Goal: Task Accomplishment & Management: Complete application form

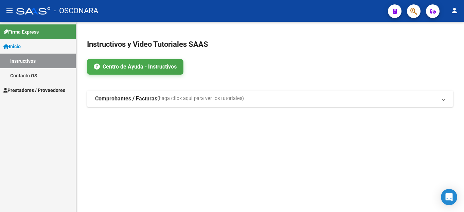
click at [105, 96] on strong "Comprobantes / Facturas" at bounding box center [126, 98] width 62 height 7
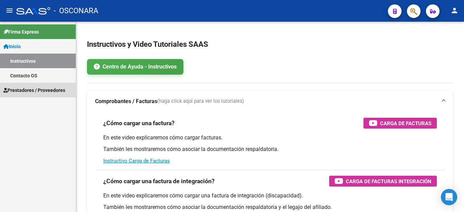
click at [27, 92] on span "Prestadores / Proveedores" at bounding box center [34, 90] width 62 height 7
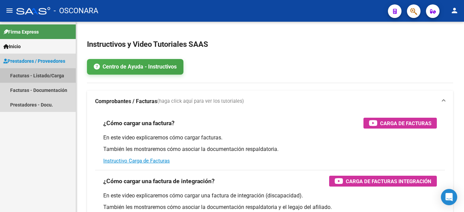
click at [27, 77] on link "Facturas - Listado/Carga" at bounding box center [38, 75] width 76 height 15
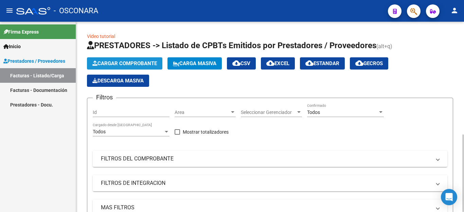
click at [125, 62] on span "Cargar Comprobante" at bounding box center [124, 63] width 65 height 6
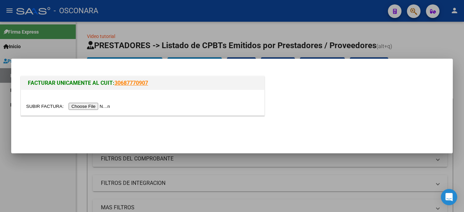
click at [91, 106] on input "file" at bounding box center [69, 106] width 86 height 7
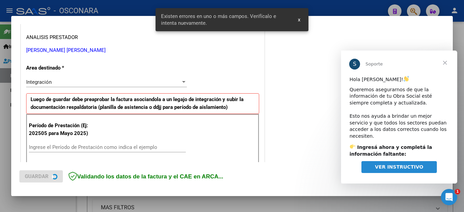
scroll to position [167, 0]
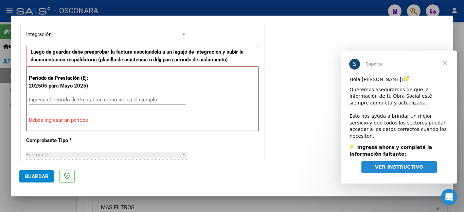
click at [444, 62] on span "Cerrar" at bounding box center [445, 63] width 24 height 24
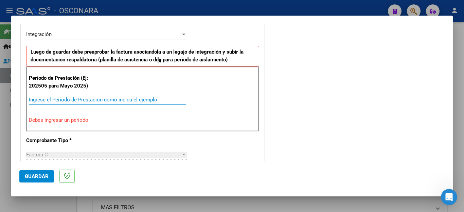
click at [69, 101] on input "Ingrese el Período de Prestación como indica el ejemplo" at bounding box center [107, 100] width 157 height 6
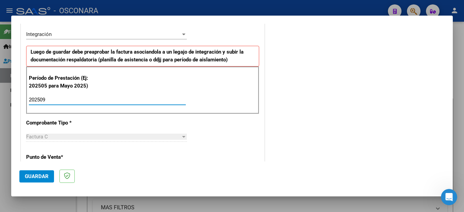
type input "202509"
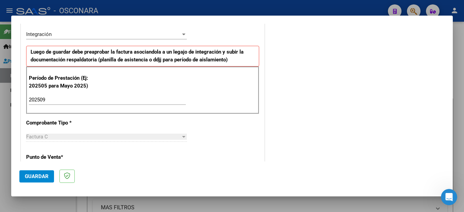
scroll to position [433, 0]
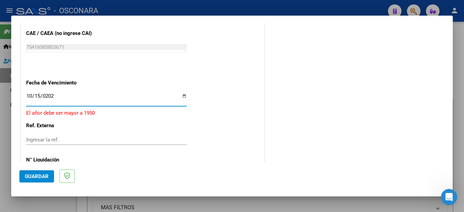
type input "[DATE]"
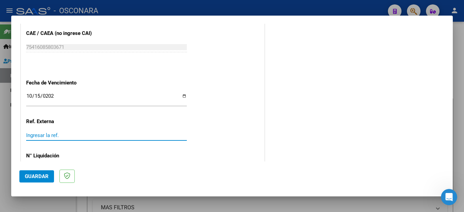
click at [37, 178] on span "Guardar" at bounding box center [37, 177] width 24 height 6
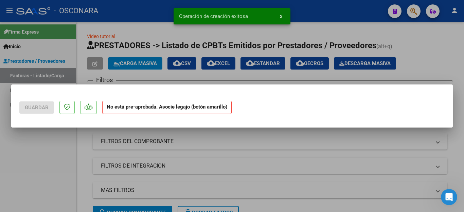
scroll to position [0, 0]
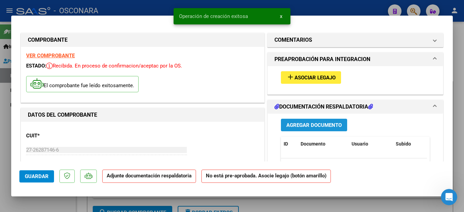
click at [308, 130] on button "Agregar Documento" at bounding box center [314, 125] width 66 height 13
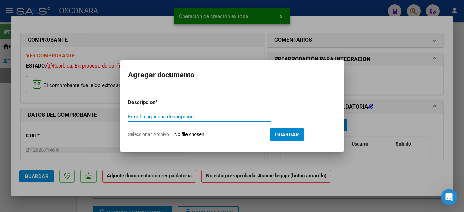
click at [185, 115] on input "Escriba aquí una descripcion" at bounding box center [199, 117] width 143 height 6
type input "ASISTENCIA"
click at [202, 133] on input "Seleccionar Archivo" at bounding box center [219, 135] width 90 height 6
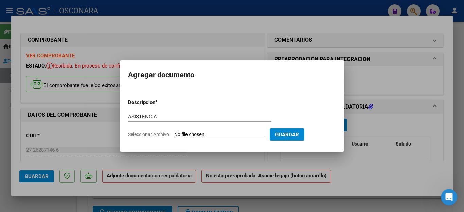
type input "C:\fakepath\ALDECO FAC2028 ASISTENCIA.pdf"
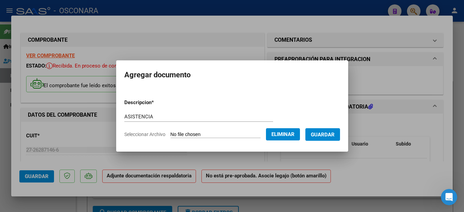
click at [329, 134] on span "Guardar" at bounding box center [323, 135] width 24 height 6
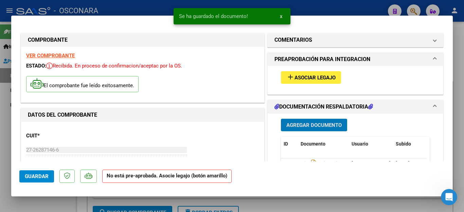
click at [312, 80] on span "Asociar Legajo" at bounding box center [314, 78] width 41 height 6
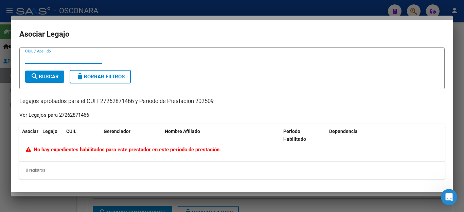
click at [4, 101] on div at bounding box center [232, 106] width 464 height 212
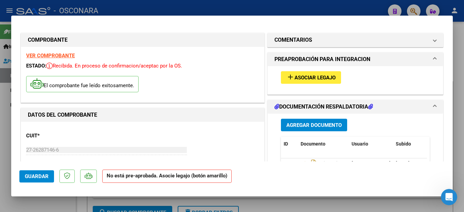
click at [39, 202] on div at bounding box center [232, 106] width 464 height 212
type input "$ 0,00"
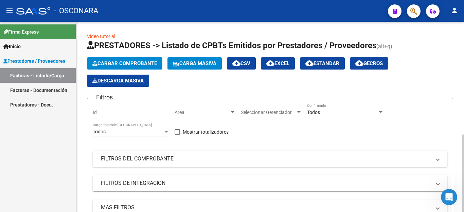
click at [118, 63] on span "Cargar Comprobante" at bounding box center [124, 63] width 65 height 6
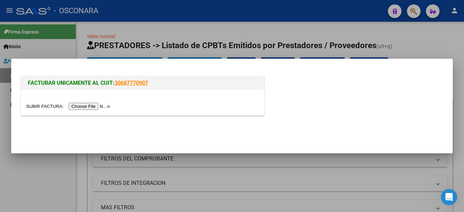
click at [87, 107] on input "file" at bounding box center [69, 106] width 86 height 7
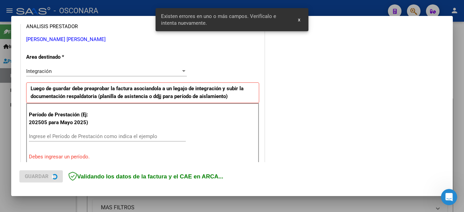
scroll to position [167, 0]
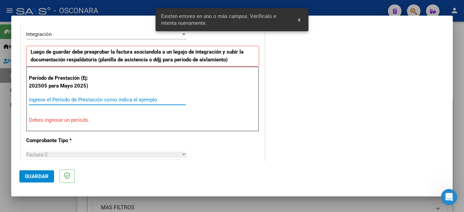
click at [48, 101] on input "Ingrese el Período de Prestación como indica el ejemplo" at bounding box center [107, 100] width 157 height 6
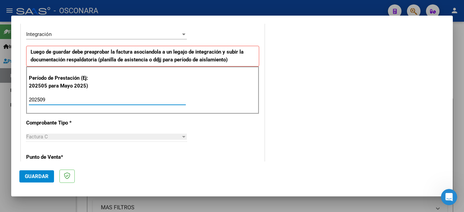
type input "202509"
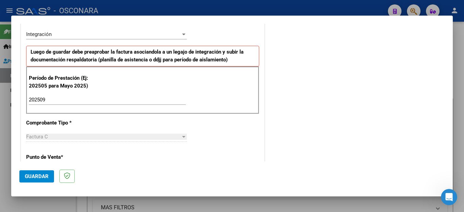
scroll to position [433, 0]
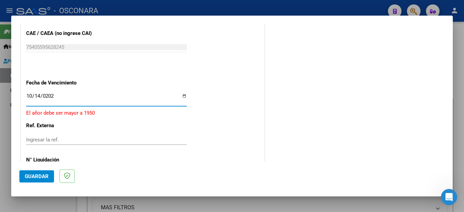
type input "[DATE]"
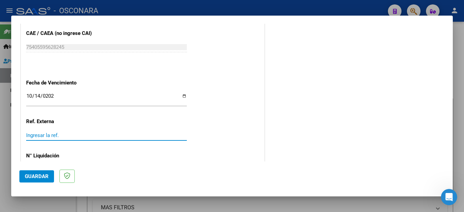
click at [38, 178] on span "Guardar" at bounding box center [37, 177] width 24 height 6
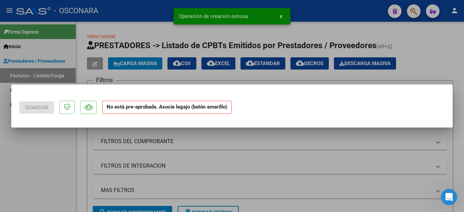
scroll to position [0, 0]
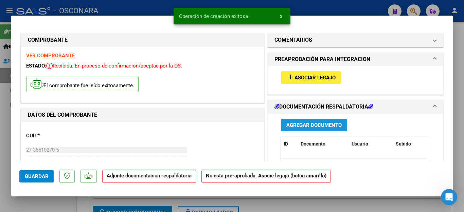
click at [329, 123] on span "Agregar Documento" at bounding box center [313, 125] width 55 height 6
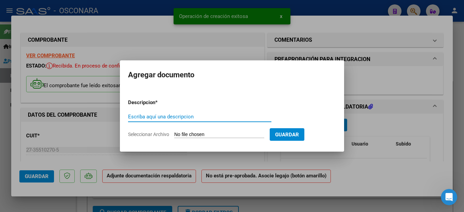
click at [154, 116] on input "Escriba aquí una descripcion" at bounding box center [199, 117] width 143 height 6
type input "ASISTENCIA"
click at [187, 135] on input "Seleccionar Archivo" at bounding box center [219, 135] width 90 height 6
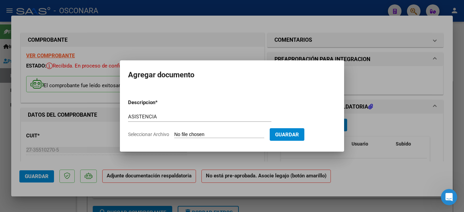
type input "C:\fakepath\COSTELA FAC1692 ASISTENCIA.pdf"
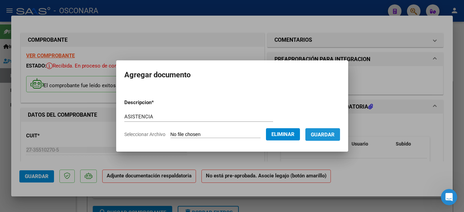
click at [326, 132] on span "Guardar" at bounding box center [323, 135] width 24 height 6
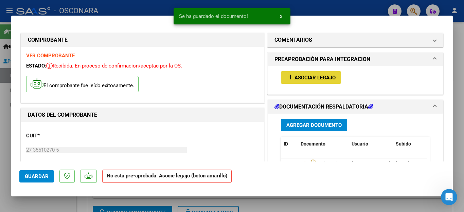
click at [302, 76] on span "Asociar Legajo" at bounding box center [314, 78] width 41 height 6
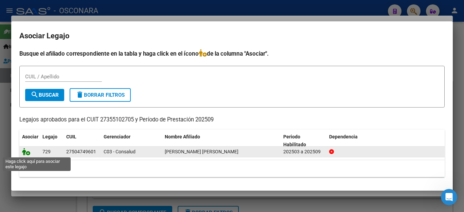
click at [26, 154] on icon at bounding box center [26, 151] width 8 height 7
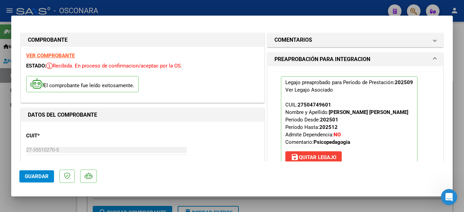
click at [37, 174] on span "Guardar" at bounding box center [37, 177] width 24 height 6
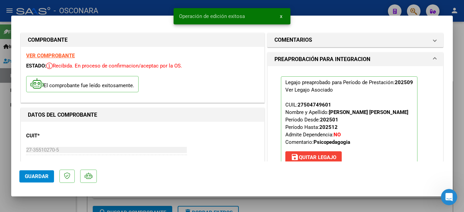
click at [51, 201] on div at bounding box center [232, 106] width 464 height 212
type input "$ 0,00"
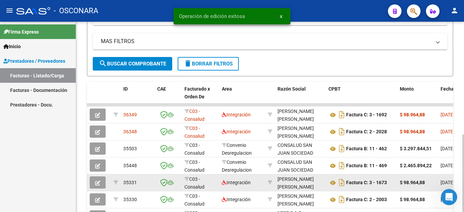
scroll to position [204, 0]
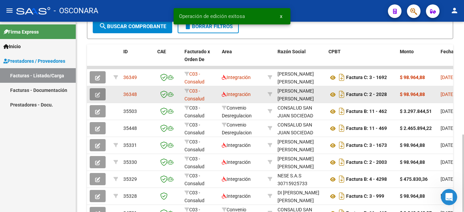
click at [95, 95] on icon "button" at bounding box center [97, 94] width 5 height 5
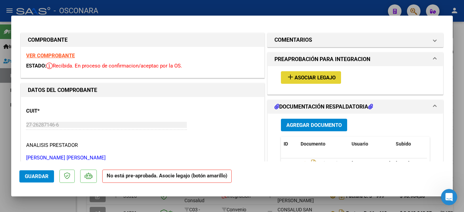
click at [304, 77] on span "Asociar Legajo" at bounding box center [314, 78] width 41 height 6
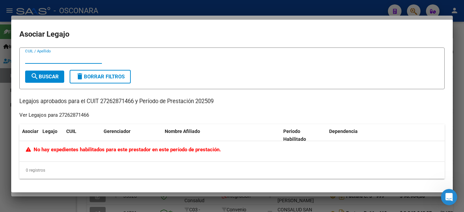
click at [19, 207] on div at bounding box center [232, 106] width 464 height 212
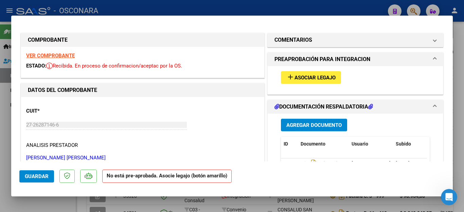
click at [34, 201] on div at bounding box center [232, 106] width 464 height 212
type input "$ 0,00"
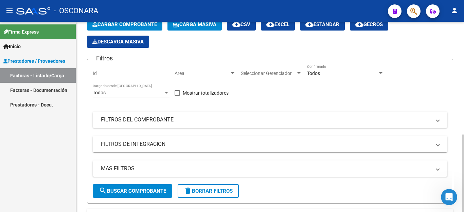
scroll to position [0, 0]
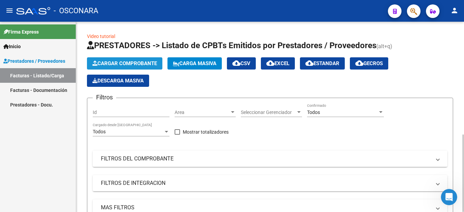
click at [135, 62] on span "Cargar Comprobante" at bounding box center [124, 63] width 65 height 6
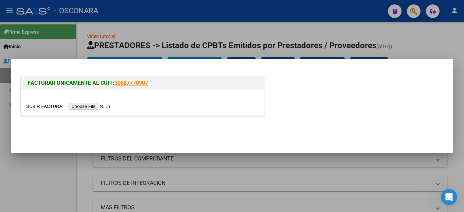
click at [94, 105] on input "file" at bounding box center [69, 106] width 86 height 7
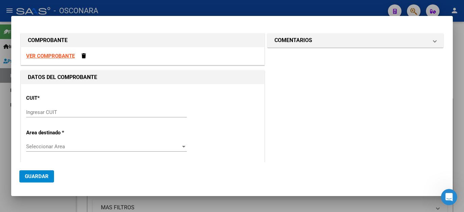
click at [52, 115] on input "Ingresar CUIT" at bounding box center [106, 112] width 161 height 6
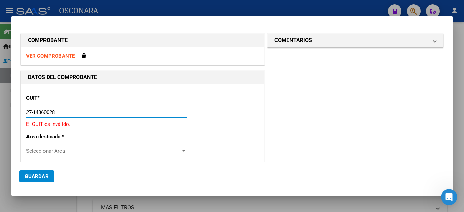
type input "27-14360028-4"
type input "3"
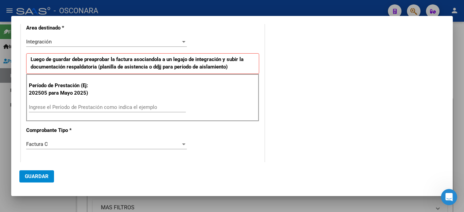
scroll to position [136, 0]
type input "27-14360028-4"
click at [54, 107] on input "Ingrese el Período de Prestación como indica el ejemplo" at bounding box center [107, 107] width 157 height 6
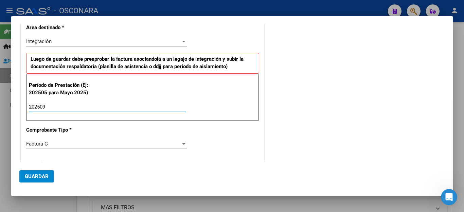
type input "202509"
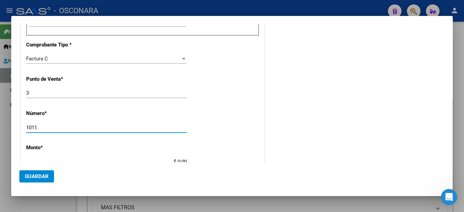
type input "1011"
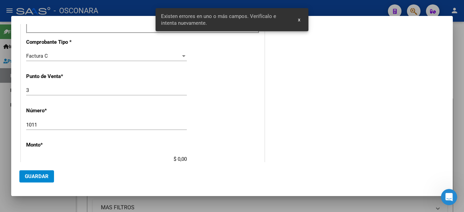
scroll to position [287, 0]
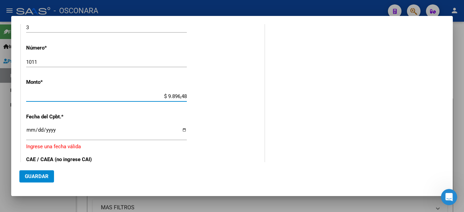
type input "$ 98.964,88"
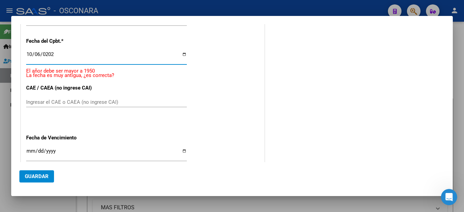
scroll to position [333, 0]
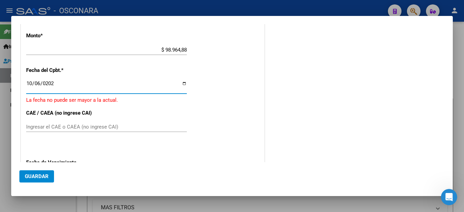
type input "[DATE]"
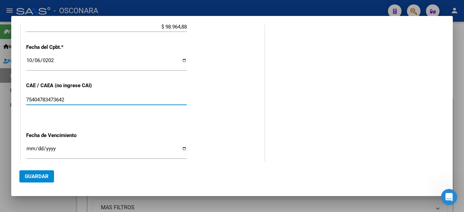
scroll to position [401, 0]
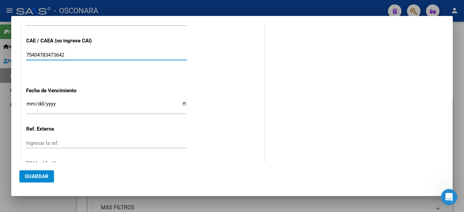
type input "75404783473642"
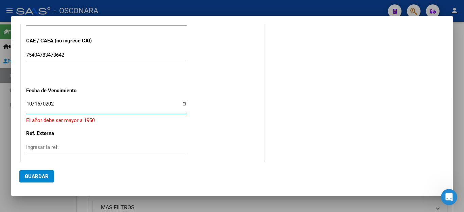
type input "[DATE]"
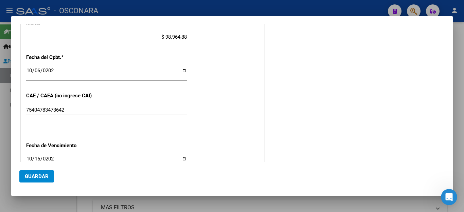
scroll to position [426, 0]
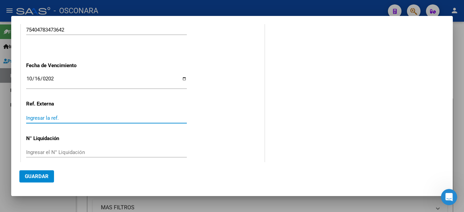
click at [41, 177] on span "Guardar" at bounding box center [37, 177] width 24 height 6
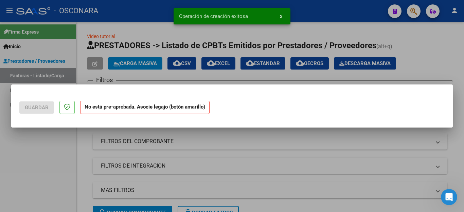
scroll to position [0, 0]
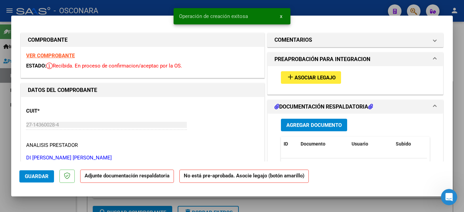
click at [295, 126] on span "Agregar Documento" at bounding box center [313, 125] width 55 height 6
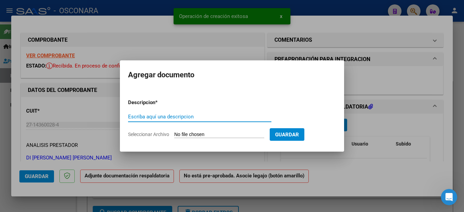
click at [181, 115] on input "Escriba aquí una descripcion" at bounding box center [199, 117] width 143 height 6
type input "ASISTENCIA"
click at [207, 136] on input "Seleccionar Archivo" at bounding box center [219, 135] width 90 height 6
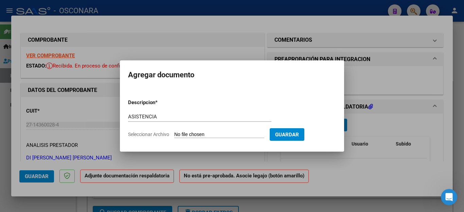
type input "C:\fakepath\DI SANTO FAC1011 ASISTENCIA.pdf"
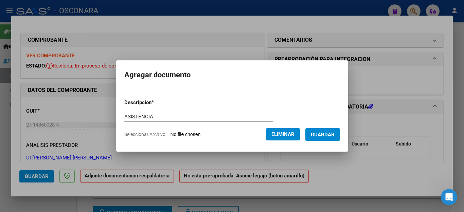
click at [329, 135] on span "Guardar" at bounding box center [323, 135] width 24 height 6
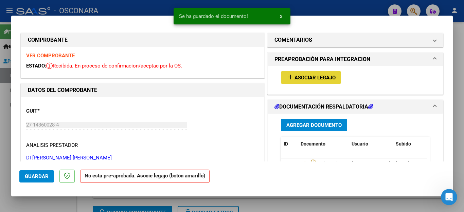
click at [303, 75] on span "Asociar Legajo" at bounding box center [314, 78] width 41 height 6
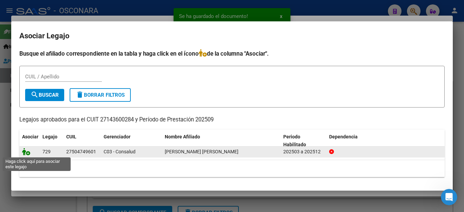
click at [25, 153] on icon at bounding box center [26, 151] width 8 height 7
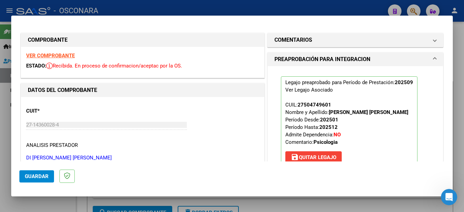
click at [63, 204] on div at bounding box center [232, 106] width 464 height 212
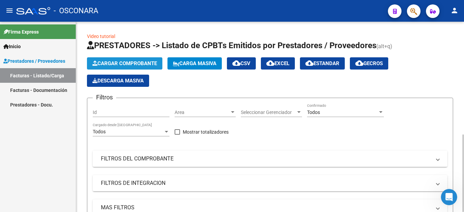
click at [108, 64] on span "Cargar Comprobante" at bounding box center [124, 63] width 65 height 6
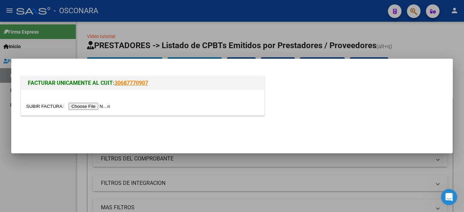
click at [96, 106] on input "file" at bounding box center [69, 106] width 86 height 7
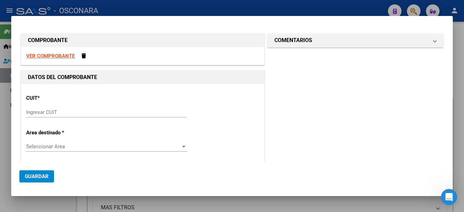
click at [60, 113] on input "Ingresar CUIT" at bounding box center [106, 112] width 161 height 6
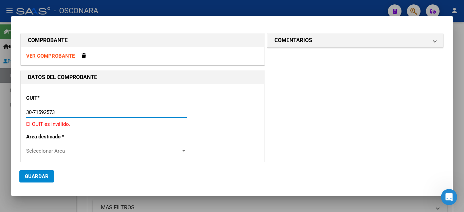
type input "30-71592573-3"
type input "4"
type input "30-71592573-3"
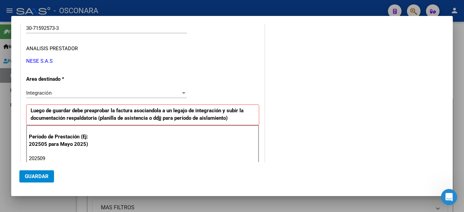
type input "202509"
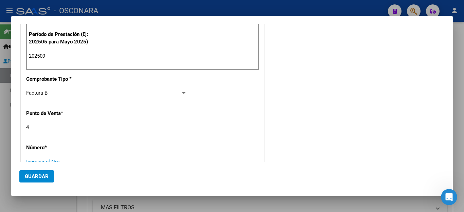
scroll to position [189, 0]
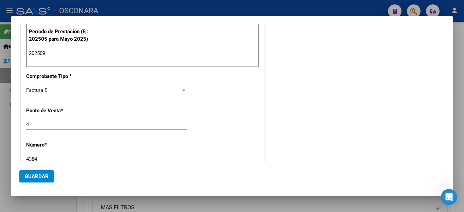
type input "4384"
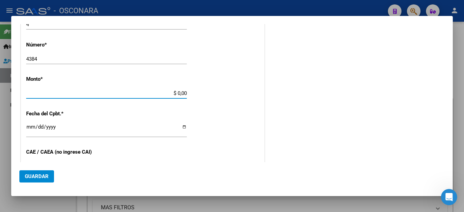
scroll to position [287, 0]
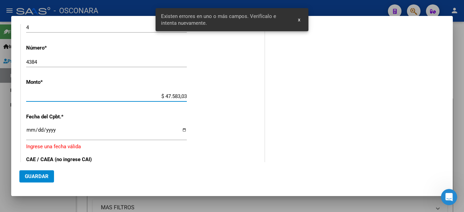
type input "$ 475.830,36"
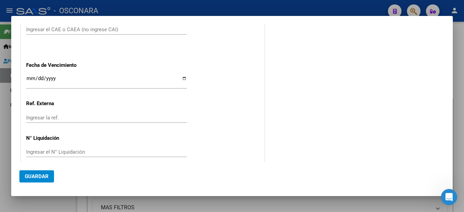
type input "[DATE]"
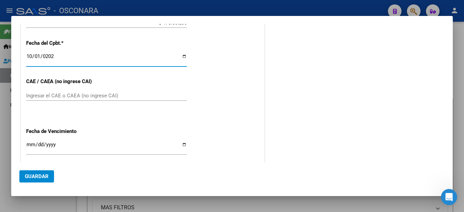
scroll to position [359, 0]
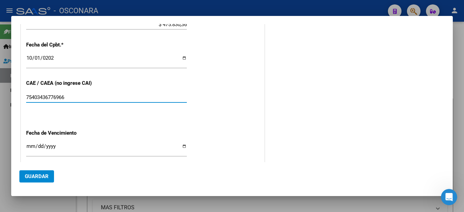
type input "75403436776966"
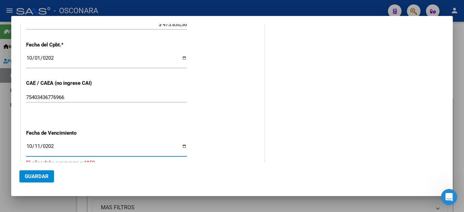
type input "[DATE]"
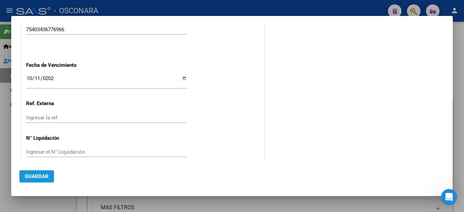
click at [44, 177] on span "Guardar" at bounding box center [37, 177] width 24 height 6
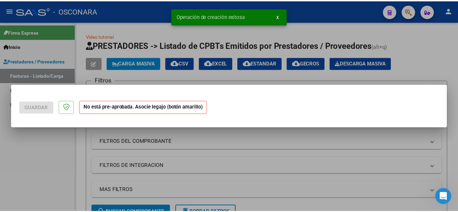
scroll to position [0, 0]
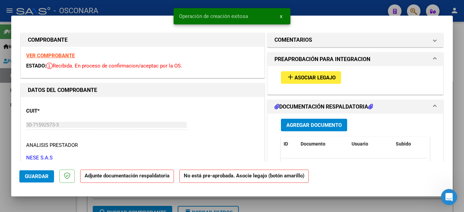
click at [302, 125] on span "Agregar Documento" at bounding box center [313, 125] width 55 height 6
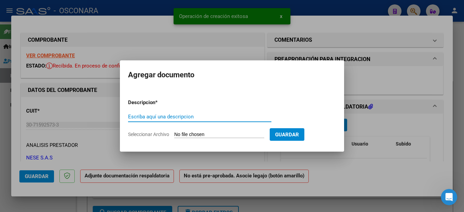
click at [179, 119] on input "Escriba aquí una descripcion" at bounding box center [199, 117] width 143 height 6
type input "ASISTENCIA"
click at [186, 134] on input "Seleccionar Archivo" at bounding box center [219, 135] width 90 height 6
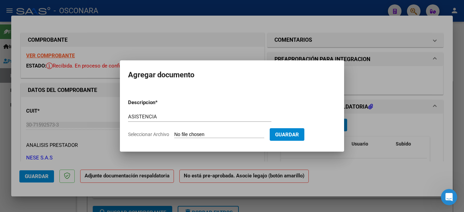
type input "C:\fakepath\IRIS FAC4384 ASISTENCIA.pdf"
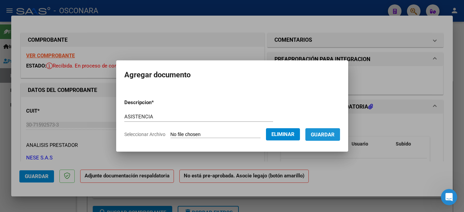
click at [325, 137] on span "Guardar" at bounding box center [323, 135] width 24 height 6
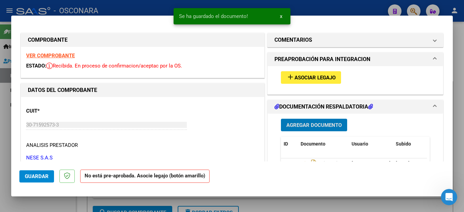
click at [295, 76] on span "Asociar Legajo" at bounding box center [314, 78] width 41 height 6
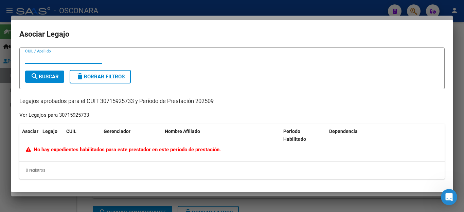
click at [68, 204] on div at bounding box center [232, 106] width 464 height 212
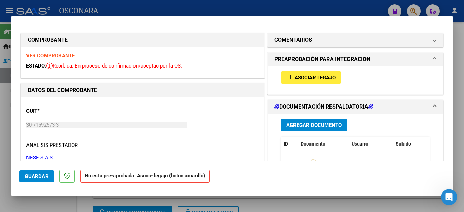
click at [49, 204] on div at bounding box center [232, 106] width 464 height 212
type input "$ 0,00"
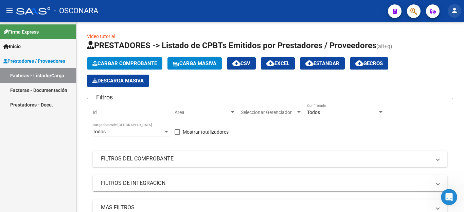
click at [455, 13] on mat-icon "person" at bounding box center [454, 10] width 8 height 8
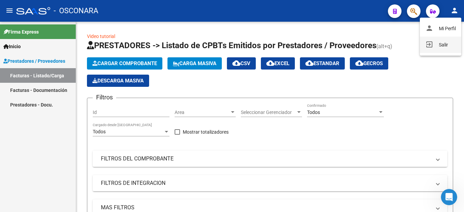
click at [444, 47] on button "exit_to_app Salir" at bounding box center [440, 45] width 41 height 16
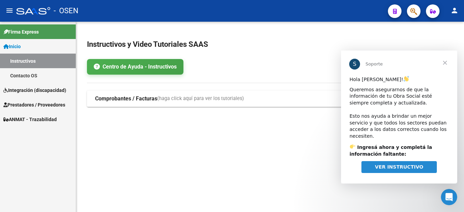
click at [445, 62] on span "Cerrar" at bounding box center [445, 63] width 24 height 24
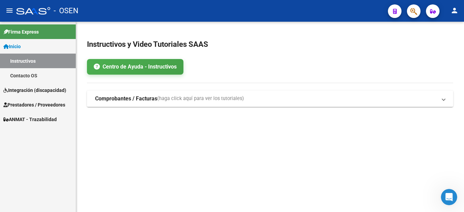
click at [32, 105] on span "Prestadores / Proveedores" at bounding box center [34, 104] width 62 height 7
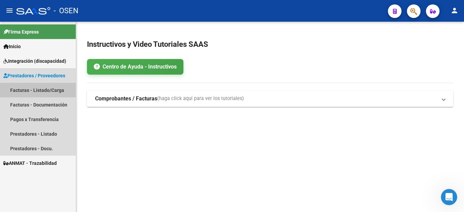
click at [24, 90] on link "Facturas - Listado/Carga" at bounding box center [38, 90] width 76 height 15
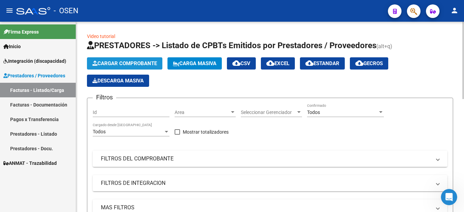
click at [105, 62] on span "Cargar Comprobante" at bounding box center [124, 63] width 65 height 6
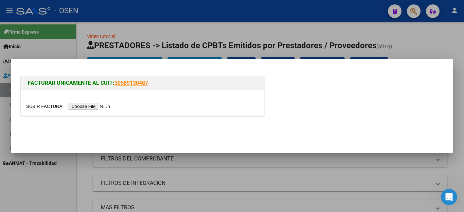
click at [92, 105] on input "file" at bounding box center [69, 106] width 86 height 7
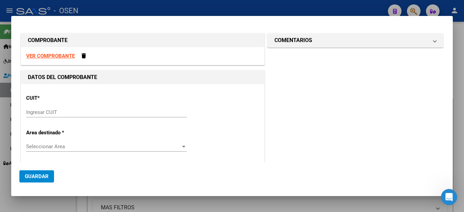
click at [47, 112] on input "Ingresar CUIT" at bounding box center [106, 112] width 161 height 6
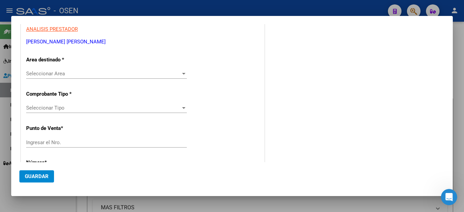
scroll to position [102, 0]
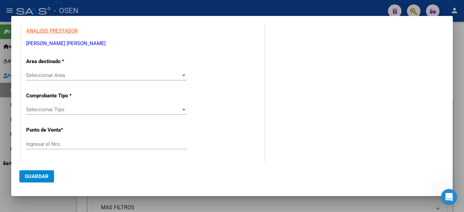
type input "27-39007219-3"
click at [48, 78] on span "Seleccionar Area" at bounding box center [103, 75] width 155 height 6
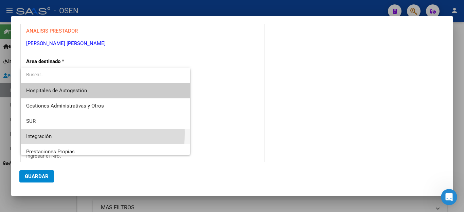
click at [47, 133] on span "Integración" at bounding box center [105, 136] width 159 height 15
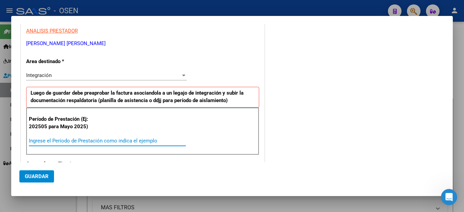
click at [46, 138] on input "Ingrese el Período de Prestación como indica el ejemplo" at bounding box center [107, 141] width 157 height 6
type input "202507"
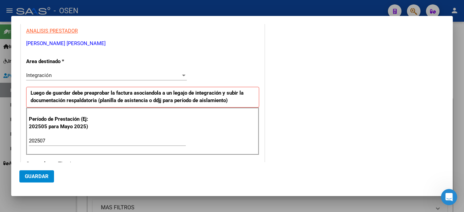
scroll to position [187, 0]
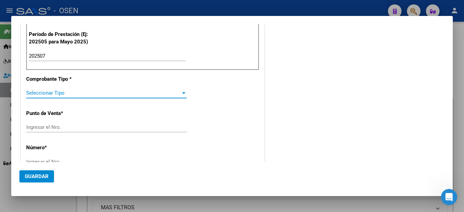
click at [53, 94] on span "Seleccionar Tipo" at bounding box center [103, 93] width 155 height 6
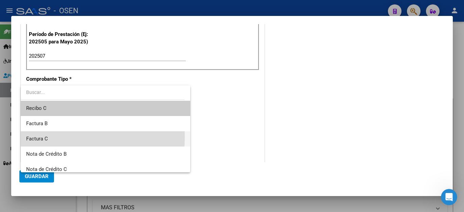
click at [49, 137] on span "Factura C" at bounding box center [105, 138] width 159 height 15
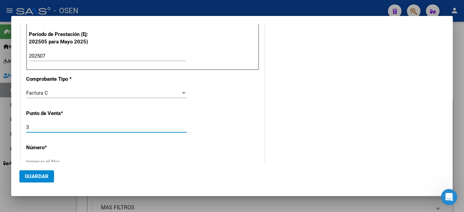
type input "3"
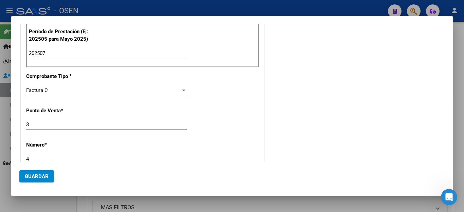
type input "4"
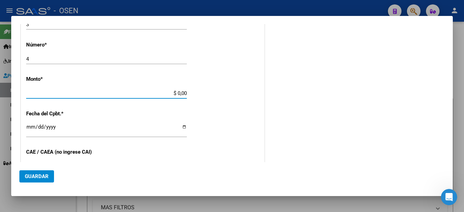
type input "$ 49.482,44"
type input "[DATE]"
type input "75373733434202"
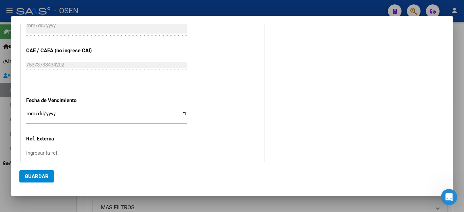
scroll to position [392, 0]
click at [30, 111] on input "Ingresar la fecha" at bounding box center [106, 116] width 161 height 11
type input "[DATE]"
click at [38, 176] on span "Guardar" at bounding box center [37, 177] width 24 height 6
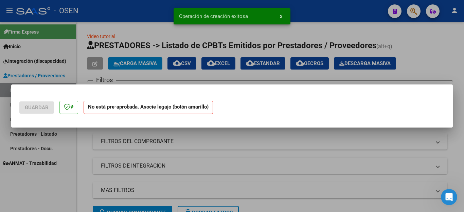
scroll to position [0, 0]
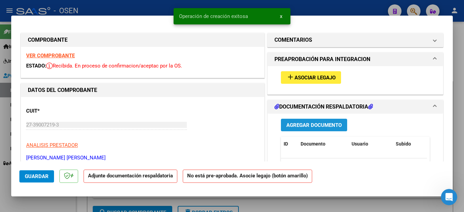
click at [313, 122] on span "Agregar Documento" at bounding box center [313, 125] width 55 height 6
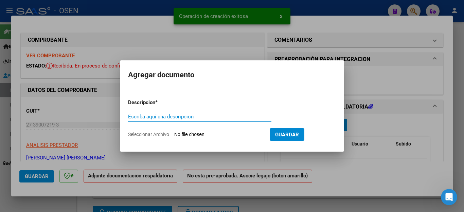
click at [177, 118] on input "Escriba aquí una descripcion" at bounding box center [199, 117] width 143 height 6
type input "ASISTENCIA"
click at [188, 133] on input "Seleccionar Archivo" at bounding box center [219, 135] width 90 height 6
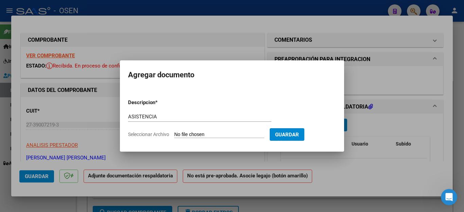
type input "C:\fakepath\[PERSON_NAME] FAC4 ASISTENCIA.pdf"
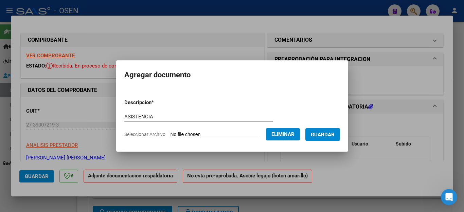
click at [324, 135] on span "Guardar" at bounding box center [323, 135] width 24 height 6
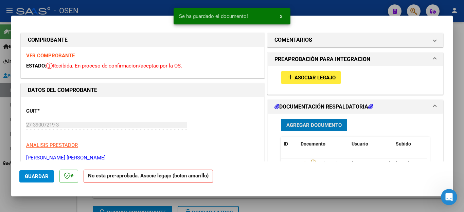
click at [302, 78] on span "Asociar Legajo" at bounding box center [314, 78] width 41 height 6
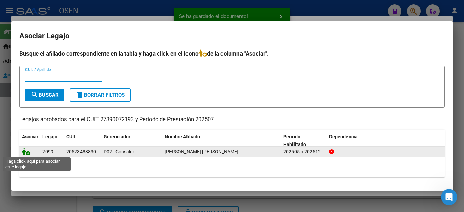
click at [26, 153] on icon at bounding box center [26, 151] width 8 height 7
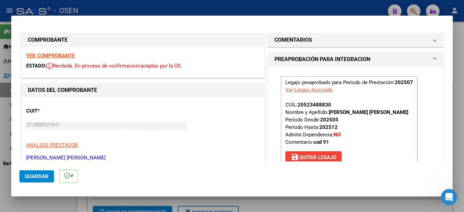
click at [39, 203] on div at bounding box center [232, 106] width 464 height 212
type input "$ 0,00"
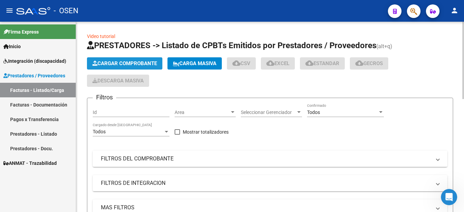
click at [133, 65] on span "Cargar Comprobante" at bounding box center [124, 63] width 65 height 6
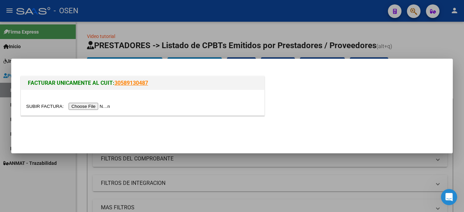
click at [90, 105] on input "file" at bounding box center [69, 106] width 86 height 7
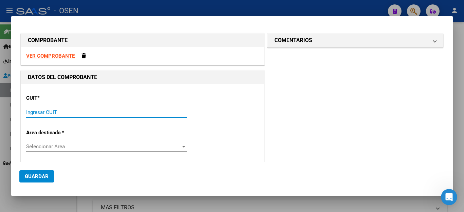
click at [43, 111] on input "Ingresar CUIT" at bounding box center [106, 112] width 161 height 6
type input "27-39007219-3"
type input "3"
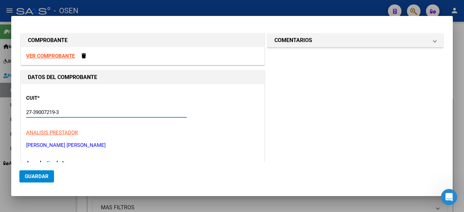
type input "27-39007219-3"
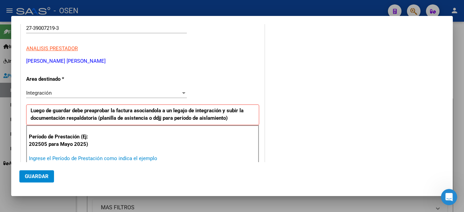
scroll to position [186, 0]
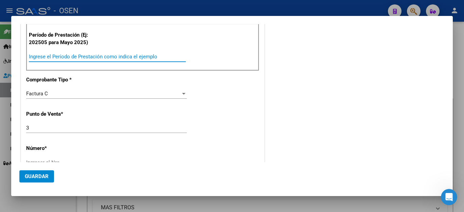
click at [87, 57] on input "Ingrese el Período de Prestación como indica el ejemplo" at bounding box center [107, 57] width 157 height 6
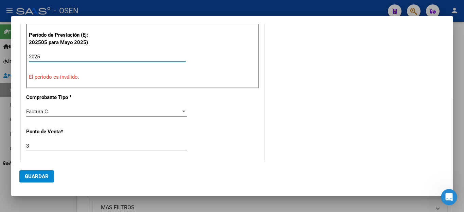
type input "2025"
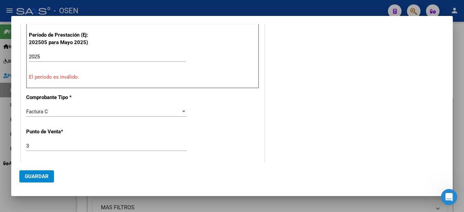
scroll to position [273, 0]
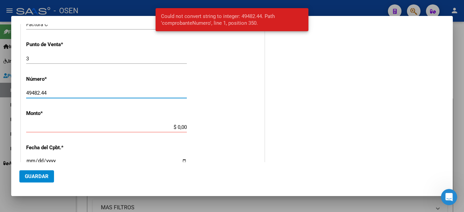
drag, startPoint x: 55, startPoint y: 94, endPoint x: 21, endPoint y: 92, distance: 34.0
click at [21, 92] on div "CUIT * 27-39007219-3 Ingresar CUIT ANALISIS PRESTADOR [PERSON_NAME] [PERSON_NAM…" at bounding box center [142, 75] width 243 height 529
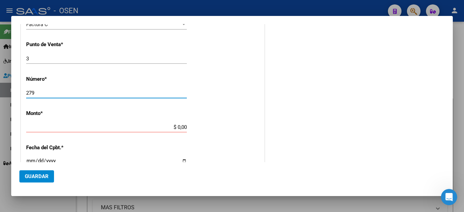
type input "279"
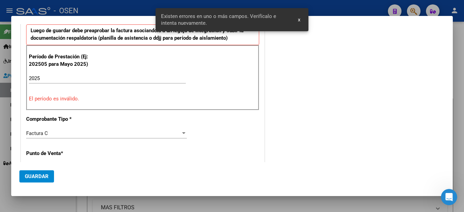
scroll to position [143, 0]
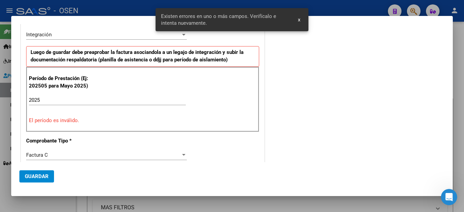
click at [73, 97] on input "2025" at bounding box center [107, 100] width 157 height 6
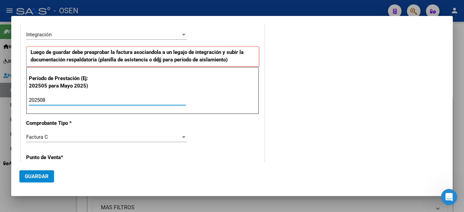
type input "202508"
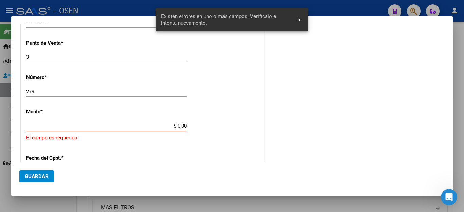
scroll to position [289, 0]
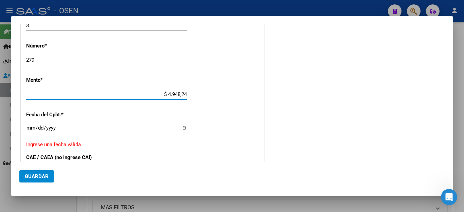
type input "$ 49.482,44"
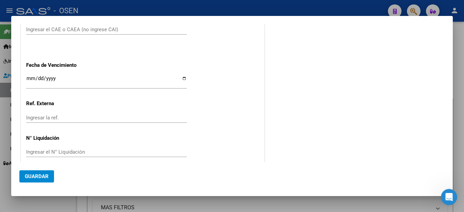
type input "[DATE]"
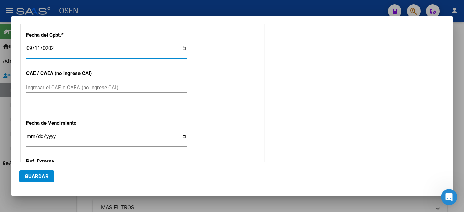
scroll to position [358, 0]
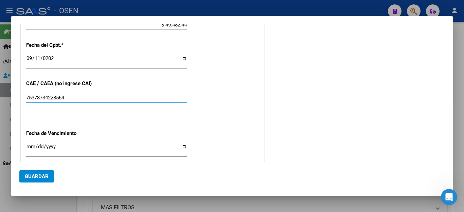
type input "75373734228564"
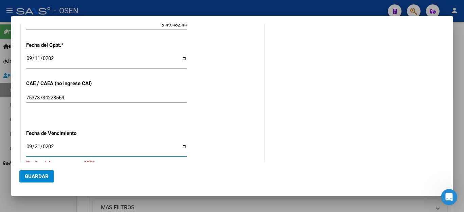
type input "[DATE]"
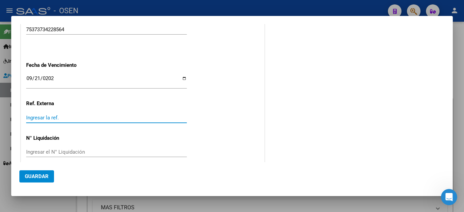
click at [46, 174] on span "Guardar" at bounding box center [37, 177] width 24 height 6
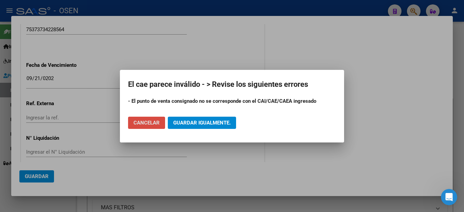
click at [149, 125] on span "Cancelar" at bounding box center [146, 123] width 26 height 6
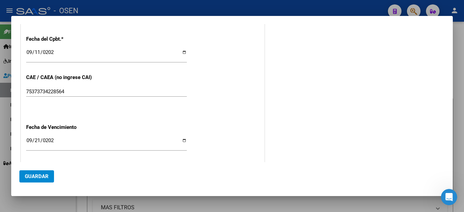
scroll to position [359, 0]
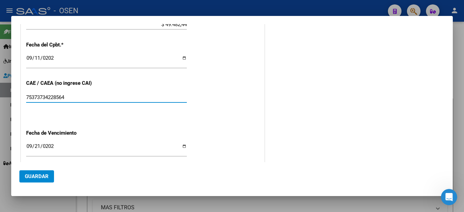
drag, startPoint x: 69, startPoint y: 93, endPoint x: 20, endPoint y: 93, distance: 48.2
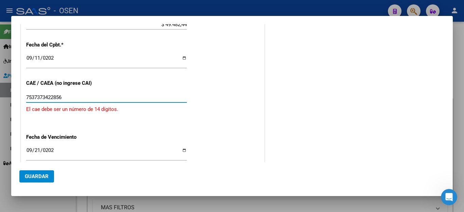
type input "75373734228564"
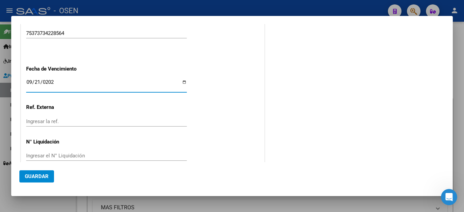
scroll to position [426, 0]
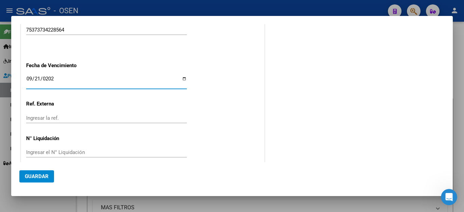
click at [48, 174] on span "Guardar" at bounding box center [37, 177] width 24 height 6
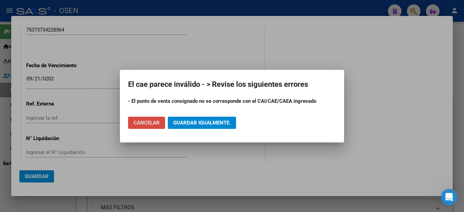
click at [148, 122] on span "Cancelar" at bounding box center [146, 123] width 26 height 6
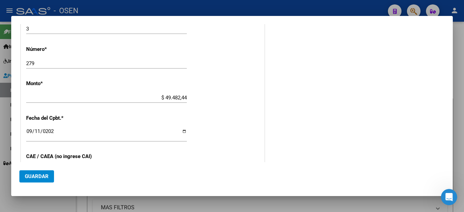
scroll to position [256, 0]
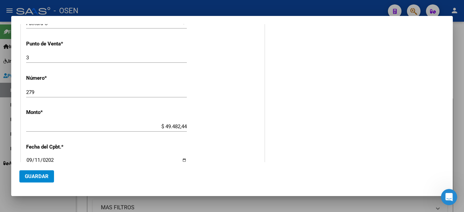
click at [48, 52] on div "CUIT * 27-39007219-3 Ingresar CUIT ANALISIS PRESTADOR [PERSON_NAME] [PERSON_NAM…" at bounding box center [142, 83] width 243 height 511
click at [48, 58] on input "3" at bounding box center [106, 58] width 161 height 6
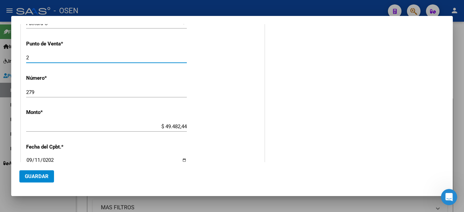
type input "2"
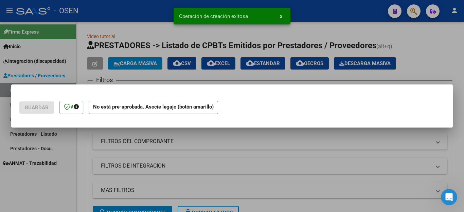
scroll to position [0, 0]
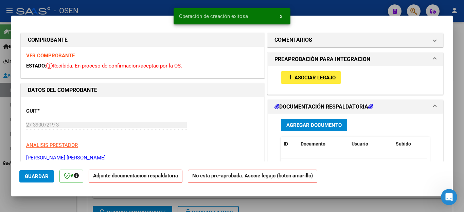
click at [316, 122] on span "Agregar Documento" at bounding box center [313, 125] width 55 height 6
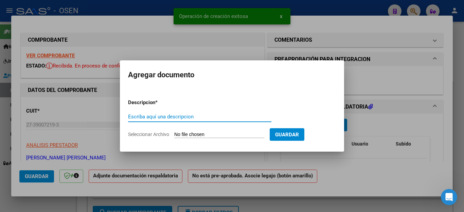
click at [162, 120] on div "Escriba aquí una descripcion" at bounding box center [199, 117] width 143 height 10
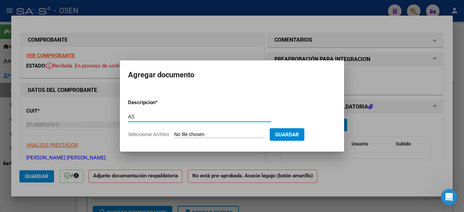
type input "ASISTENCIA"
click at [189, 134] on input "Seleccionar Archivo" at bounding box center [219, 135] width 90 height 6
type input "C:\fakepath\PALUM,BI FAC279 ASISTENCIA.pdf"
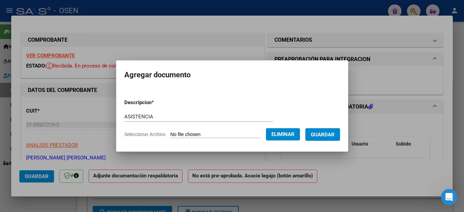
click at [334, 134] on span "Guardar" at bounding box center [323, 135] width 24 height 6
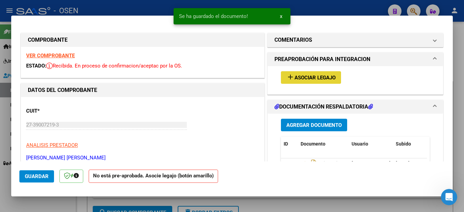
click at [306, 77] on span "Asociar Legajo" at bounding box center [314, 78] width 41 height 6
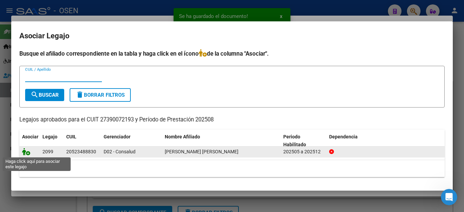
click at [24, 151] on icon at bounding box center [26, 151] width 8 height 7
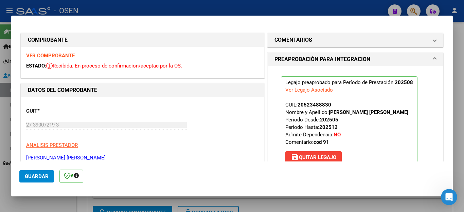
click at [50, 207] on div at bounding box center [232, 106] width 464 height 212
type input "$ 0,00"
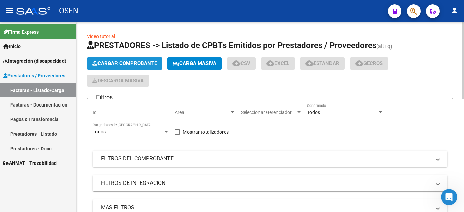
click at [116, 65] on span "Cargar Comprobante" at bounding box center [124, 63] width 65 height 6
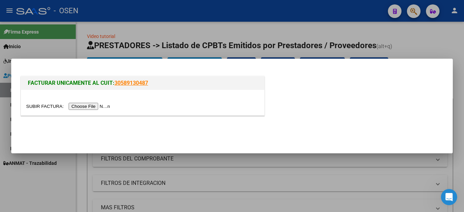
click at [95, 107] on input "file" at bounding box center [69, 106] width 86 height 7
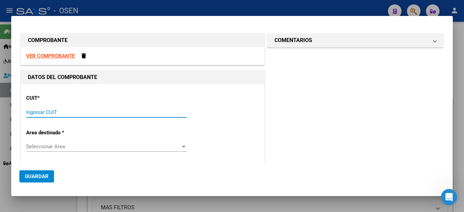
click at [52, 113] on input "Ingresar CUIT" at bounding box center [106, 112] width 161 height 6
type input "27-17048029-0"
type input "5"
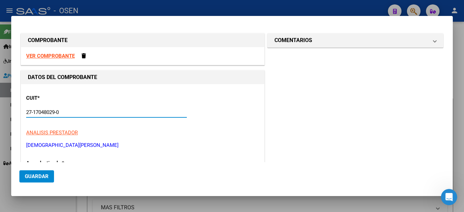
type input "27-17048029-0"
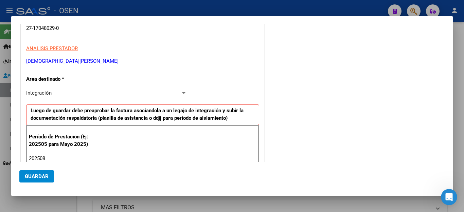
type input "202508"
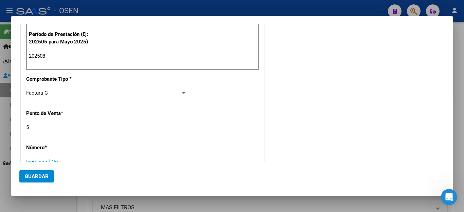
scroll to position [189, 0]
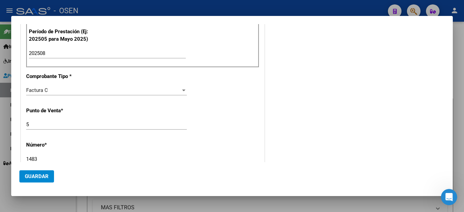
type input "1483"
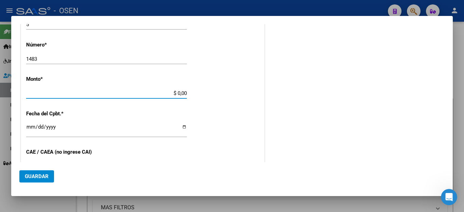
type input "$ 79.747,07"
type input "[DATE]"
type input "75370953527287"
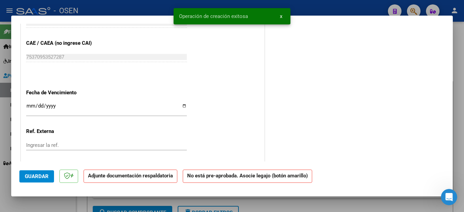
scroll to position [408, 0]
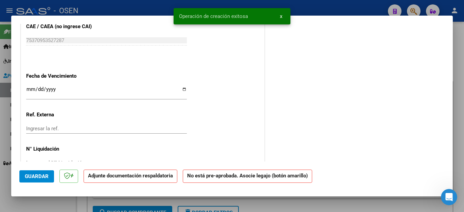
click at [32, 87] on input "Ingresar la fecha" at bounding box center [106, 92] width 161 height 11
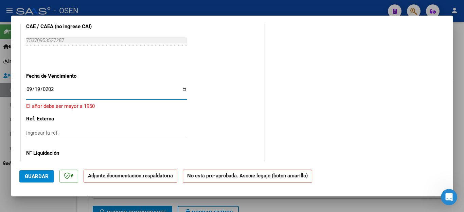
type input "[DATE]"
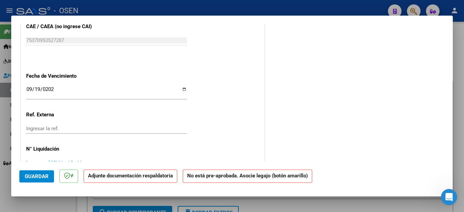
drag, startPoint x: 38, startPoint y: 178, endPoint x: 178, endPoint y: 153, distance: 141.8
click at [38, 178] on span "Guardar" at bounding box center [37, 177] width 24 height 6
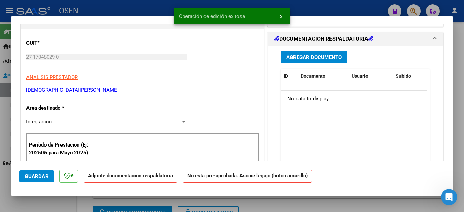
scroll to position [34, 0]
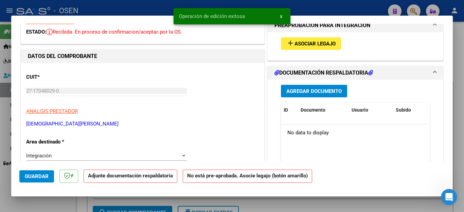
click at [302, 92] on span "Agregar Documento" at bounding box center [313, 91] width 55 height 6
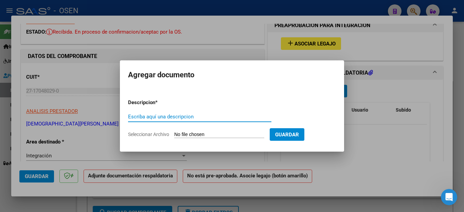
click at [168, 115] on input "Escriba aquí una descripcion" at bounding box center [199, 117] width 143 height 6
type input "ASISTENCIA"
click at [185, 136] on input "Seleccionar Archivo" at bounding box center [219, 135] width 90 height 6
type input "C:\fakepath\BRITOS FAC1483 ASISTENCIA.pdf"
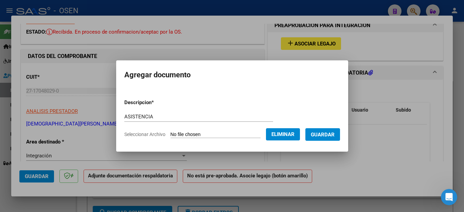
click at [321, 135] on span "Guardar" at bounding box center [323, 135] width 24 height 6
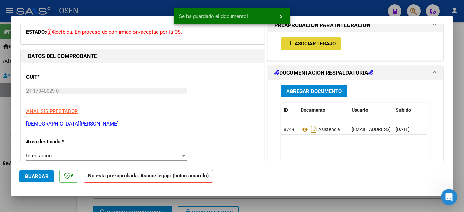
click at [302, 45] on span "Asociar Legajo" at bounding box center [314, 44] width 41 height 6
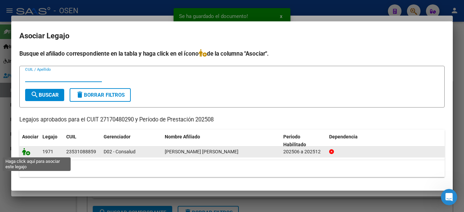
click at [26, 153] on icon at bounding box center [26, 151] width 8 height 7
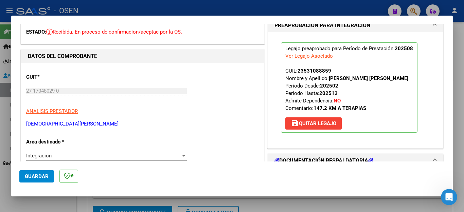
click at [39, 204] on div at bounding box center [232, 106] width 464 height 212
type input "$ 0,00"
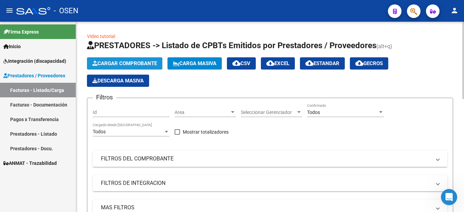
click at [120, 64] on span "Cargar Comprobante" at bounding box center [124, 63] width 65 height 6
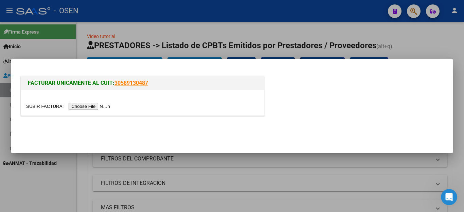
click at [86, 105] on input "file" at bounding box center [69, 106] width 86 height 7
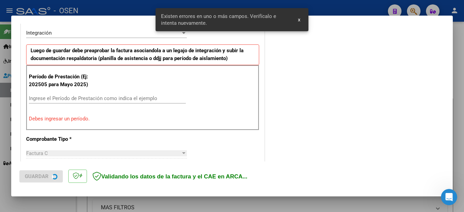
scroll to position [182, 0]
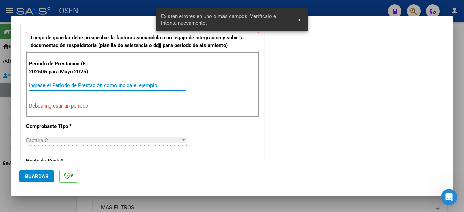
click at [87, 87] on input "Ingrese el Período de Prestación como indica el ejemplo" at bounding box center [107, 86] width 157 height 6
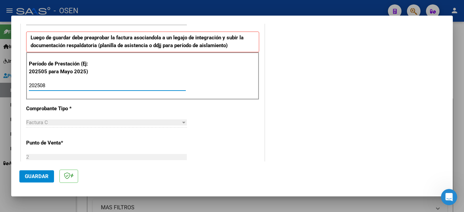
type input "202508"
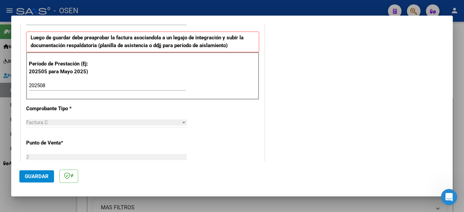
scroll to position [433, 0]
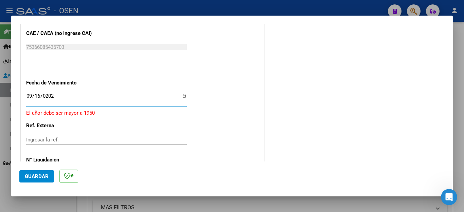
type input "[DATE]"
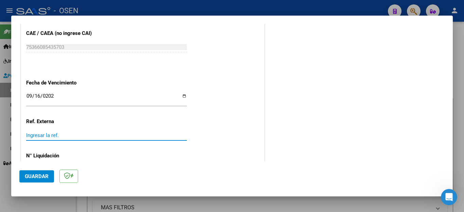
scroll to position [436, 0]
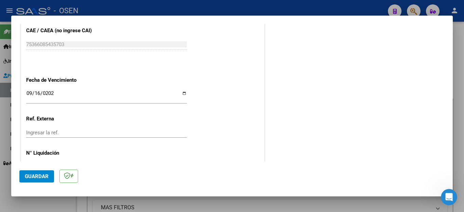
click at [31, 174] on span "Guardar" at bounding box center [37, 177] width 24 height 6
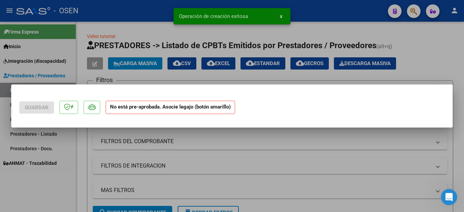
scroll to position [0, 0]
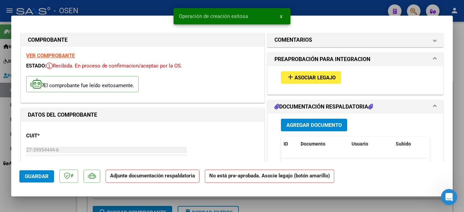
click at [297, 123] on span "Agregar Documento" at bounding box center [313, 125] width 55 height 6
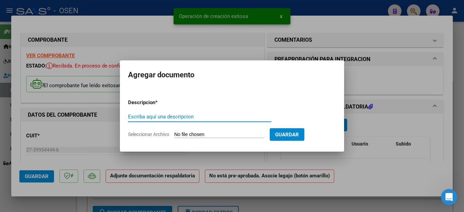
click at [193, 118] on input "Escriba aquí una descripcion" at bounding box center [199, 117] width 143 height 6
type input "ASISTENCIA"
click at [192, 135] on input "Seleccionar Archivo" at bounding box center [219, 135] width 90 height 6
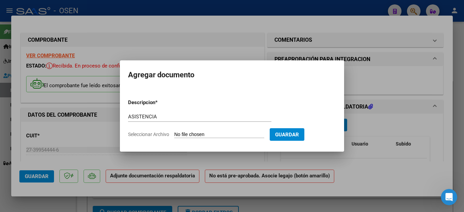
type input "C:\fakepath\[PERSON_NAME] FAC268 ASISTENCIA.pdf"
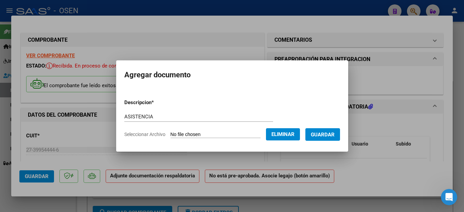
click at [327, 135] on span "Guardar" at bounding box center [323, 135] width 24 height 6
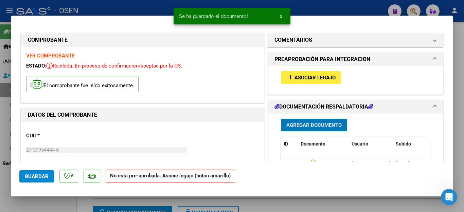
click at [306, 76] on span "Asociar Legajo" at bounding box center [314, 78] width 41 height 6
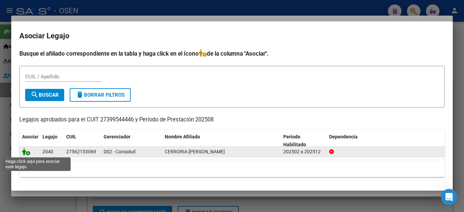
click at [26, 154] on icon at bounding box center [26, 151] width 8 height 7
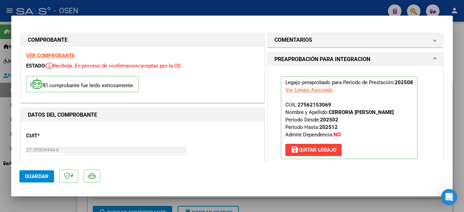
click at [50, 204] on div at bounding box center [232, 106] width 464 height 212
type input "$ 0,00"
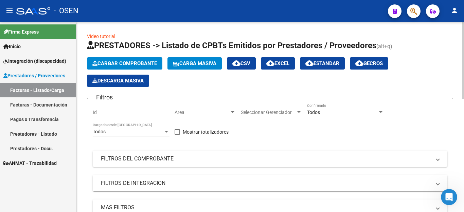
click at [123, 64] on span "Cargar Comprobante" at bounding box center [124, 63] width 65 height 6
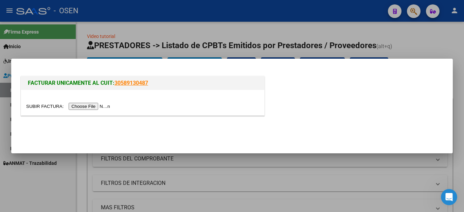
click at [89, 106] on input "file" at bounding box center [69, 106] width 86 height 7
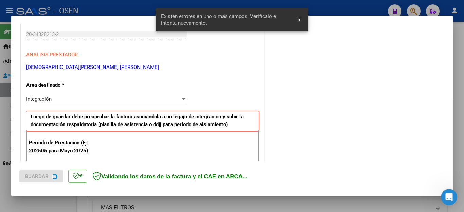
scroll to position [136, 0]
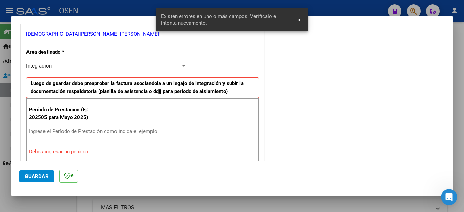
click at [72, 129] on input "Ingrese el Período de Prestación como indica el ejemplo" at bounding box center [107, 131] width 157 height 6
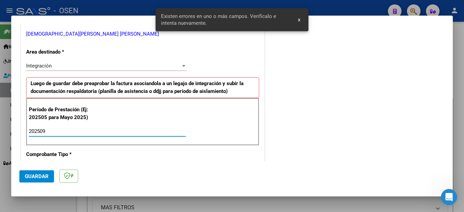
type input "202509"
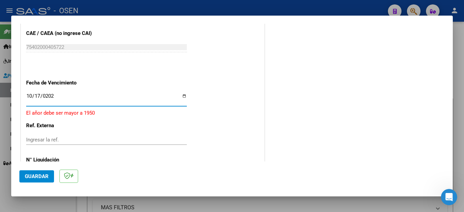
type input "[DATE]"
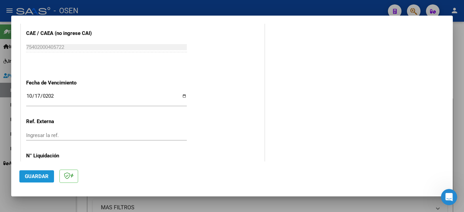
click at [45, 178] on span "Guardar" at bounding box center [37, 177] width 24 height 6
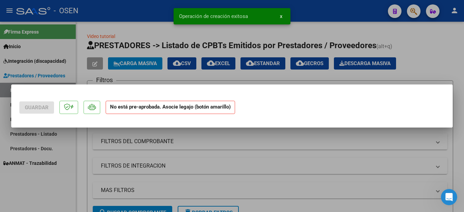
scroll to position [0, 0]
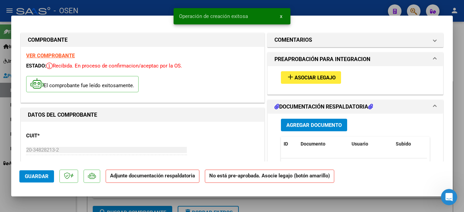
click at [286, 124] on span "Agregar Documento" at bounding box center [313, 125] width 55 height 6
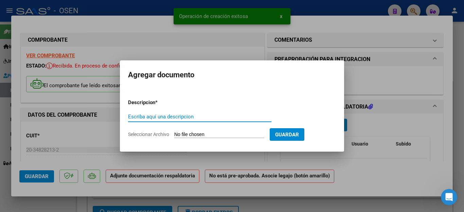
click at [171, 119] on input "Escriba aquí una descripcion" at bounding box center [199, 117] width 143 height 6
type input "ASISTENCIA"
click at [176, 134] on input "Seleccionar Archivo" at bounding box center [219, 135] width 90 height 6
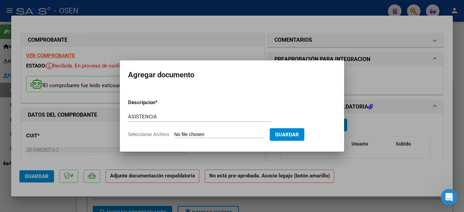
type input "C:\fakepath\[PERSON_NAME] FAC74 ASISTENCIA.pdf"
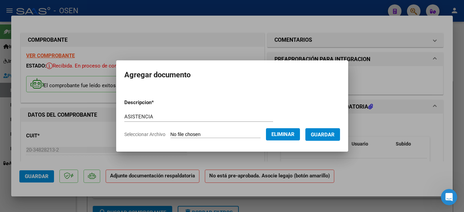
click at [329, 134] on span "Guardar" at bounding box center [323, 135] width 24 height 6
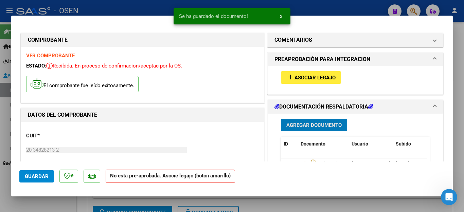
click at [294, 79] on span "Asociar Legajo" at bounding box center [314, 78] width 41 height 6
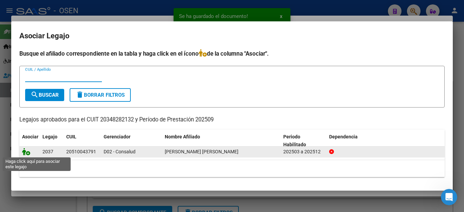
click at [25, 153] on icon at bounding box center [26, 151] width 8 height 7
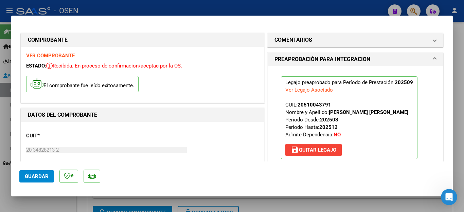
click at [15, 200] on div at bounding box center [232, 106] width 464 height 212
type input "$ 0,00"
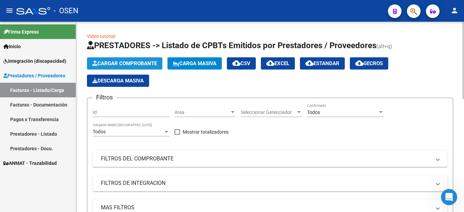
click at [125, 64] on span "Cargar Comprobante" at bounding box center [124, 63] width 65 height 6
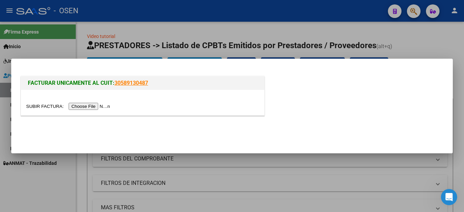
click at [97, 105] on input "file" at bounding box center [69, 106] width 86 height 7
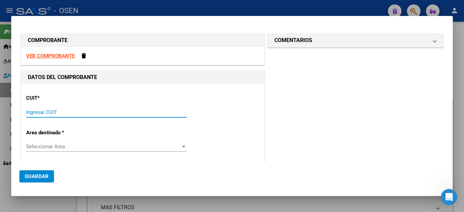
click at [83, 109] on input "Ingresar CUIT" at bounding box center [106, 112] width 161 height 6
type input "20-24836756-4"
type input "5"
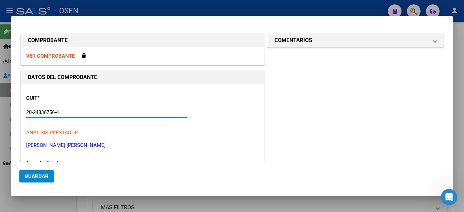
type input "20-24836756-4"
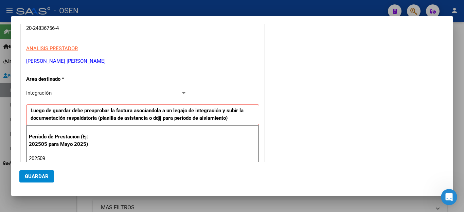
type input "202509"
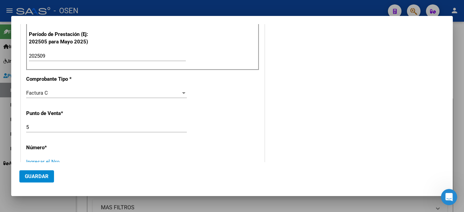
scroll to position [189, 0]
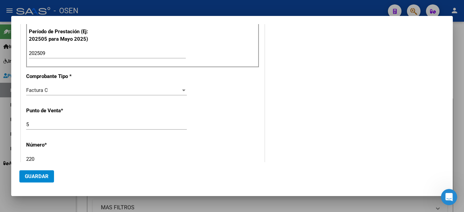
type input "220"
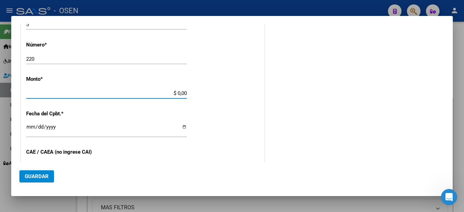
type input "$ 368.610,48"
type input "[DATE]"
type input "75404575783077"
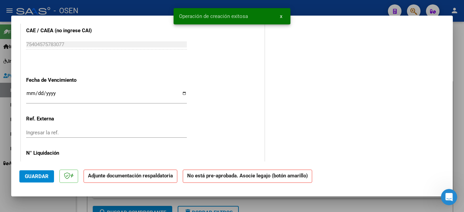
scroll to position [408, 0]
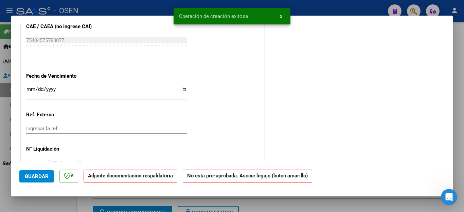
click at [28, 89] on input "Ingresar la fecha" at bounding box center [106, 92] width 161 height 11
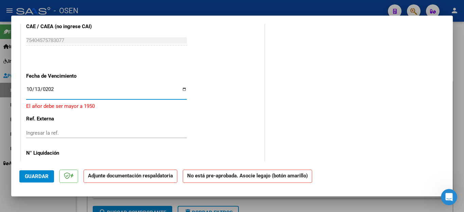
type input "[DATE]"
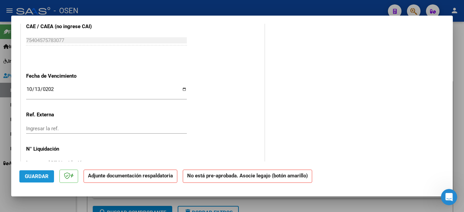
drag, startPoint x: 39, startPoint y: 178, endPoint x: 39, endPoint y: 171, distance: 6.5
click at [39, 176] on span "Guardar" at bounding box center [37, 177] width 24 height 6
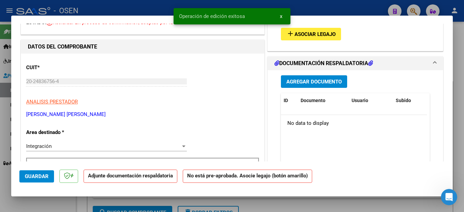
scroll to position [34, 0]
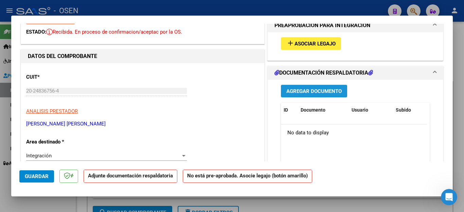
click at [298, 90] on span "Agregar Documento" at bounding box center [313, 91] width 55 height 6
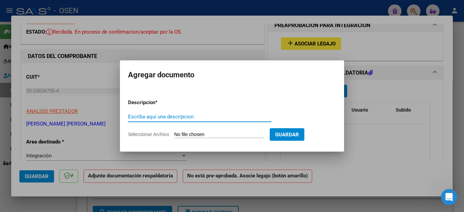
click at [188, 117] on input "Escriba aquí una descripcion" at bounding box center [199, 117] width 143 height 6
type input "ASISTENCIA"
click at [186, 132] on input "Seleccionar Archivo" at bounding box center [219, 135] width 90 height 6
type input "C:\fakepath\[PERSON_NAME] FAC220 ASISTENCIA.pdf"
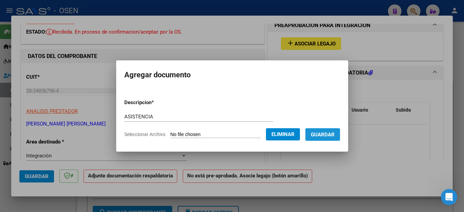
click at [325, 134] on span "Guardar" at bounding box center [323, 135] width 24 height 6
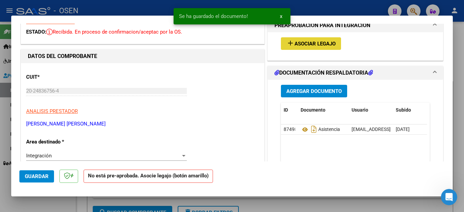
click at [304, 42] on span "Asociar Legajo" at bounding box center [314, 44] width 41 height 6
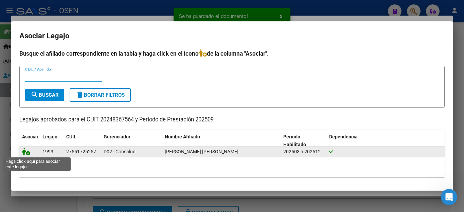
click at [26, 152] on icon at bounding box center [26, 151] width 8 height 7
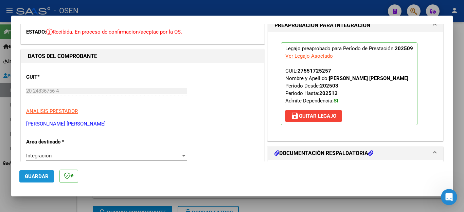
click at [33, 181] on button "Guardar" at bounding box center [36, 176] width 35 height 12
click at [33, 201] on div at bounding box center [232, 106] width 464 height 212
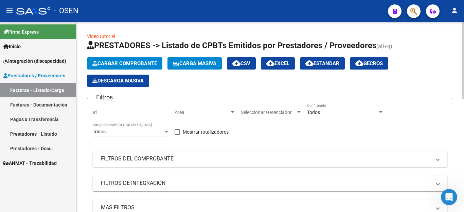
click at [109, 60] on button "Cargar Comprobante" at bounding box center [124, 63] width 75 height 12
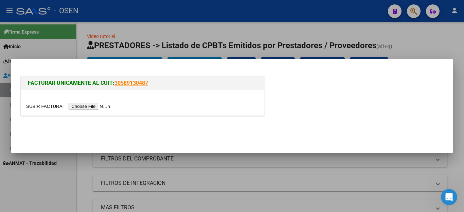
click at [97, 107] on input "file" at bounding box center [69, 106] width 86 height 7
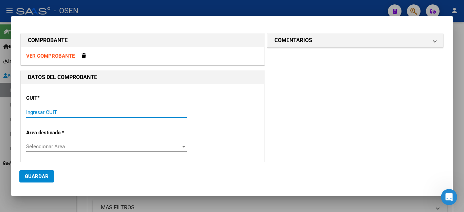
click at [66, 114] on input "Ingresar CUIT" at bounding box center [106, 112] width 161 height 6
type input "30-70974257-0"
type input "5"
type input "30-70974257-0"
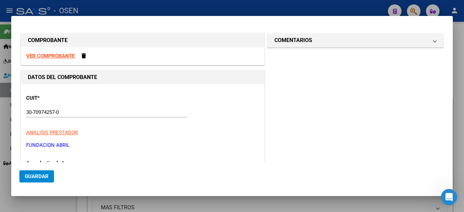
scroll to position [84, 0]
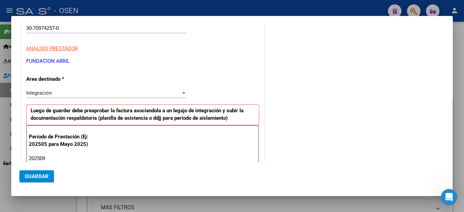
type input "202509"
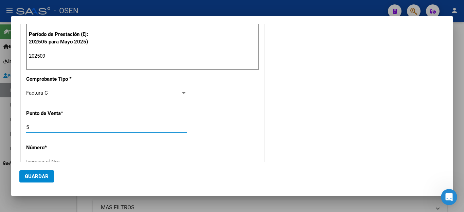
scroll to position [189, 0]
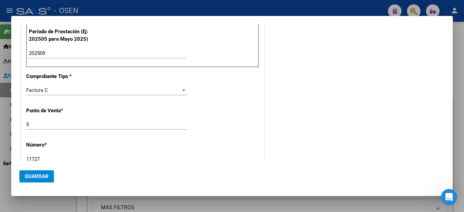
type input "11727"
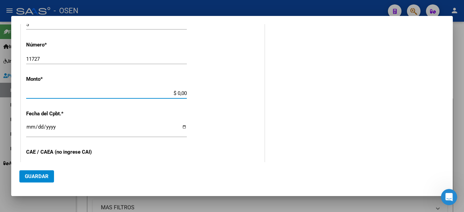
type input "$ 573.313,85"
type input "[DATE]"
type input "75390269327902"
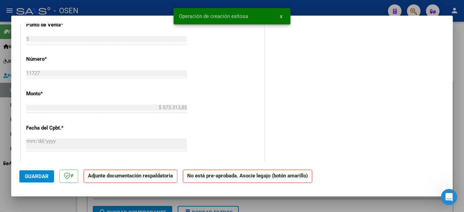
scroll to position [374, 0]
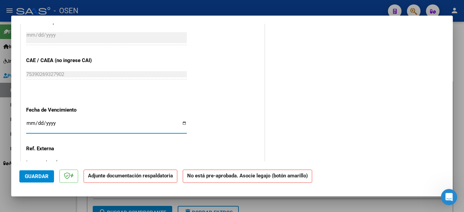
click at [28, 121] on input "Ingresar la fecha" at bounding box center [106, 126] width 161 height 11
type input "[DATE]"
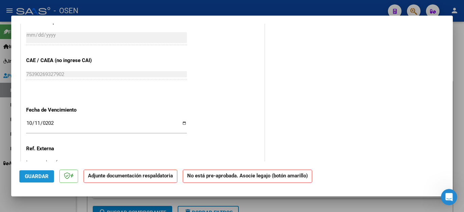
click at [34, 174] on span "Guardar" at bounding box center [37, 177] width 24 height 6
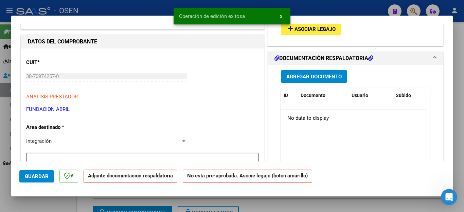
scroll to position [34, 0]
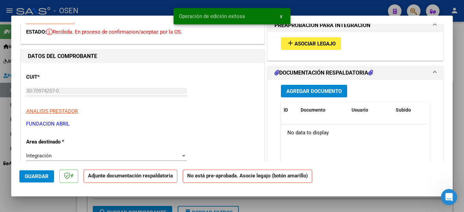
click at [304, 94] on button "Agregar Documento" at bounding box center [314, 91] width 66 height 13
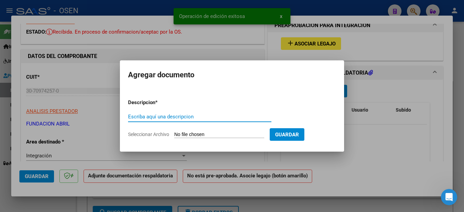
click at [199, 116] on input "Escriba aquí una descripcion" at bounding box center [199, 117] width 143 height 6
type input "ASISTENCIA"
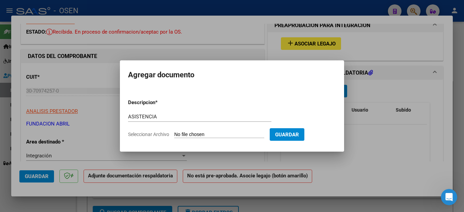
click at [195, 133] on input "Seleccionar Archivo" at bounding box center [219, 135] width 90 height 6
type input "C:\fakepath\FUND ABRIL FAC11727 ASISTENCIA.pdf"
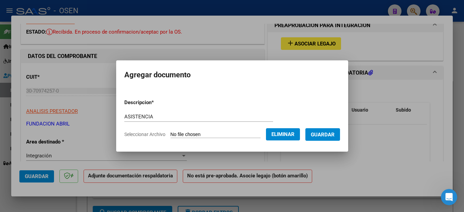
click at [332, 139] on button "Guardar" at bounding box center [322, 134] width 35 height 13
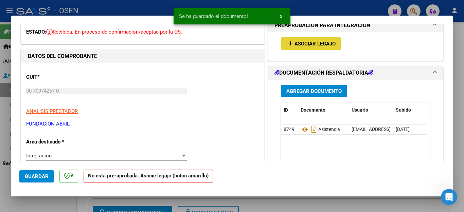
click at [304, 42] on span "Asociar Legajo" at bounding box center [314, 44] width 41 height 6
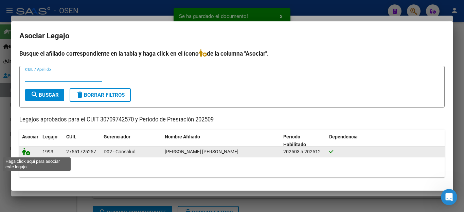
click at [24, 150] on icon at bounding box center [26, 151] width 8 height 7
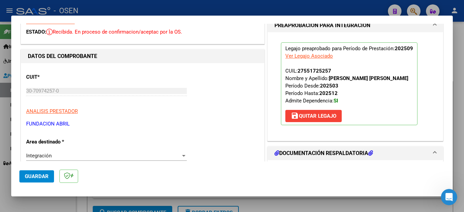
click at [32, 204] on div at bounding box center [232, 106] width 464 height 212
type input "$ 0,00"
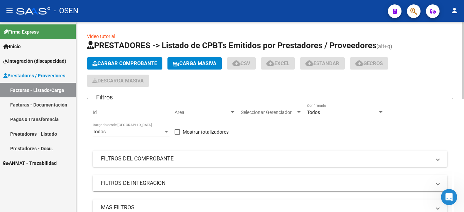
click at [128, 65] on span "Cargar Comprobante" at bounding box center [124, 63] width 65 height 6
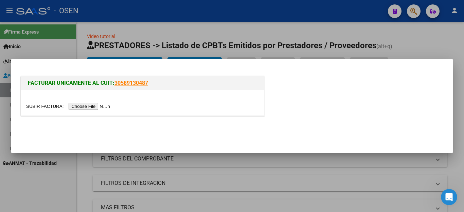
click at [90, 105] on input "file" at bounding box center [69, 106] width 86 height 7
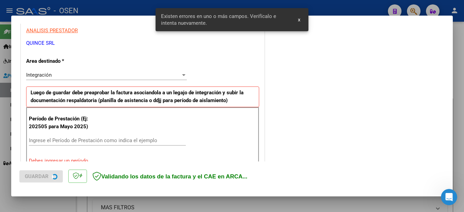
scroll to position [155, 0]
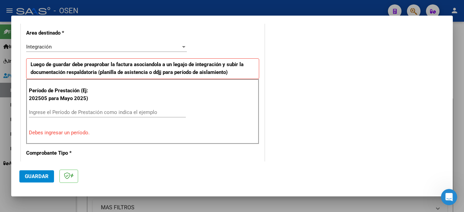
click at [95, 113] on input "Ingrese el Período de Prestación como indica el ejemplo" at bounding box center [107, 112] width 157 height 6
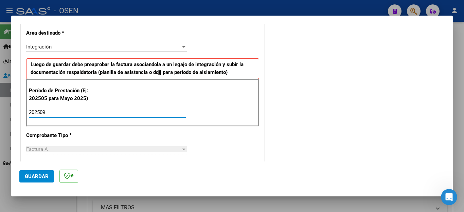
type input "202509"
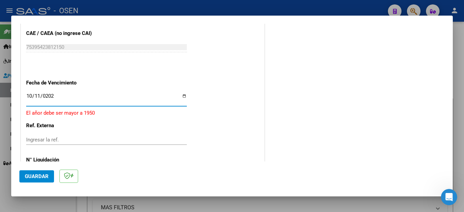
type input "[DATE]"
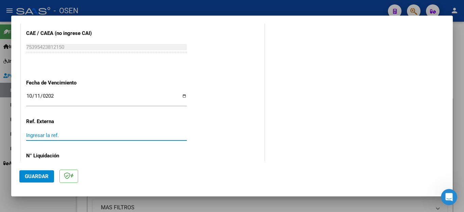
drag, startPoint x: 46, startPoint y: 175, endPoint x: 47, endPoint y: 157, distance: 18.0
click at [46, 173] on button "Guardar" at bounding box center [36, 176] width 35 height 12
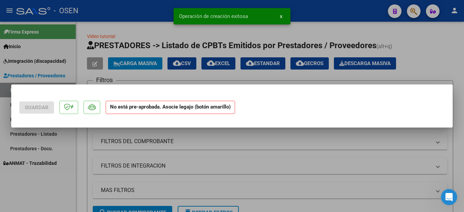
scroll to position [0, 0]
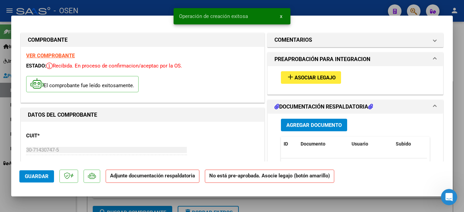
click at [307, 126] on span "Agregar Documento" at bounding box center [313, 125] width 55 height 6
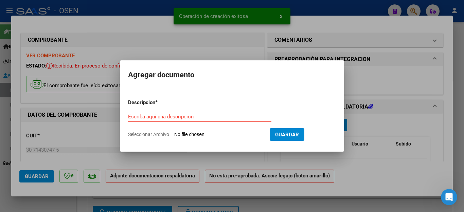
click at [182, 120] on div "Escriba aquí una descripcion" at bounding box center [199, 117] width 143 height 10
click at [178, 117] on input "Escriba aquí una descripcion" at bounding box center [199, 117] width 143 height 6
type input "ASISTENCIA"
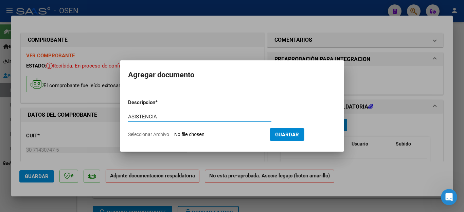
click at [191, 134] on input "Seleccionar Archivo" at bounding box center [219, 135] width 90 height 6
type input "C:\fakepath\QUINCE FAC545 ASISTENCIA.pdf"
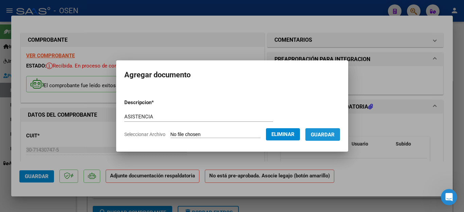
click at [322, 138] on span "Guardar" at bounding box center [323, 135] width 24 height 6
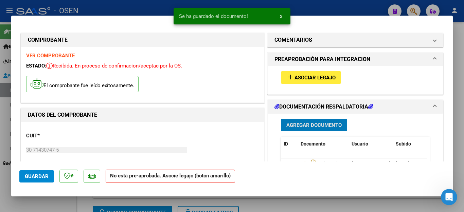
click at [293, 72] on button "add Asociar Legajo" at bounding box center [311, 77] width 60 height 13
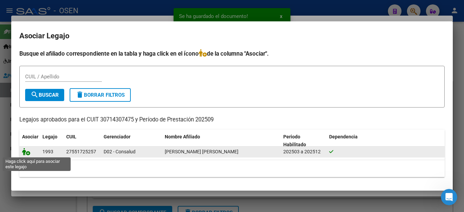
click at [24, 154] on icon at bounding box center [26, 151] width 8 height 7
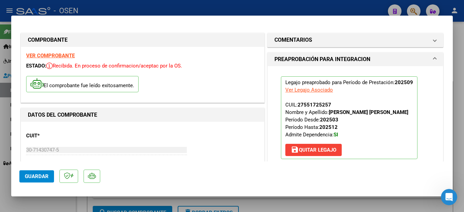
click at [42, 201] on div at bounding box center [232, 106] width 464 height 212
type input "$ 0,00"
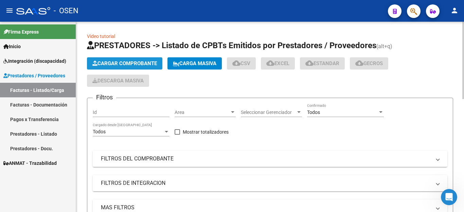
click at [121, 62] on span "Cargar Comprobante" at bounding box center [124, 63] width 65 height 6
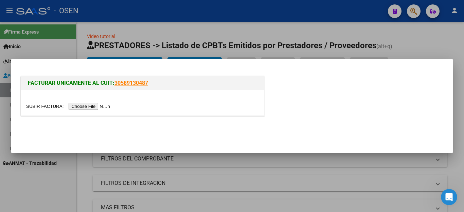
click at [85, 106] on input "file" at bounding box center [69, 106] width 86 height 7
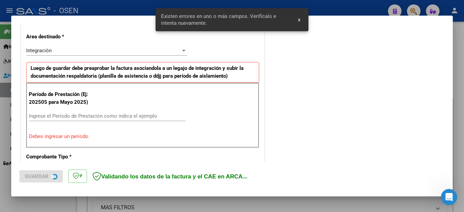
scroll to position [155, 0]
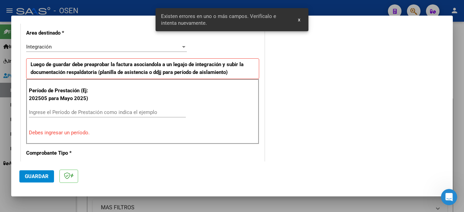
click at [107, 112] on input "Ingrese el Período de Prestación como indica el ejemplo" at bounding box center [107, 112] width 157 height 6
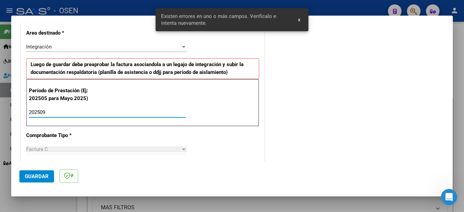
type input "202509"
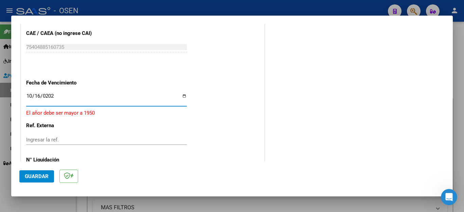
type input "[DATE]"
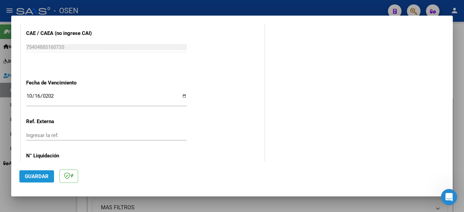
click at [34, 175] on span "Guardar" at bounding box center [37, 177] width 24 height 6
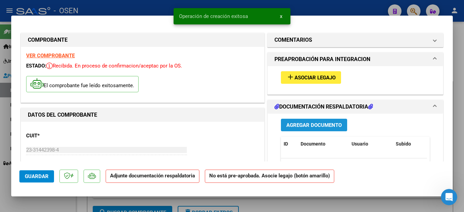
click at [286, 125] on span "Agregar Documento" at bounding box center [313, 125] width 55 height 6
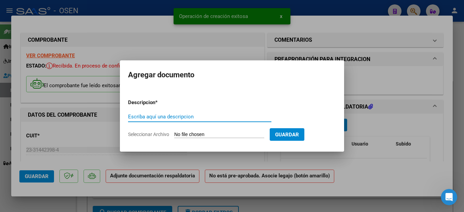
click at [136, 117] on input "Escriba aquí una descripcion" at bounding box center [199, 117] width 143 height 6
type input "ASISTENCIA"
click at [185, 134] on input "Seleccionar Archivo" at bounding box center [219, 135] width 90 height 6
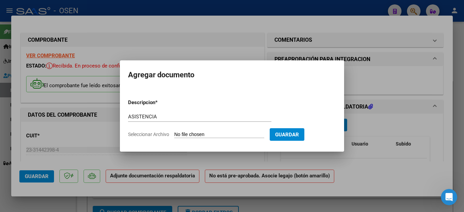
type input "C:\fakepath\FACHINETTI FAC1922 ASISTENCIA.pdf"
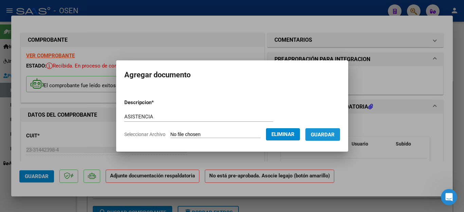
click at [319, 132] on span "Guardar" at bounding box center [323, 135] width 24 height 6
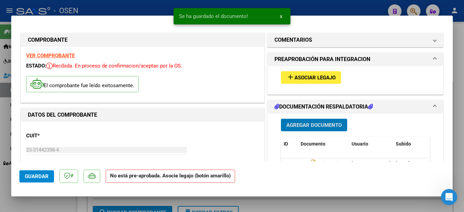
click at [297, 77] on span "Asociar Legajo" at bounding box center [314, 78] width 41 height 6
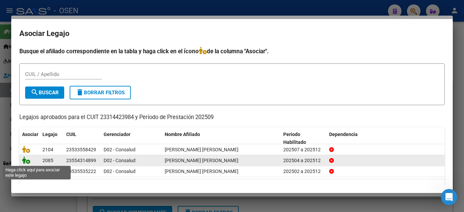
click at [26, 161] on icon at bounding box center [26, 160] width 8 height 7
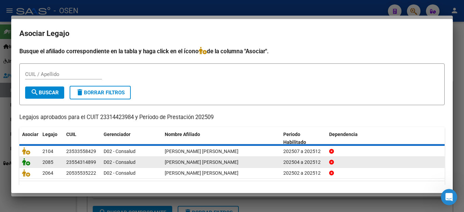
click at [26, 161] on icon at bounding box center [26, 161] width 8 height 7
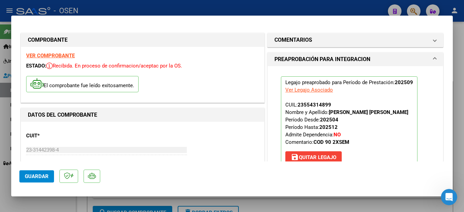
click at [26, 176] on span "Guardar" at bounding box center [37, 177] width 24 height 6
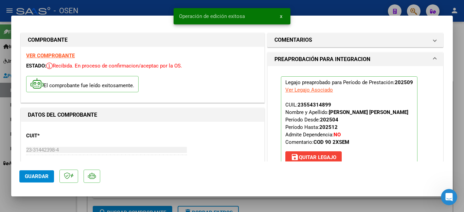
drag, startPoint x: 31, startPoint y: 202, endPoint x: 35, endPoint y: 195, distance: 8.5
click at [35, 197] on div at bounding box center [232, 106] width 464 height 212
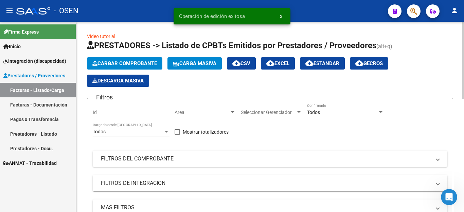
click at [130, 63] on span "Cargar Comprobante" at bounding box center [124, 63] width 65 height 6
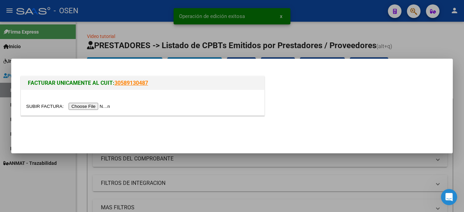
click at [83, 108] on input "file" at bounding box center [69, 106] width 86 height 7
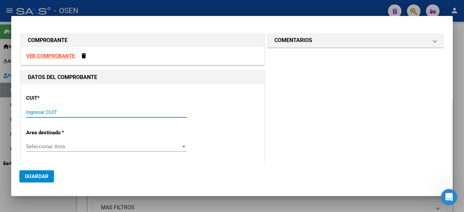
click at [60, 115] on input "Ingresar CUIT" at bounding box center [106, 112] width 161 height 6
type input "27-29058219-4"
type input "2"
type input "27-29058219-4"
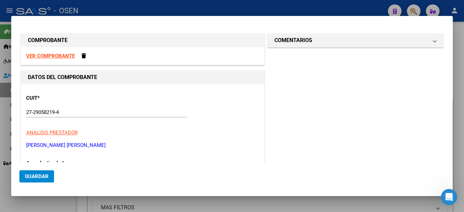
scroll to position [84, 0]
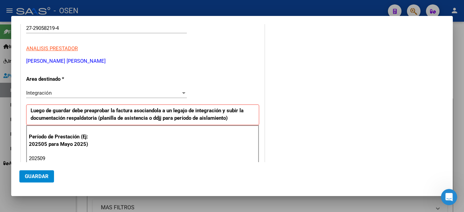
type input "202509"
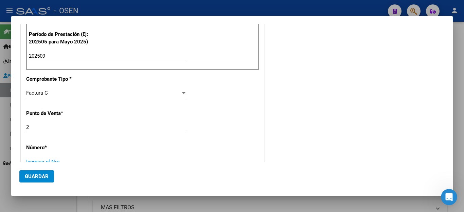
scroll to position [189, 0]
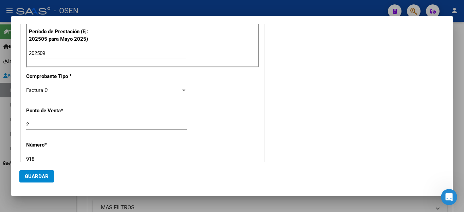
type input "918"
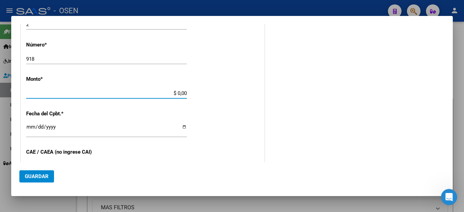
type input "$ 98.964,88"
type input "[DATE]"
type input "75404016482275"
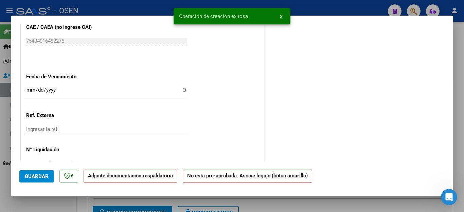
scroll to position [408, 0]
click at [30, 88] on input "Ingresar la fecha" at bounding box center [106, 92] width 161 height 11
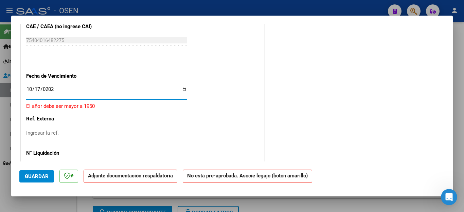
type input "[DATE]"
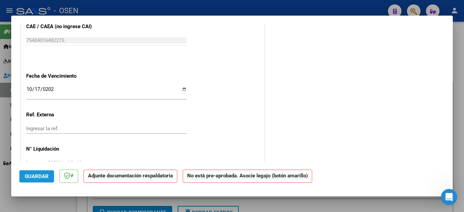
click at [41, 178] on span "Guardar" at bounding box center [37, 177] width 24 height 6
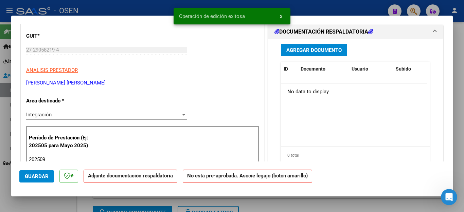
scroll to position [0, 0]
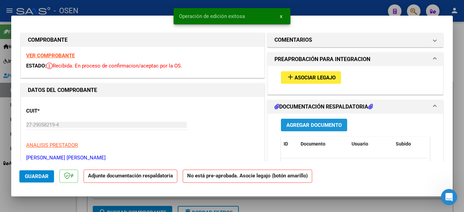
click at [301, 125] on span "Agregar Documento" at bounding box center [313, 125] width 55 height 6
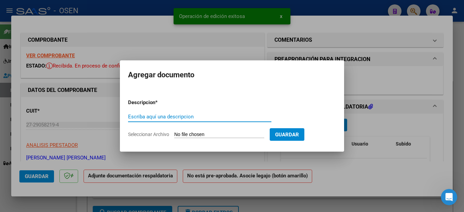
click at [194, 116] on input "Escriba aquí una descripcion" at bounding box center [199, 117] width 143 height 6
type input "ASISTENCIA"
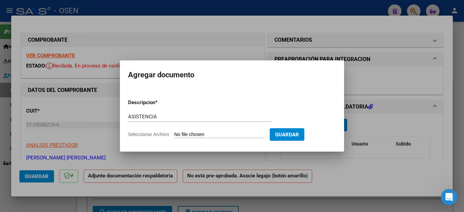
click at [180, 135] on input "Seleccionar Archivo" at bounding box center [219, 135] width 90 height 6
type input "C:\fakepath\[PERSON_NAME] FAC918ASISTENCIA .pdf"
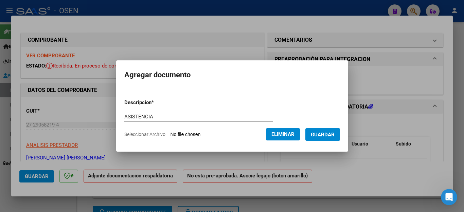
click at [319, 133] on span "Guardar" at bounding box center [323, 135] width 24 height 6
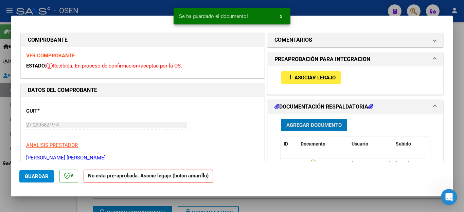
click at [296, 77] on span "Asociar Legajo" at bounding box center [314, 78] width 41 height 6
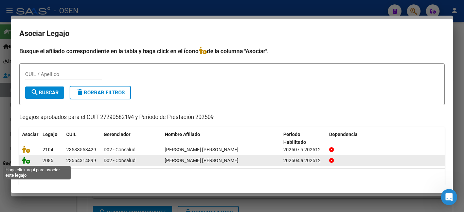
click at [24, 163] on icon at bounding box center [26, 160] width 8 height 7
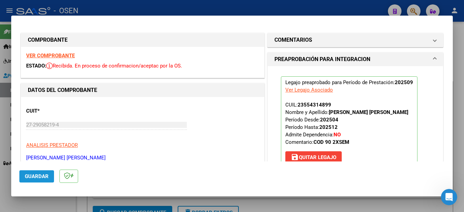
drag, startPoint x: 32, startPoint y: 176, endPoint x: 33, endPoint y: 196, distance: 20.1
click at [32, 176] on span "Guardar" at bounding box center [37, 177] width 24 height 6
click at [33, 204] on div at bounding box center [232, 106] width 464 height 212
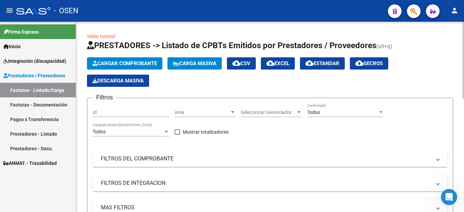
click at [103, 64] on span "Cargar Comprobante" at bounding box center [124, 63] width 65 height 6
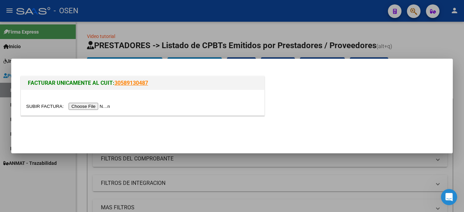
click at [89, 106] on input "file" at bounding box center [69, 106] width 86 height 7
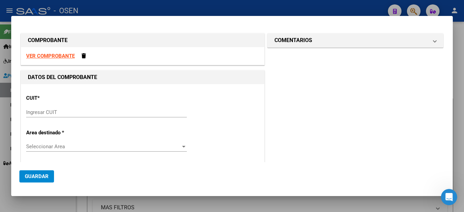
click at [62, 113] on input "Ingresar CUIT" at bounding box center [106, 112] width 161 height 6
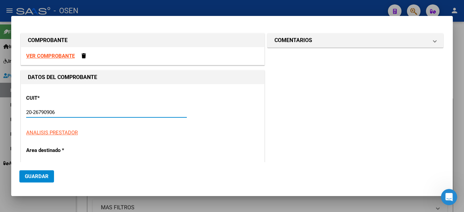
type input "20-26790906-8"
type input "3"
type input "20-26790906-8"
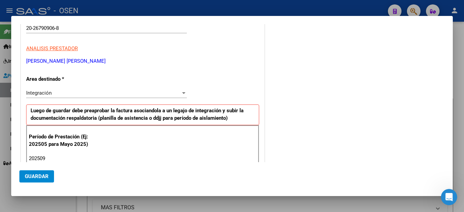
type input "202509"
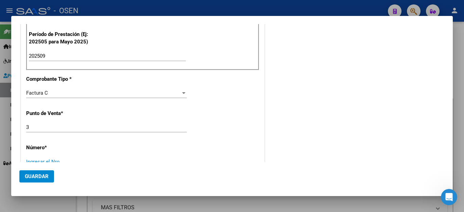
scroll to position [189, 0]
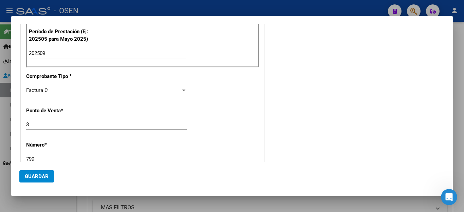
type input "799"
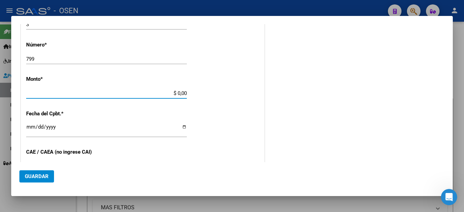
type input "$ 98.964,88"
type input "[DATE]"
type input "75408402051417"
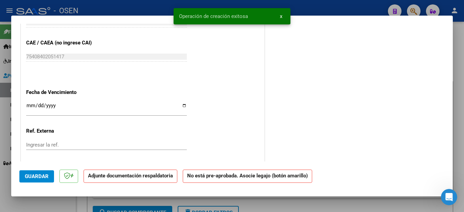
scroll to position [408, 0]
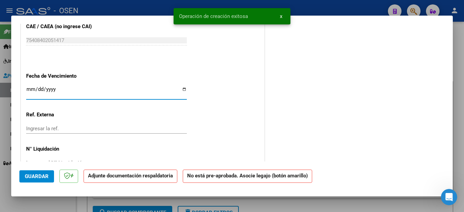
click at [30, 88] on input "Ingresar la fecha" at bounding box center [106, 92] width 161 height 11
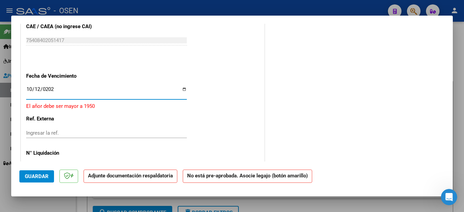
type input "[DATE]"
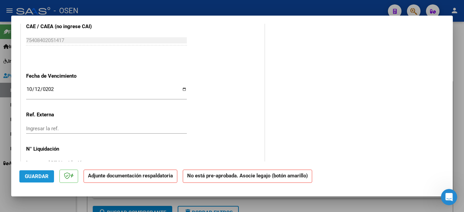
click at [36, 175] on span "Guardar" at bounding box center [37, 177] width 24 height 6
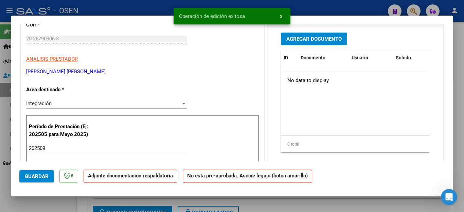
scroll to position [68, 0]
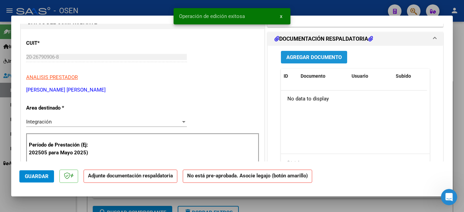
click at [290, 59] on span "Agregar Documento" at bounding box center [313, 57] width 55 height 6
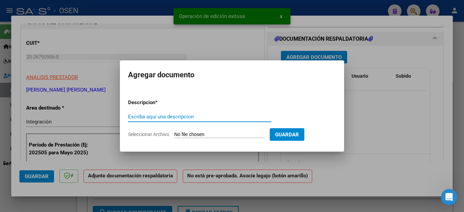
click at [175, 117] on input "Escriba aquí una descripcion" at bounding box center [199, 117] width 143 height 6
type input "ASISTENCIA"
click at [189, 134] on input "Seleccionar Archivo" at bounding box center [219, 135] width 90 height 6
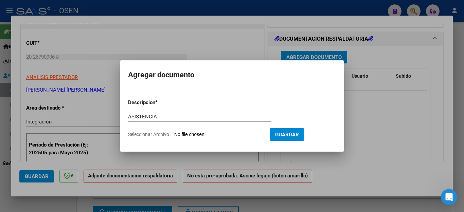
type input "C:\fakepath\PONS FAC799 ASISTENCIA.pdf"
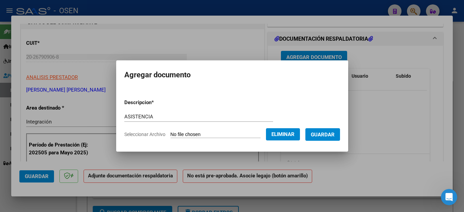
click at [319, 137] on span "Guardar" at bounding box center [323, 135] width 24 height 6
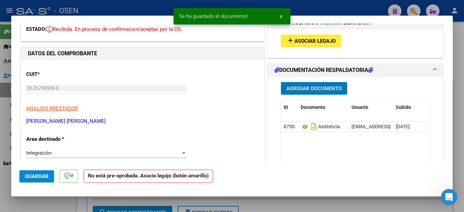
scroll to position [0, 0]
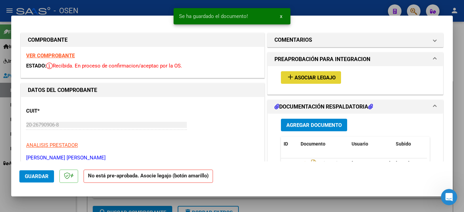
click at [299, 75] on span "Asociar Legajo" at bounding box center [314, 78] width 41 height 6
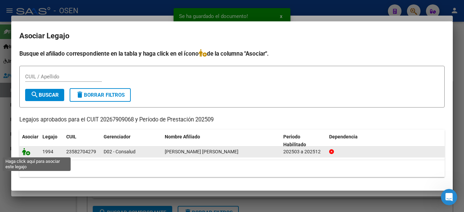
click at [24, 150] on icon at bounding box center [26, 151] width 8 height 7
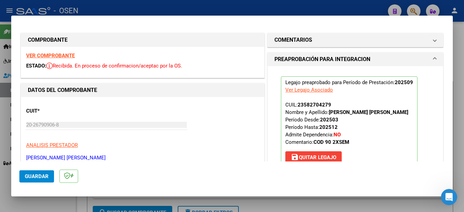
click at [53, 206] on div at bounding box center [232, 106] width 464 height 212
type input "$ 0,00"
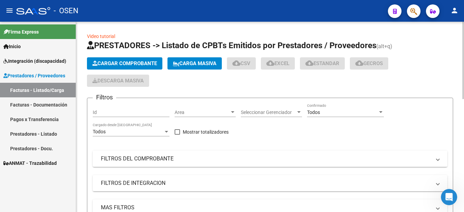
click at [143, 56] on app-list-header "PRESTADORES -> Listado de CPBTs Emitidos por Prestadores / Proveedores (alt+q) …" at bounding box center [270, 141] width 366 height 203
click at [139, 61] on span "Cargar Comprobante" at bounding box center [124, 63] width 65 height 6
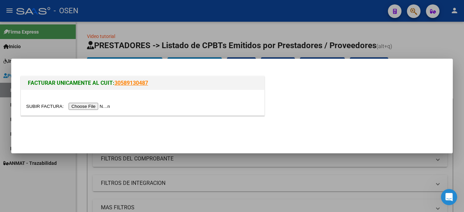
click at [88, 106] on input "file" at bounding box center [69, 106] width 86 height 7
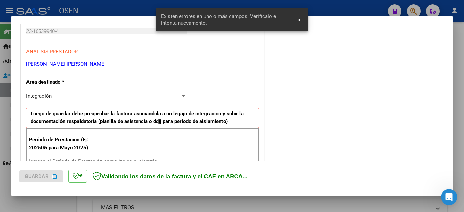
scroll to position [138, 0]
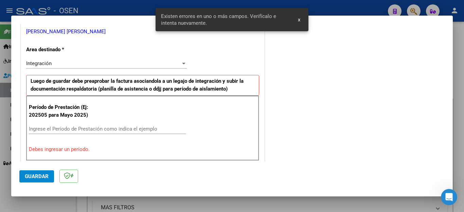
click at [80, 126] on input "Ingrese el Período de Prestación como indica el ejemplo" at bounding box center [107, 129] width 157 height 6
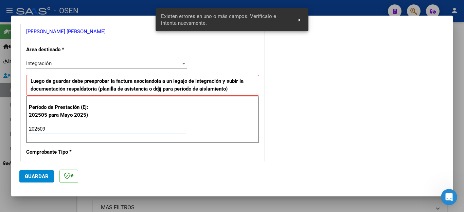
type input "202509"
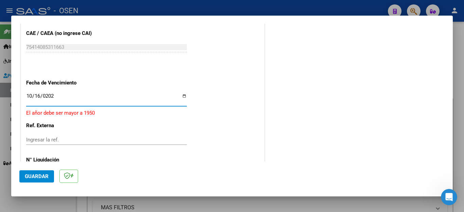
type input "[DATE]"
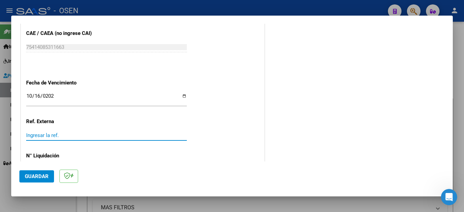
click at [38, 179] on span "Guardar" at bounding box center [37, 177] width 24 height 6
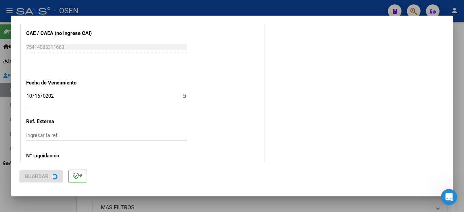
scroll to position [0, 0]
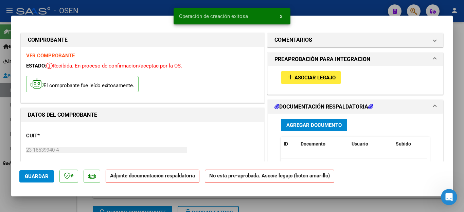
click at [296, 123] on span "Agregar Documento" at bounding box center [313, 125] width 55 height 6
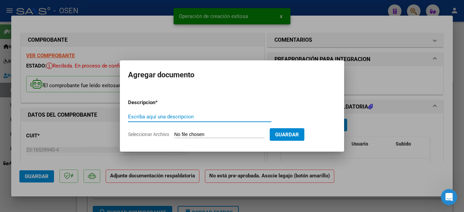
click at [183, 118] on input "Escriba aquí una descripcion" at bounding box center [199, 117] width 143 height 6
type input "ASISTENCIA"
click at [196, 135] on input "Seleccionar Archivo" at bounding box center [219, 135] width 90 height 6
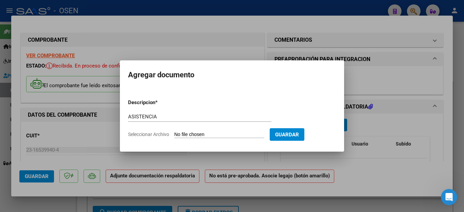
type input "C:\fakepath\[PERSON_NAME] FAC569 ASISTENCIA.pdf"
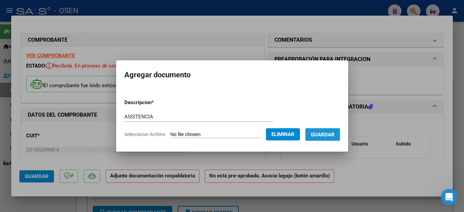
click at [332, 135] on span "Guardar" at bounding box center [323, 135] width 24 height 6
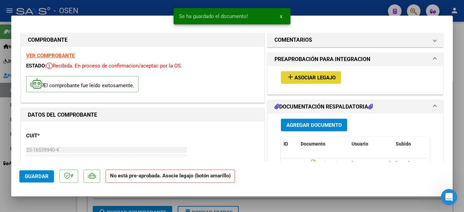
click at [299, 78] on span "Asociar Legajo" at bounding box center [314, 78] width 41 height 6
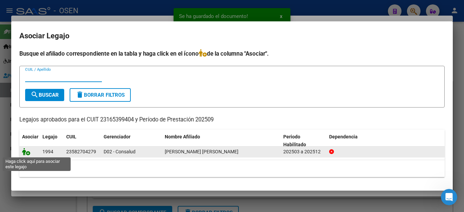
click at [28, 152] on icon at bounding box center [26, 151] width 8 height 7
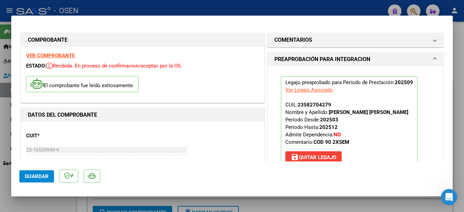
click at [35, 204] on div at bounding box center [232, 106] width 464 height 212
type input "$ 0,00"
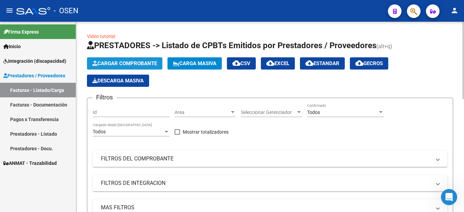
click at [109, 61] on span "Cargar Comprobante" at bounding box center [124, 63] width 65 height 6
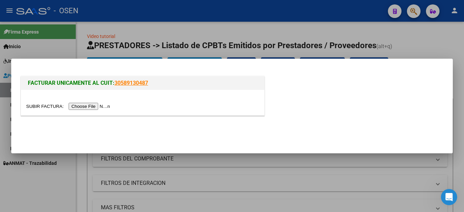
click at [85, 106] on input "file" at bounding box center [69, 106] width 86 height 7
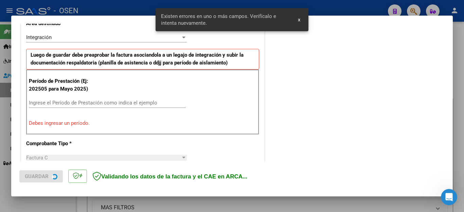
scroll to position [167, 0]
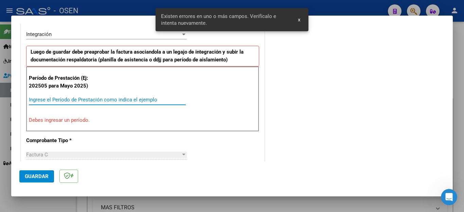
click at [114, 101] on input "Ingrese el Período de Prestación como indica el ejemplo" at bounding box center [107, 100] width 157 height 6
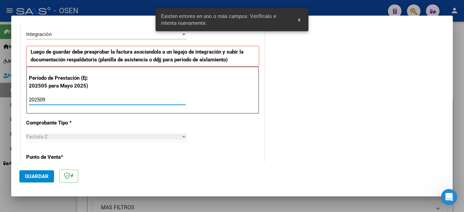
type input "202509"
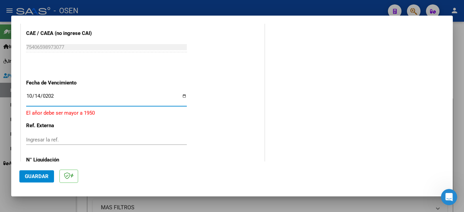
type input "[DATE]"
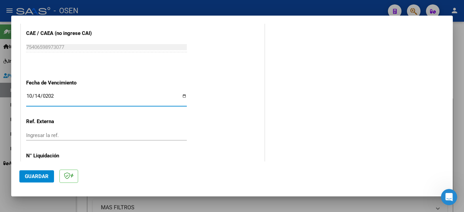
click at [47, 178] on span "Guardar" at bounding box center [37, 177] width 24 height 6
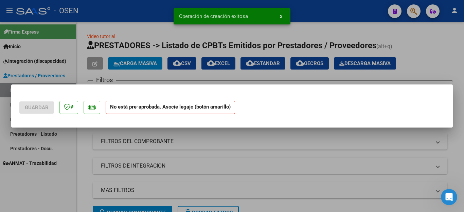
scroll to position [0, 0]
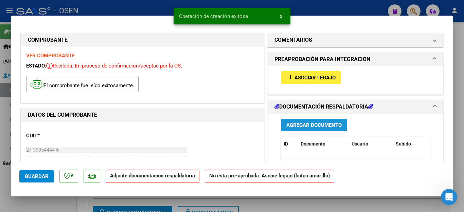
click at [281, 123] on button "Agregar Documento" at bounding box center [314, 125] width 66 height 13
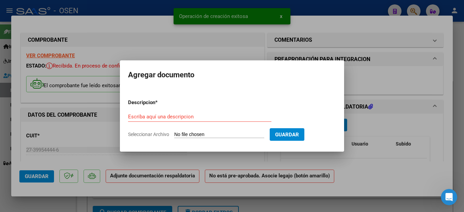
click at [182, 121] on div "Escriba aquí una descripcion" at bounding box center [199, 117] width 143 height 10
click at [182, 119] on input "Escriba aquí una descripcion" at bounding box center [199, 117] width 143 height 6
type input "ASISTENCIA"
click at [195, 135] on input "Seleccionar Archivo" at bounding box center [219, 135] width 90 height 6
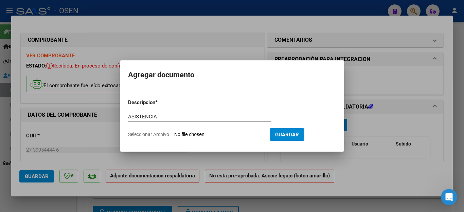
type input "C:\fakepath\[PERSON_NAME] FAC275 ASISTENCIA.pdf"
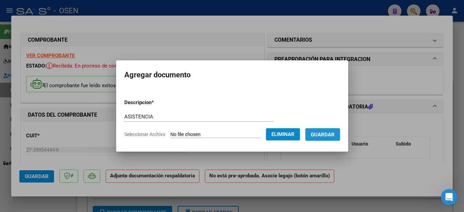
click at [323, 133] on span "Guardar" at bounding box center [323, 135] width 24 height 6
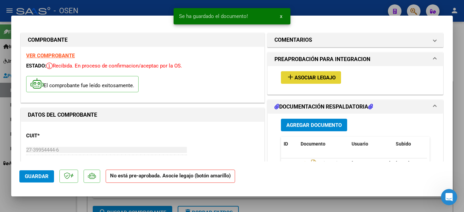
click at [309, 75] on span "Asociar Legajo" at bounding box center [314, 78] width 41 height 6
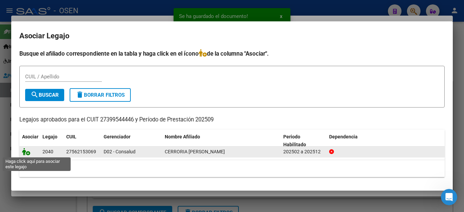
click at [23, 153] on icon at bounding box center [26, 151] width 8 height 7
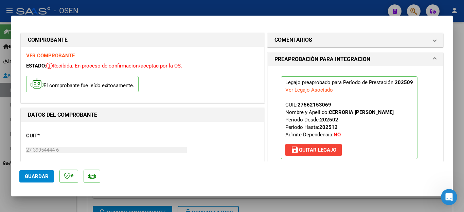
click at [44, 204] on div at bounding box center [232, 106] width 464 height 212
type input "$ 0,00"
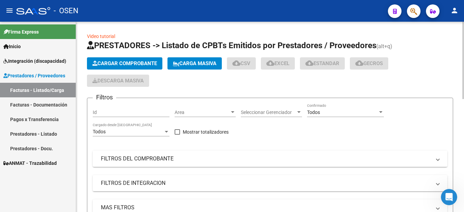
click at [113, 64] on span "Cargar Comprobante" at bounding box center [124, 63] width 65 height 6
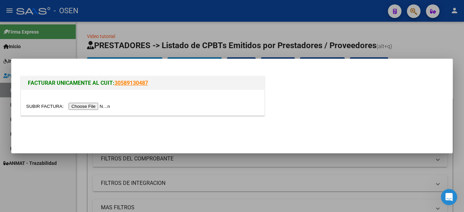
click at [87, 106] on input "file" at bounding box center [69, 106] width 86 height 7
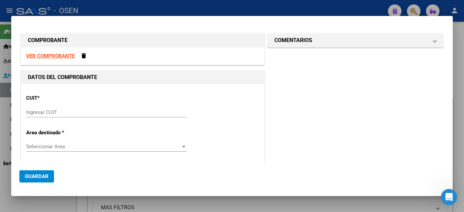
click at [84, 111] on input "Ingresar CUIT" at bounding box center [106, 112] width 161 height 6
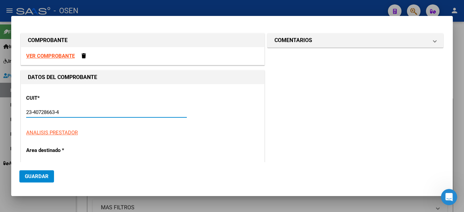
type input "23-40728663-4"
type input "2"
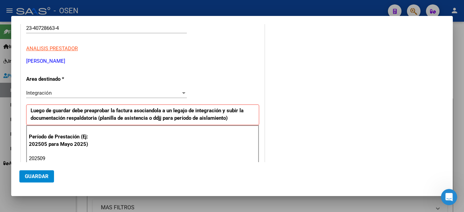
type input "202509"
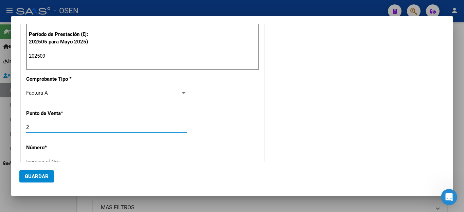
scroll to position [189, 0]
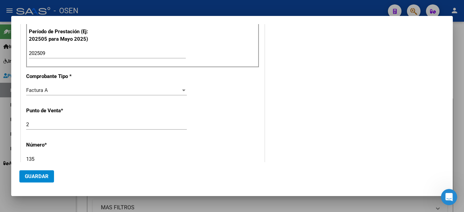
type input "135"
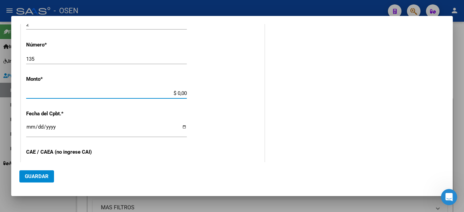
type input "$ 98.964,88"
type input "[DATE]"
type input "75404068331216"
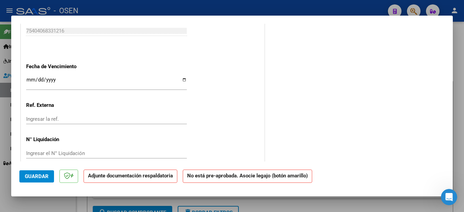
scroll to position [419, 0]
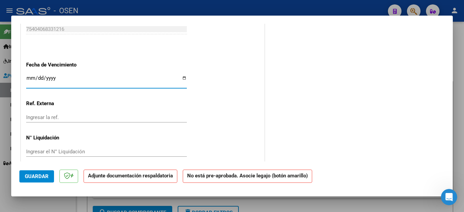
click at [32, 75] on input "Ingresar la fecha" at bounding box center [106, 80] width 161 height 11
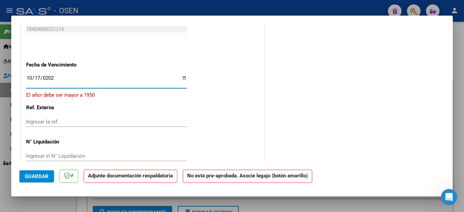
type input "[DATE]"
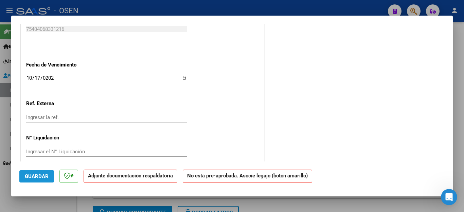
drag, startPoint x: 32, startPoint y: 178, endPoint x: 245, endPoint y: 105, distance: 225.5
click at [37, 175] on span "Guardar" at bounding box center [37, 177] width 24 height 6
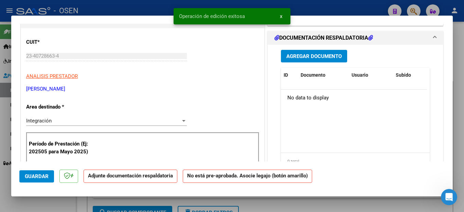
scroll to position [11, 0]
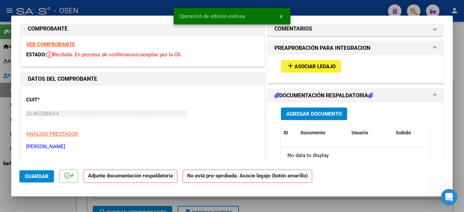
click at [301, 114] on span "Agregar Documento" at bounding box center [313, 114] width 55 height 6
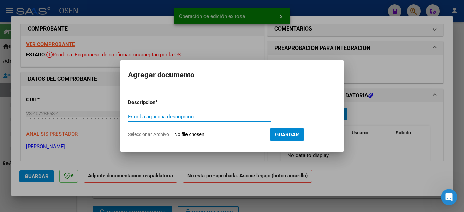
click at [179, 117] on input "Escriba aquí una descripcion" at bounding box center [199, 117] width 143 height 6
type input "ASISTENCIA"
click at [183, 135] on input "Seleccionar Archivo" at bounding box center [219, 135] width 90 height 6
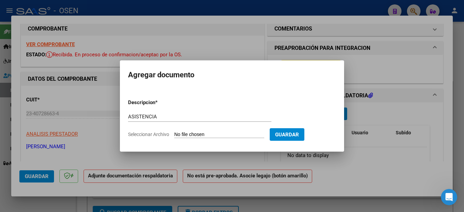
type input "C:\fakepath\[PERSON_NAME] FAC135 ASISTENCIA.pdf"
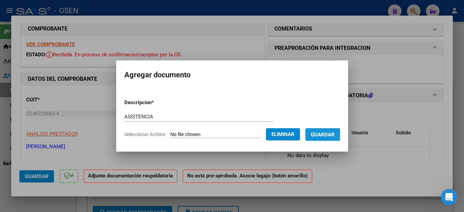
click at [327, 138] on button "Guardar" at bounding box center [322, 134] width 35 height 13
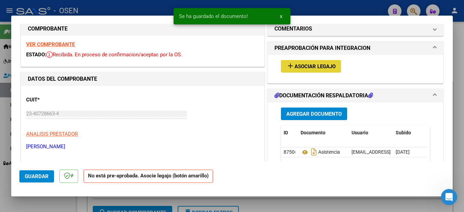
click at [300, 62] on button "add Asociar Legajo" at bounding box center [311, 66] width 60 height 13
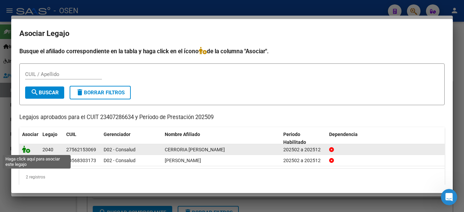
click at [24, 148] on icon at bounding box center [26, 149] width 8 height 7
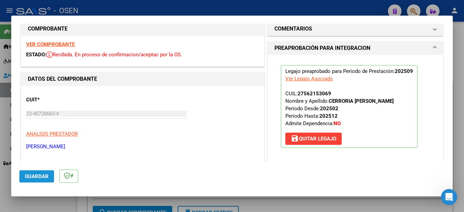
click at [40, 178] on span "Guardar" at bounding box center [37, 177] width 24 height 6
click at [40, 201] on div at bounding box center [232, 106] width 464 height 212
type input "$ 0,00"
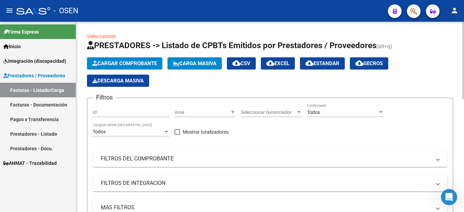
click at [133, 61] on span "Cargar Comprobante" at bounding box center [124, 63] width 65 height 6
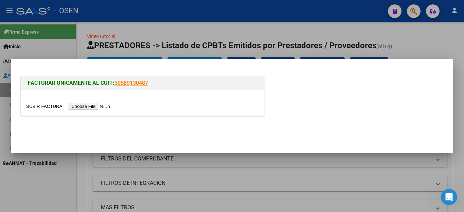
click at [86, 107] on input "file" at bounding box center [69, 106] width 86 height 7
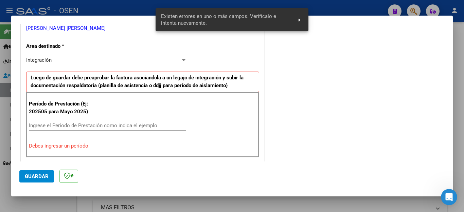
scroll to position [142, 0]
click at [80, 126] on input "Ingrese el Período de Prestación como indica el ejemplo" at bounding box center [107, 125] width 157 height 6
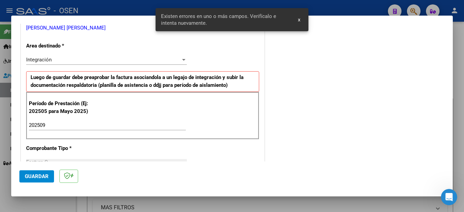
scroll to position [433, 0]
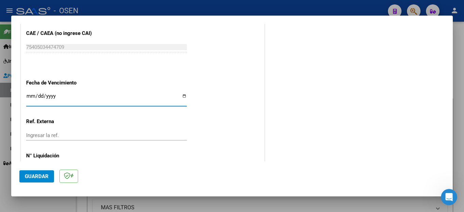
click at [75, 132] on input "Ingresar la ref." at bounding box center [106, 135] width 161 height 6
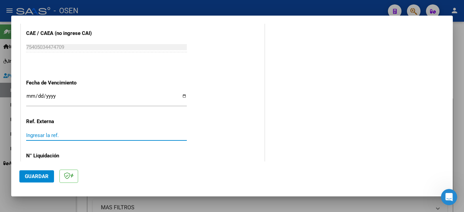
click at [42, 176] on span "Guardar" at bounding box center [37, 177] width 24 height 6
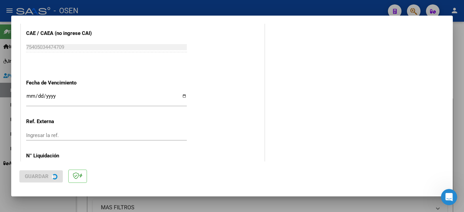
scroll to position [0, 0]
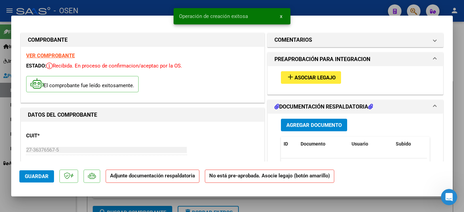
click at [286, 124] on span "Agregar Documento" at bounding box center [313, 125] width 55 height 6
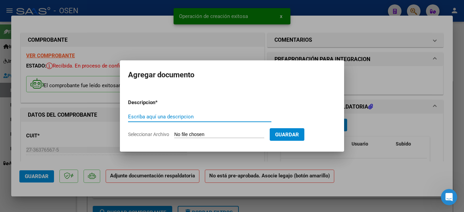
click at [164, 116] on input "Escriba aquí una descripcion" at bounding box center [199, 117] width 143 height 6
click at [186, 133] on input "Seleccionar Archivo" at bounding box center [219, 135] width 90 height 6
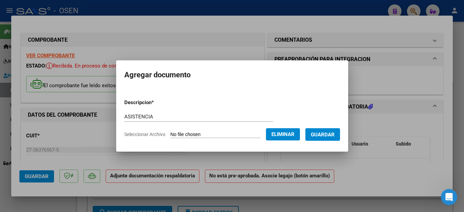
click at [323, 132] on button "Guardar" at bounding box center [322, 134] width 35 height 13
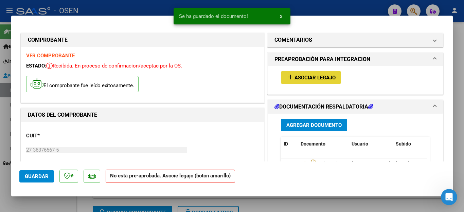
click at [302, 79] on span "Asociar Legajo" at bounding box center [314, 78] width 41 height 6
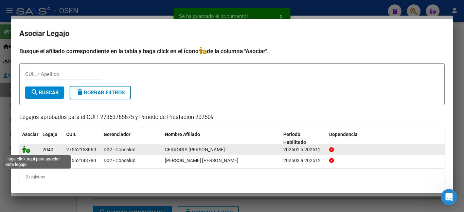
click at [26, 152] on icon at bounding box center [26, 149] width 8 height 7
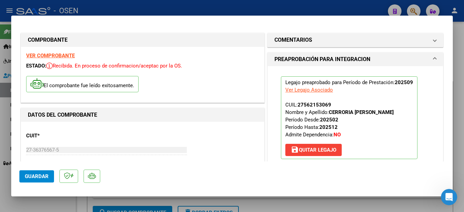
click at [36, 203] on div at bounding box center [232, 106] width 464 height 212
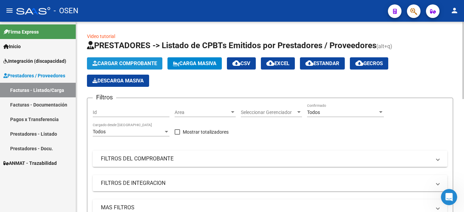
click at [118, 63] on span "Cargar Comprobante" at bounding box center [124, 63] width 65 height 6
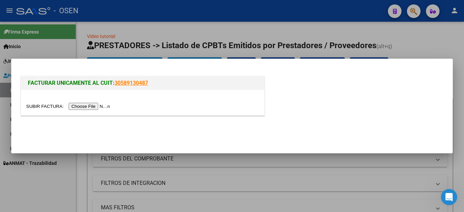
click at [91, 108] on input "file" at bounding box center [69, 106] width 86 height 7
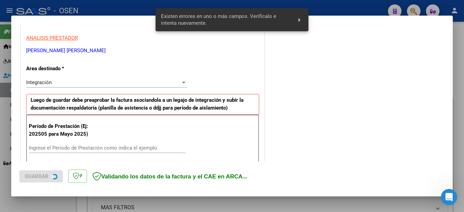
scroll to position [170, 0]
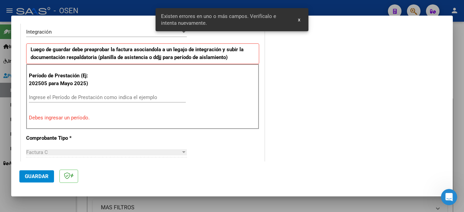
click at [102, 100] on input "Ingrese el Período de Prestación como indica el ejemplo" at bounding box center [107, 97] width 157 height 6
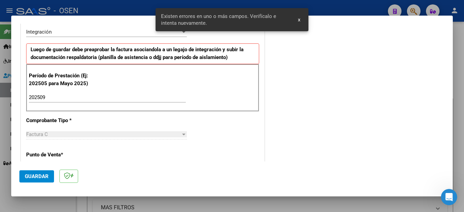
scroll to position [433, 0]
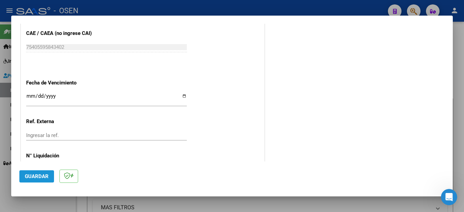
click at [43, 176] on span "Guardar" at bounding box center [37, 177] width 24 height 6
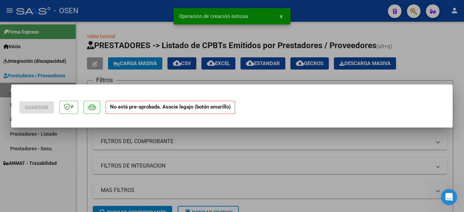
scroll to position [0, 0]
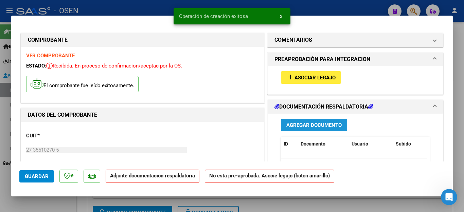
click at [312, 124] on span "Agregar Documento" at bounding box center [313, 125] width 55 height 6
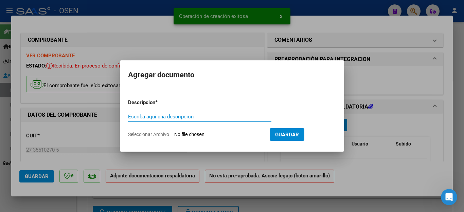
click at [200, 116] on input "Escriba aquí una descripcion" at bounding box center [199, 117] width 143 height 6
click at [193, 135] on input "Seleccionar Archivo" at bounding box center [219, 135] width 90 height 6
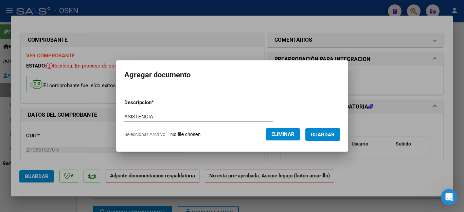
click at [334, 135] on span "Guardar" at bounding box center [323, 135] width 24 height 6
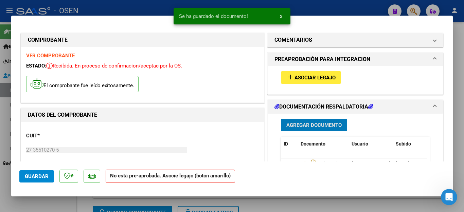
click at [302, 80] on span "Asociar Legajo" at bounding box center [314, 78] width 41 height 6
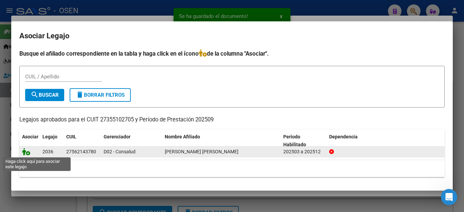
click at [28, 150] on icon at bounding box center [26, 151] width 8 height 7
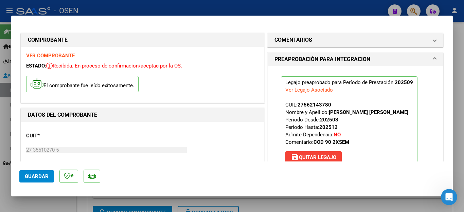
click at [42, 206] on div at bounding box center [232, 106] width 464 height 212
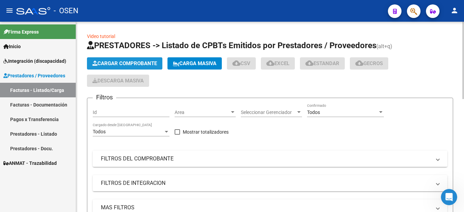
click at [110, 65] on span "Cargar Comprobante" at bounding box center [124, 63] width 65 height 6
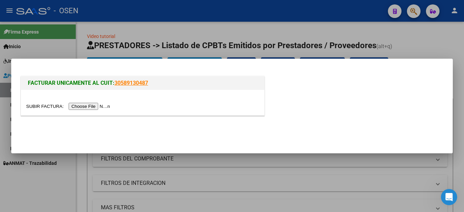
click at [83, 108] on input "file" at bounding box center [69, 106] width 86 height 7
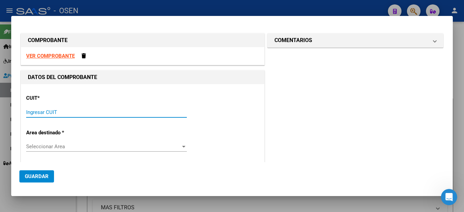
click at [52, 110] on input "Ingresar CUIT" at bounding box center [106, 112] width 161 height 6
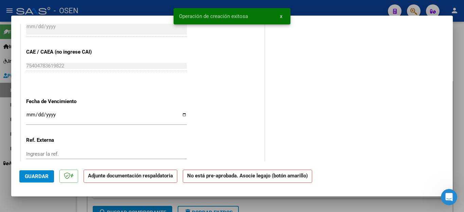
scroll to position [419, 0]
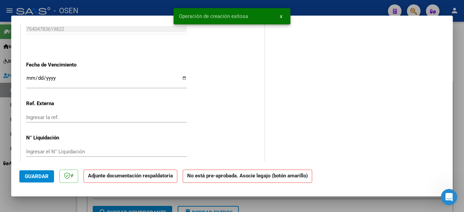
click at [28, 76] on input "Ingresar la fecha" at bounding box center [106, 80] width 161 height 11
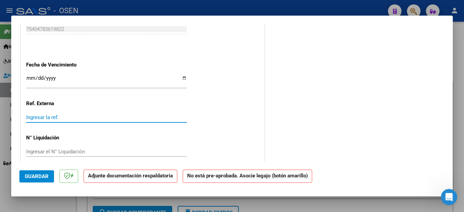
click at [35, 175] on span "Guardar" at bounding box center [37, 177] width 24 height 6
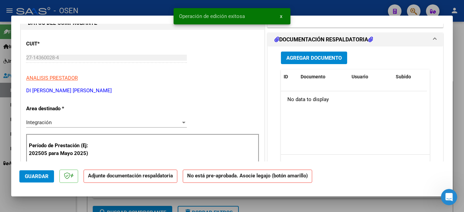
scroll to position [45, 0]
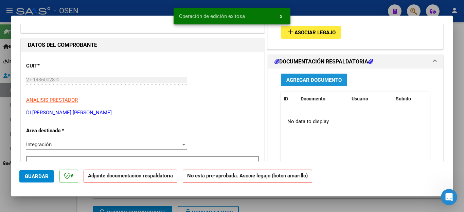
click at [296, 80] on span "Agregar Documento" at bounding box center [313, 80] width 55 height 6
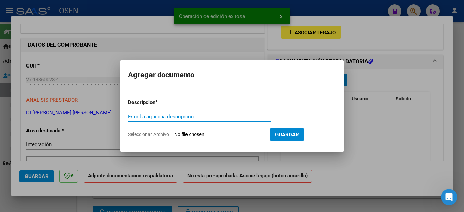
click at [179, 115] on input "Escriba aquí una descripcion" at bounding box center [199, 117] width 143 height 6
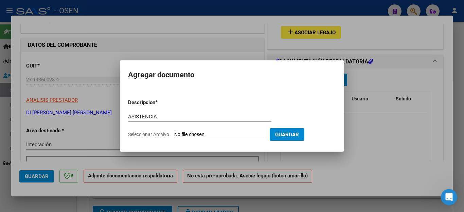
click at [187, 134] on input "Seleccionar Archivo" at bounding box center [219, 135] width 90 height 6
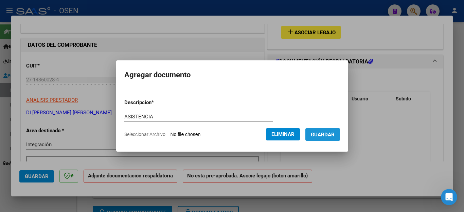
click at [321, 134] on span "Guardar" at bounding box center [323, 135] width 24 height 6
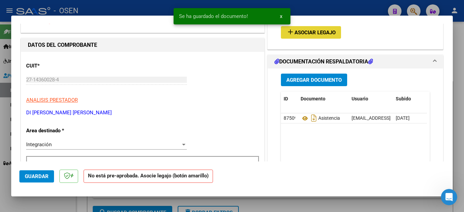
click at [303, 33] on span "Asociar Legajo" at bounding box center [314, 33] width 41 height 6
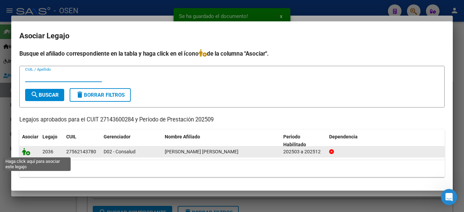
click at [27, 152] on icon at bounding box center [26, 151] width 8 height 7
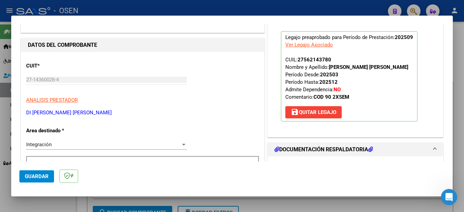
click at [20, 206] on div at bounding box center [232, 106] width 464 height 212
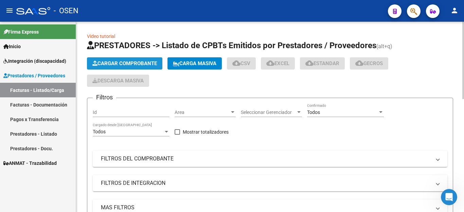
click at [127, 63] on span "Cargar Comprobante" at bounding box center [124, 63] width 65 height 6
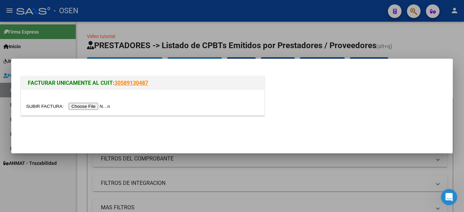
click at [89, 106] on input "file" at bounding box center [69, 106] width 86 height 7
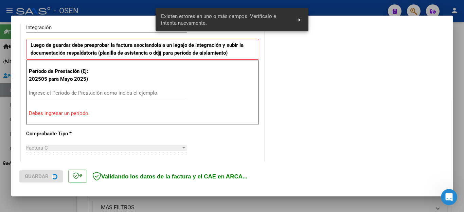
scroll to position [184, 0]
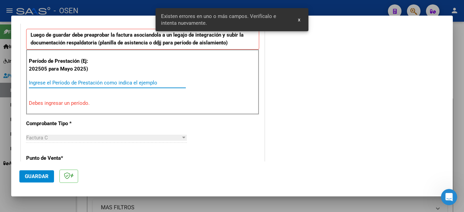
click at [57, 84] on input "Ingrese el Período de Prestación como indica el ejemplo" at bounding box center [107, 83] width 157 height 6
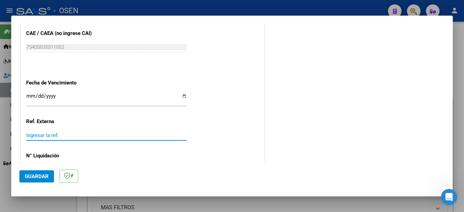
scroll to position [436, 0]
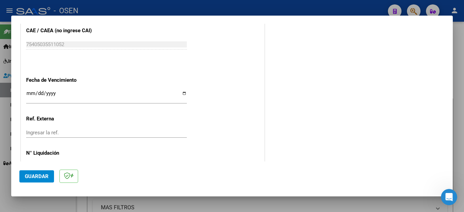
click at [30, 177] on span "Guardar" at bounding box center [37, 177] width 24 height 6
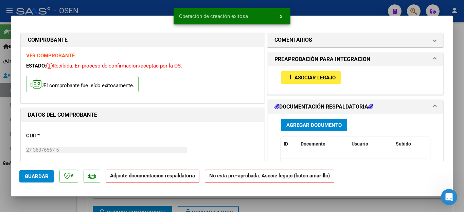
click at [295, 122] on span "Agregar Documento" at bounding box center [313, 125] width 55 height 6
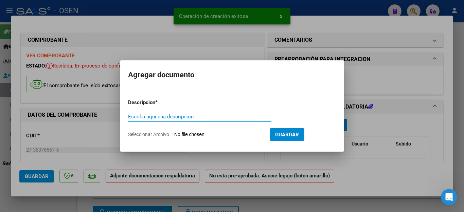
click at [175, 120] on input "Escriba aquí una descripcion" at bounding box center [199, 117] width 143 height 6
click at [187, 135] on input "Seleccionar Archivo" at bounding box center [219, 135] width 90 height 6
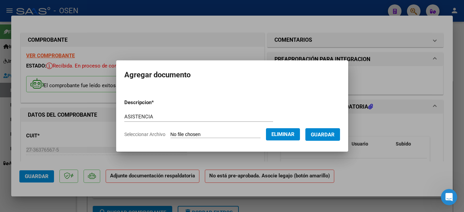
click at [327, 134] on span "Guardar" at bounding box center [323, 135] width 24 height 6
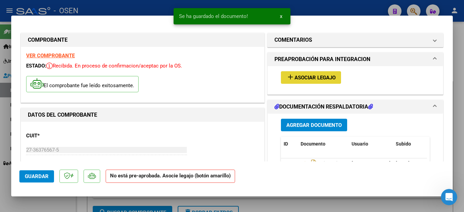
click at [295, 79] on span "Asociar Legajo" at bounding box center [314, 78] width 41 height 6
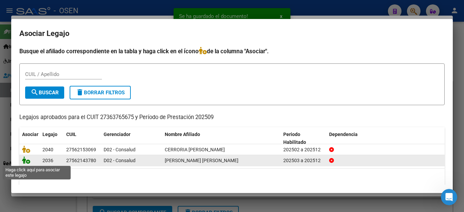
click at [24, 162] on icon at bounding box center [26, 160] width 8 height 7
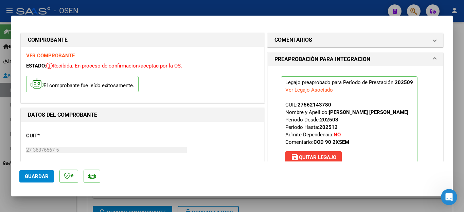
click at [51, 206] on div at bounding box center [232, 106] width 464 height 212
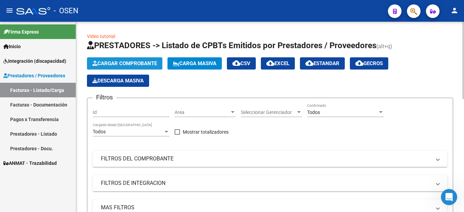
click at [115, 66] on span "Cargar Comprobante" at bounding box center [124, 63] width 65 height 6
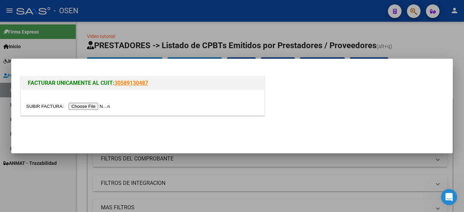
click at [81, 108] on input "file" at bounding box center [69, 106] width 86 height 7
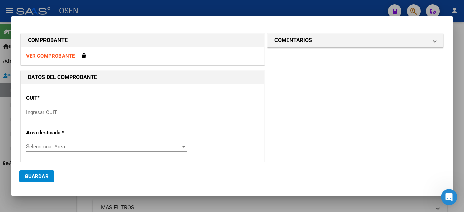
click at [43, 113] on input "Ingresar CUIT" at bounding box center [106, 112] width 161 height 6
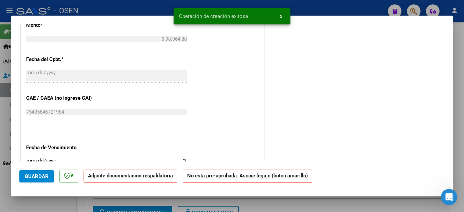
scroll to position [419, 0]
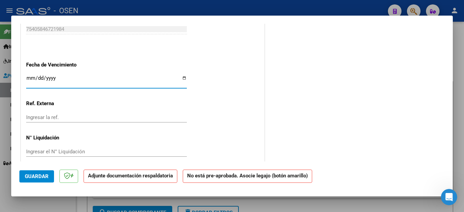
click at [27, 77] on input "Ingresar la fecha" at bounding box center [106, 80] width 161 height 11
click at [34, 176] on span "Guardar" at bounding box center [37, 177] width 24 height 6
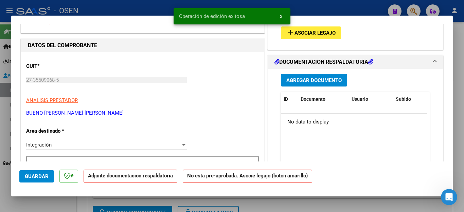
scroll to position [11, 0]
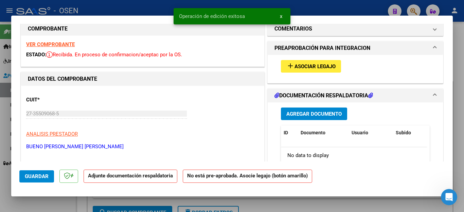
click at [309, 114] on span "Agregar Documento" at bounding box center [313, 114] width 55 height 6
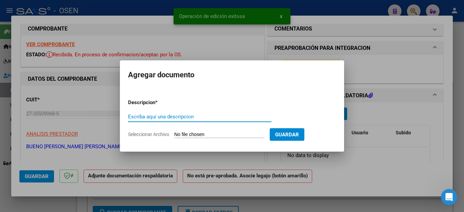
click at [207, 120] on input "Escriba aquí una descripcion" at bounding box center [199, 117] width 143 height 6
click at [192, 133] on input "Seleccionar Archivo" at bounding box center [219, 135] width 90 height 6
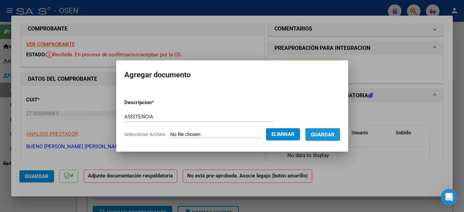
click at [323, 137] on span "Guardar" at bounding box center [323, 135] width 24 height 6
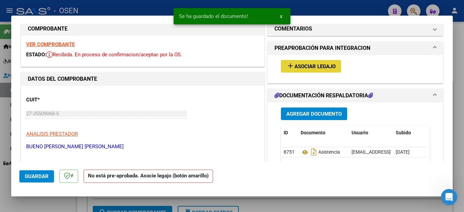
click at [307, 68] on span "Asociar Legajo" at bounding box center [314, 67] width 41 height 6
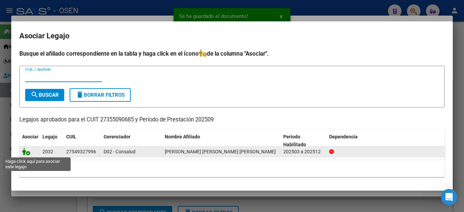
click at [27, 152] on icon at bounding box center [26, 151] width 8 height 7
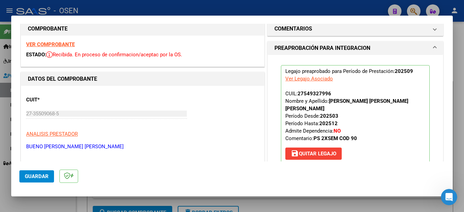
click at [45, 203] on div at bounding box center [232, 106] width 464 height 212
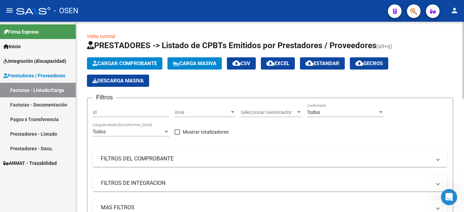
click at [112, 62] on span "Cargar Comprobante" at bounding box center [124, 63] width 65 height 6
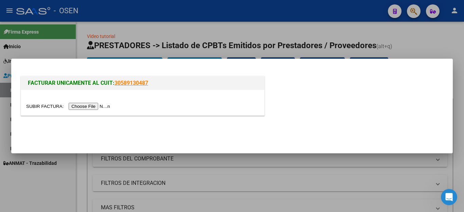
click at [91, 106] on input "file" at bounding box center [69, 106] width 86 height 7
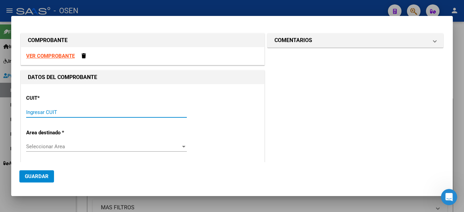
click at [106, 113] on input "Ingresar CUIT" at bounding box center [106, 112] width 161 height 6
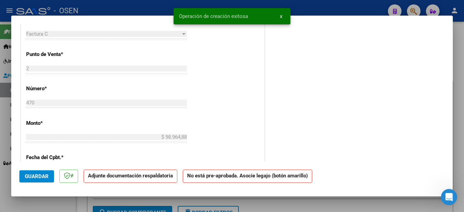
scroll to position [419, 0]
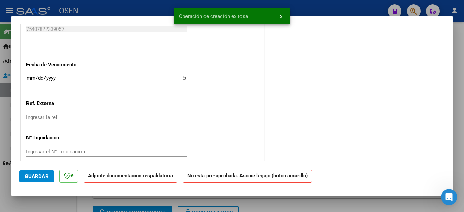
click at [26, 76] on input "Ingresar la fecha" at bounding box center [106, 80] width 161 height 11
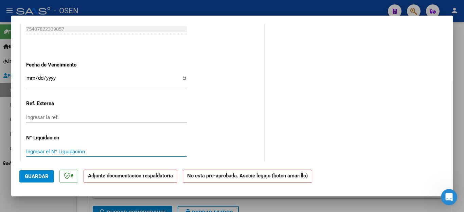
click at [34, 175] on span "Guardar" at bounding box center [37, 177] width 24 height 6
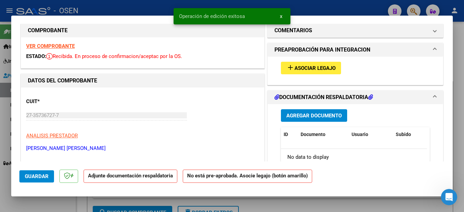
scroll to position [0, 0]
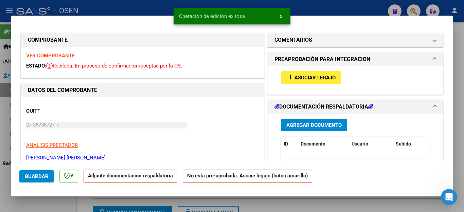
click at [300, 122] on span "Agregar Documento" at bounding box center [313, 125] width 55 height 6
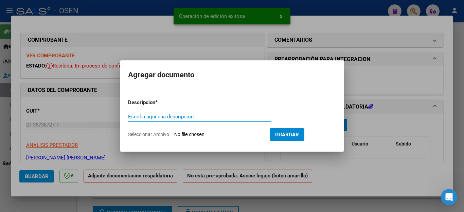
click at [197, 116] on input "Escriba aquí una descripcion" at bounding box center [199, 117] width 143 height 6
click at [186, 135] on input "Seleccionar Archivo" at bounding box center [219, 135] width 90 height 6
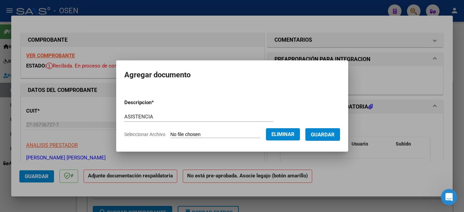
click at [321, 139] on button "Guardar" at bounding box center [322, 134] width 35 height 13
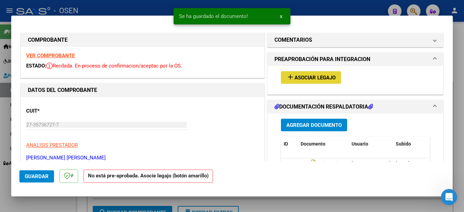
click at [303, 78] on span "Asociar Legajo" at bounding box center [314, 78] width 41 height 6
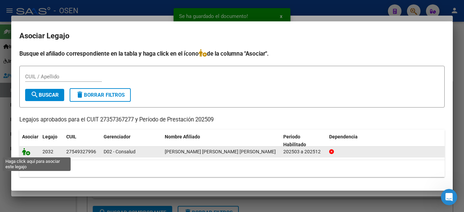
click at [27, 153] on icon at bounding box center [26, 151] width 8 height 7
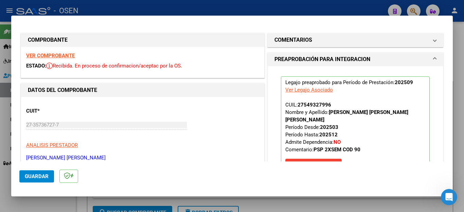
drag, startPoint x: 15, startPoint y: 206, endPoint x: 16, endPoint y: 199, distance: 7.6
click at [15, 201] on div at bounding box center [232, 106] width 464 height 212
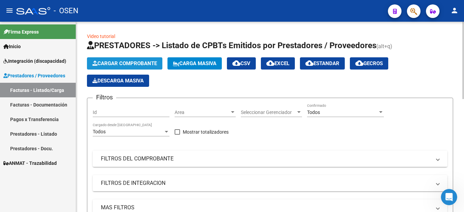
click at [113, 64] on span "Cargar Comprobante" at bounding box center [124, 63] width 65 height 6
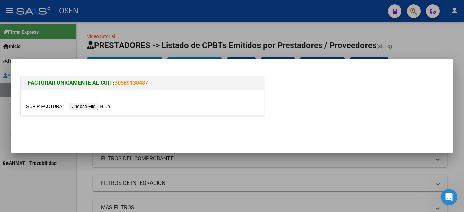
click at [92, 107] on input "file" at bounding box center [69, 106] width 86 height 7
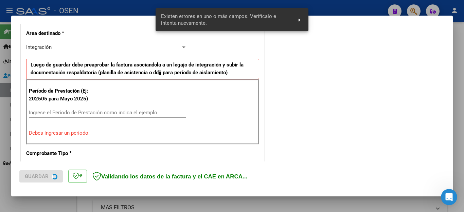
scroll to position [155, 0]
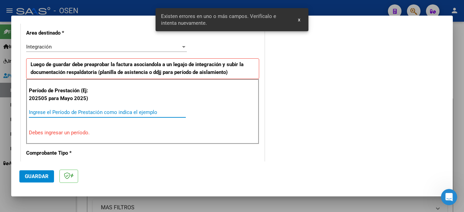
click at [59, 114] on input "Ingrese el Período de Prestación como indica el ejemplo" at bounding box center [107, 112] width 157 height 6
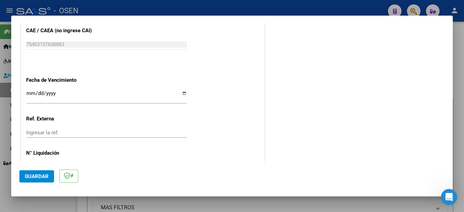
scroll to position [0, 0]
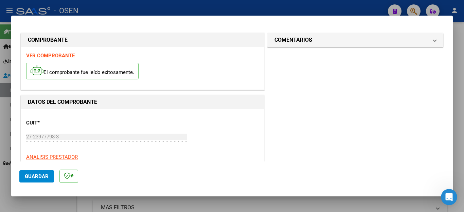
click at [37, 175] on span "Guardar" at bounding box center [37, 177] width 24 height 6
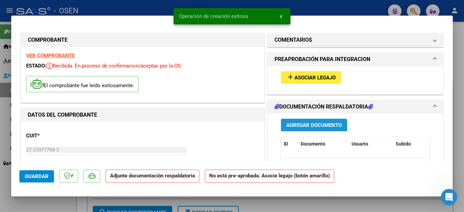
click at [299, 123] on span "Agregar Documento" at bounding box center [313, 125] width 55 height 6
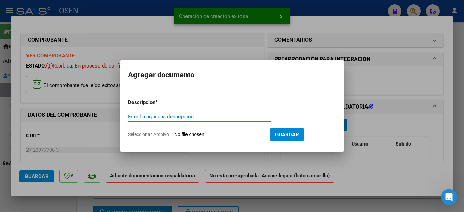
click at [200, 117] on input "Escriba aquí una descripcion" at bounding box center [199, 117] width 143 height 6
click at [193, 134] on input "Seleccionar Archivo" at bounding box center [219, 135] width 90 height 6
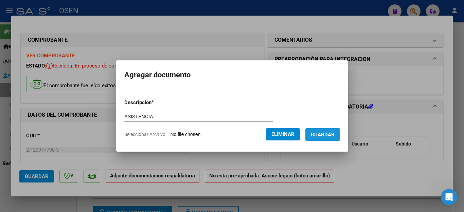
click at [332, 138] on button "Guardar" at bounding box center [322, 134] width 35 height 13
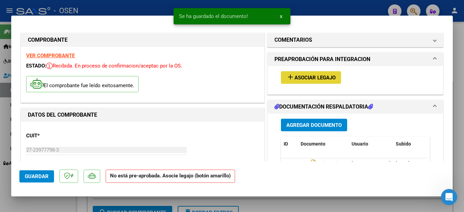
click at [310, 79] on span "Asociar Legajo" at bounding box center [314, 78] width 41 height 6
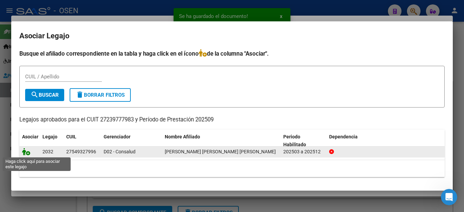
click at [28, 152] on icon at bounding box center [26, 151] width 8 height 7
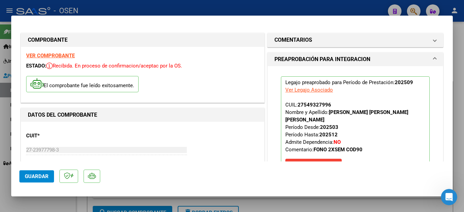
click at [27, 204] on div at bounding box center [232, 106] width 464 height 212
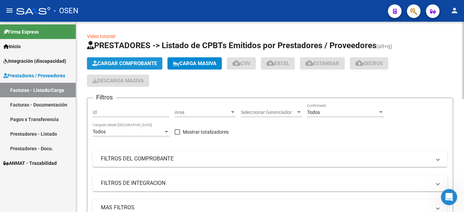
click at [117, 64] on span "Cargar Comprobante" at bounding box center [124, 63] width 65 height 6
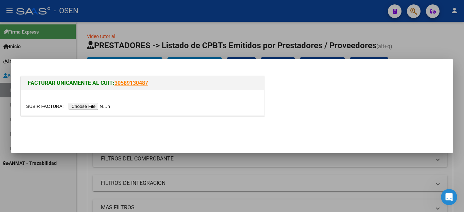
click at [87, 107] on input "file" at bounding box center [69, 106] width 86 height 7
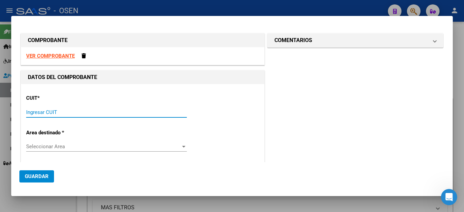
click at [54, 112] on input "Ingresar CUIT" at bounding box center [106, 112] width 161 height 6
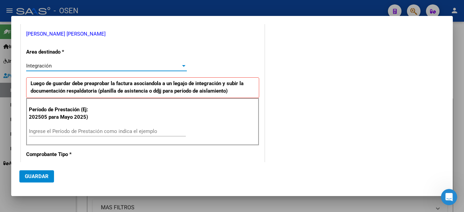
scroll to position [186, 0]
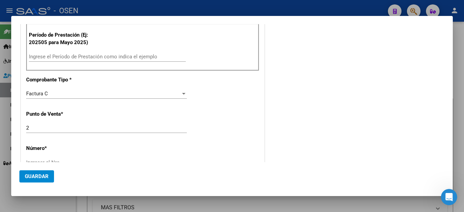
click at [63, 58] on input "Ingrese el Período de Prestación como indica el ejemplo" at bounding box center [107, 57] width 157 height 6
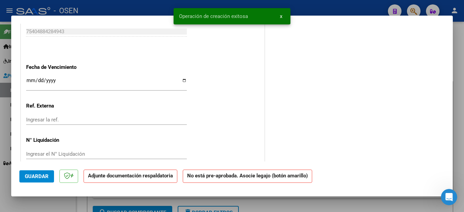
scroll to position [419, 0]
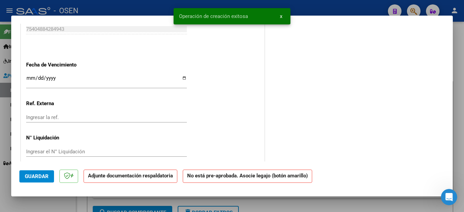
click at [28, 75] on input "Ingresar la fecha" at bounding box center [106, 80] width 161 height 11
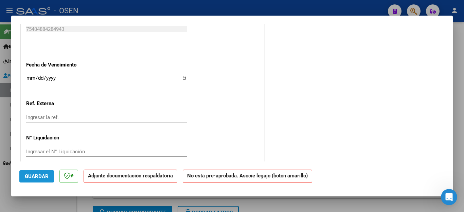
click at [34, 174] on span "Guardar" at bounding box center [37, 177] width 24 height 6
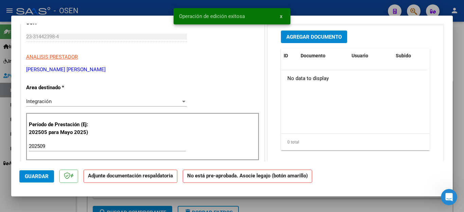
scroll to position [79, 0]
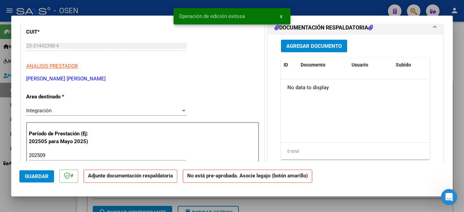
click at [295, 49] on span "Agregar Documento" at bounding box center [313, 46] width 55 height 6
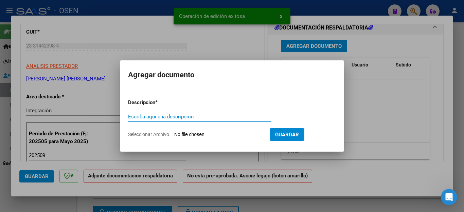
click at [167, 116] on input "Escriba aquí una descripcion" at bounding box center [199, 117] width 143 height 6
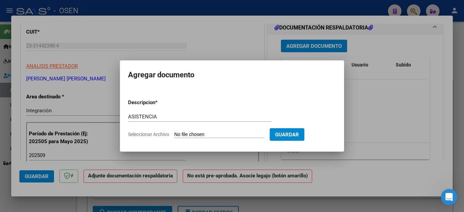
click at [200, 133] on input "Seleccionar Archivo" at bounding box center [219, 135] width 90 height 6
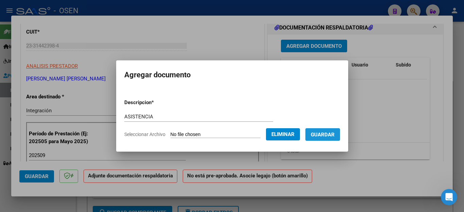
click at [326, 135] on span "Guardar" at bounding box center [323, 135] width 24 height 6
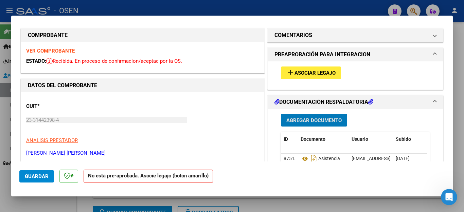
scroll to position [0, 0]
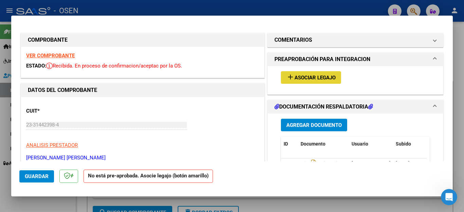
click at [298, 75] on span "Asociar Legajo" at bounding box center [314, 78] width 41 height 6
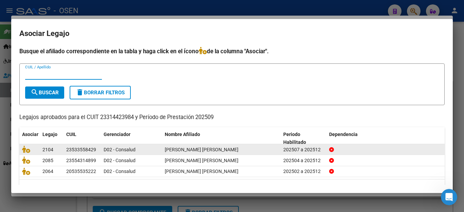
click at [202, 148] on span "[PERSON_NAME] [PERSON_NAME]" at bounding box center [202, 149] width 74 height 5
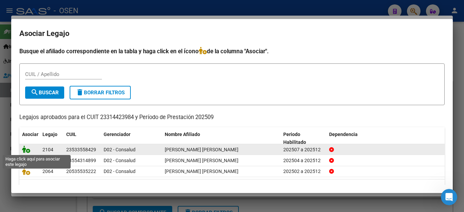
click at [23, 150] on icon at bounding box center [26, 149] width 8 height 7
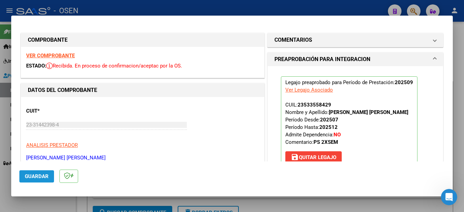
click at [40, 175] on span "Guardar" at bounding box center [37, 177] width 24 height 6
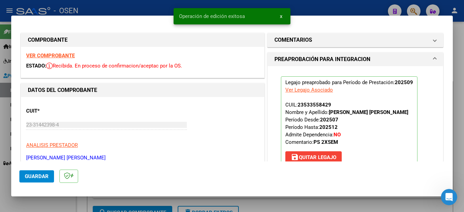
click at [45, 204] on div at bounding box center [232, 106] width 464 height 212
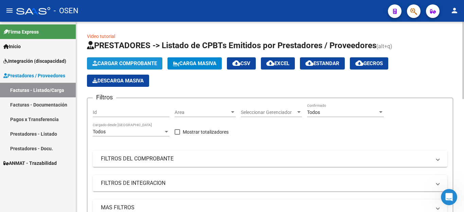
click at [125, 65] on span "Cargar Comprobante" at bounding box center [124, 63] width 65 height 6
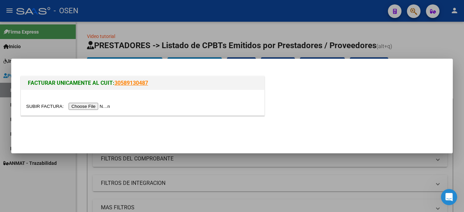
click at [83, 105] on input "file" at bounding box center [69, 106] width 86 height 7
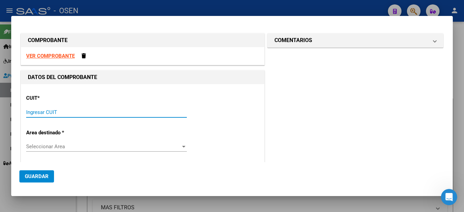
click at [41, 109] on input "Ingresar CUIT" at bounding box center [106, 112] width 161 height 6
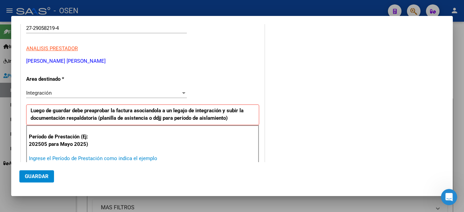
scroll to position [187, 0]
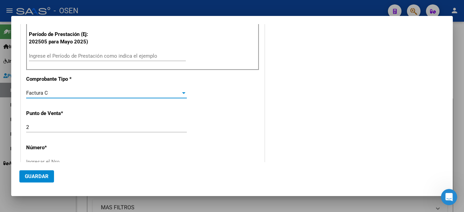
click at [46, 56] on input "Ingrese el Período de Prestación como indica el ejemplo" at bounding box center [107, 56] width 157 height 6
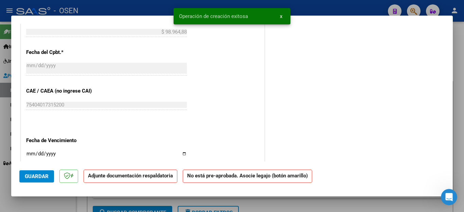
scroll to position [374, 0]
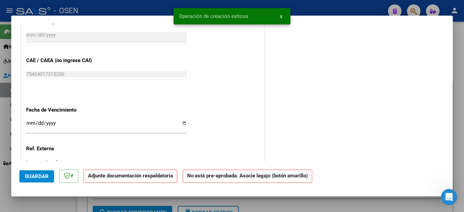
click at [28, 121] on input "Ingresar la fecha" at bounding box center [106, 126] width 161 height 11
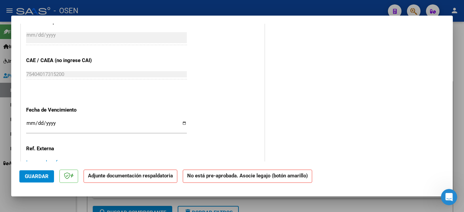
click at [33, 176] on span "Guardar" at bounding box center [37, 177] width 24 height 6
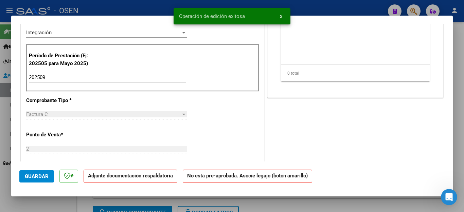
scroll to position [68, 0]
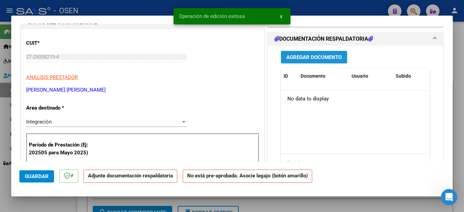
click at [296, 56] on span "Agregar Documento" at bounding box center [313, 57] width 55 height 6
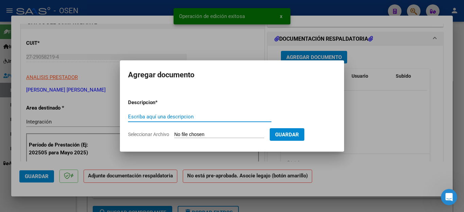
click at [178, 119] on input "Escriba aquí una descripcion" at bounding box center [199, 117] width 143 height 6
click at [183, 133] on input "Seleccionar Archivo" at bounding box center [219, 135] width 90 height 6
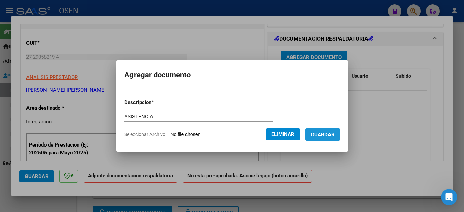
click at [318, 134] on span "Guardar" at bounding box center [323, 135] width 24 height 6
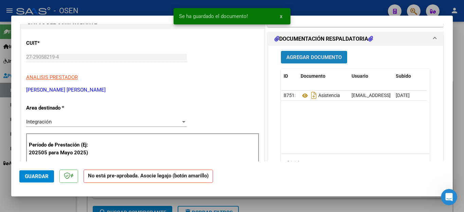
click at [296, 56] on span "Agregar Documento" at bounding box center [313, 57] width 55 height 6
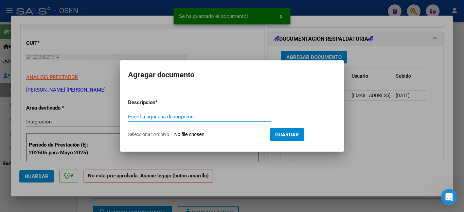
click at [166, 115] on input "Escriba aquí una descripcion" at bounding box center [199, 117] width 143 height 6
click at [294, 182] on div at bounding box center [232, 106] width 464 height 212
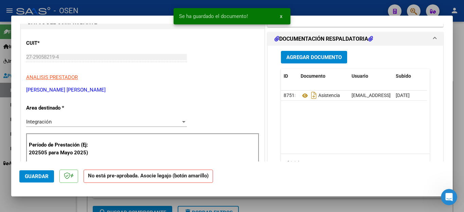
scroll to position [0, 0]
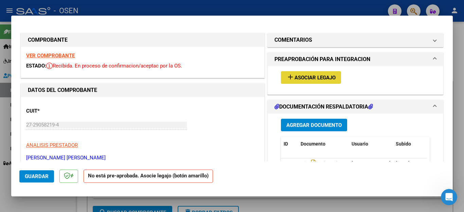
click at [294, 75] on span "Asociar Legajo" at bounding box center [314, 78] width 41 height 6
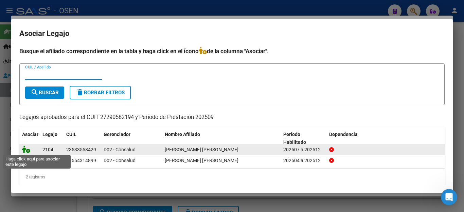
click at [28, 148] on icon at bounding box center [26, 149] width 8 height 7
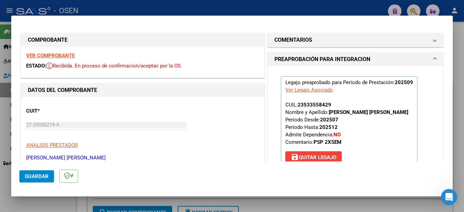
click at [56, 206] on div at bounding box center [232, 106] width 464 height 212
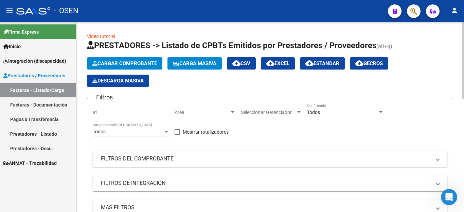
click at [106, 59] on button "Cargar Comprobante" at bounding box center [124, 63] width 75 height 12
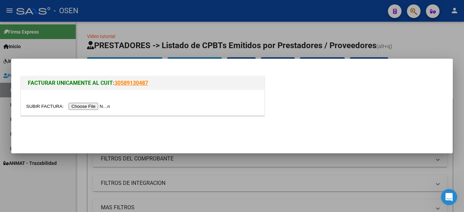
click at [93, 105] on input "file" at bounding box center [69, 106] width 86 height 7
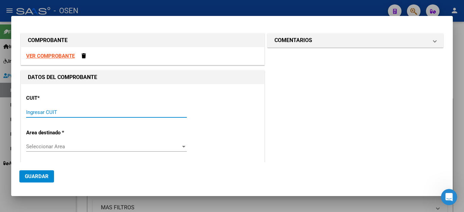
click at [64, 115] on input "Ingresar CUIT" at bounding box center [106, 112] width 161 height 6
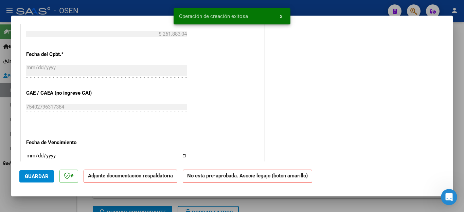
scroll to position [408, 0]
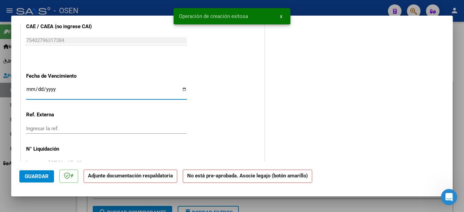
click at [30, 87] on input "Ingresar la fecha" at bounding box center [106, 92] width 161 height 11
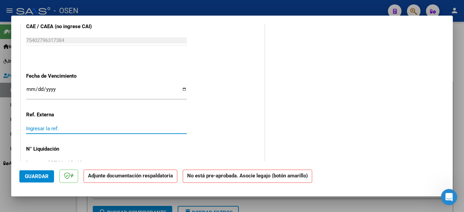
click at [34, 175] on span "Guardar" at bounding box center [37, 177] width 24 height 6
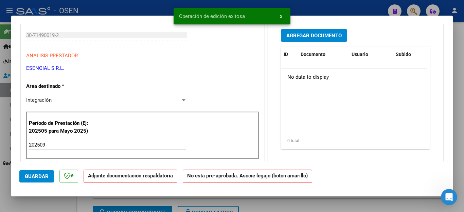
scroll to position [68, 0]
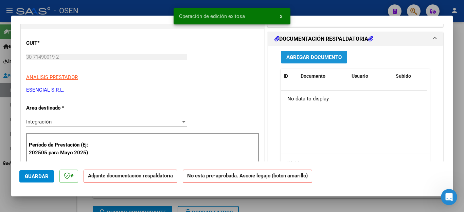
click at [301, 58] on span "Agregar Documento" at bounding box center [313, 57] width 55 height 6
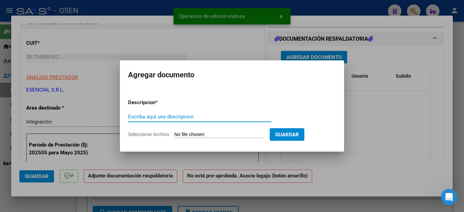
click at [179, 115] on input "Escriba aquí una descripcion" at bounding box center [199, 117] width 143 height 6
click at [185, 134] on input "Seleccionar Archivo" at bounding box center [219, 135] width 90 height 6
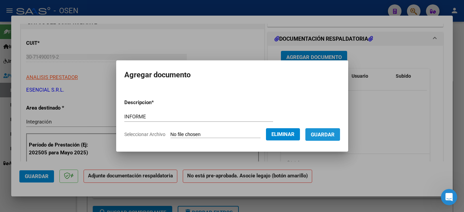
click at [324, 135] on span "Guardar" at bounding box center [323, 135] width 24 height 6
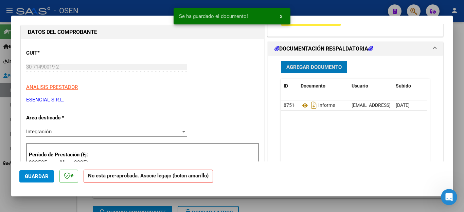
scroll to position [0, 0]
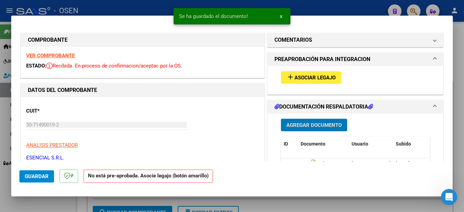
click at [295, 76] on span "Asociar Legajo" at bounding box center [314, 78] width 41 height 6
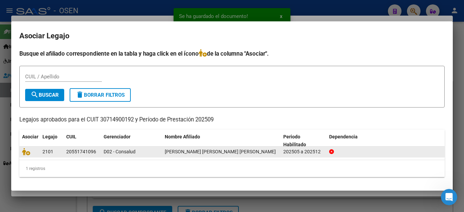
click at [20, 151] on datatable-body-cell at bounding box center [29, 152] width 20 height 11
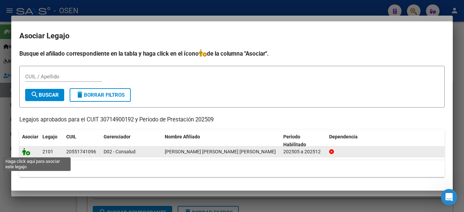
click at [24, 151] on icon at bounding box center [26, 151] width 8 height 7
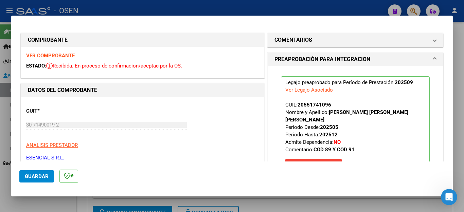
click at [36, 176] on span "Guardar" at bounding box center [37, 177] width 24 height 6
click at [37, 204] on div at bounding box center [232, 106] width 464 height 212
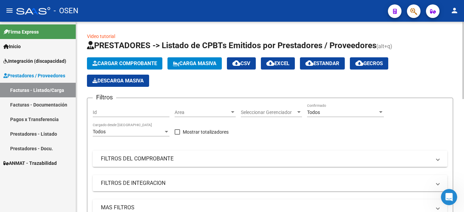
click at [110, 65] on span "Cargar Comprobante" at bounding box center [124, 63] width 65 height 6
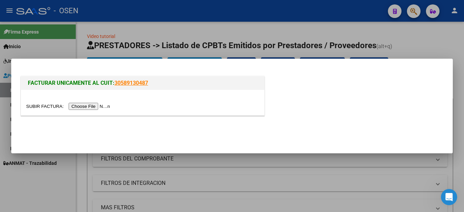
click at [86, 107] on input "file" at bounding box center [69, 106] width 86 height 7
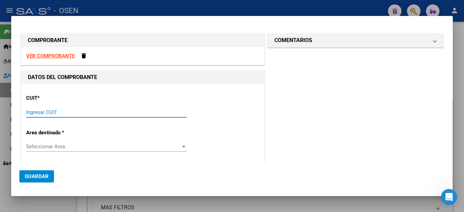
click at [47, 112] on input "Ingresar CUIT" at bounding box center [106, 112] width 161 height 6
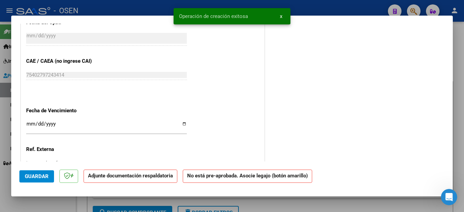
scroll to position [374, 0]
click at [30, 121] on input "Ingresar la fecha" at bounding box center [106, 126] width 161 height 11
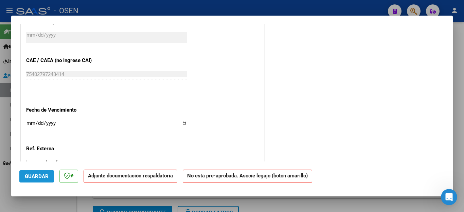
drag, startPoint x: 35, startPoint y: 174, endPoint x: 120, endPoint y: 149, distance: 88.6
click at [35, 173] on button "Guardar" at bounding box center [36, 176] width 35 height 12
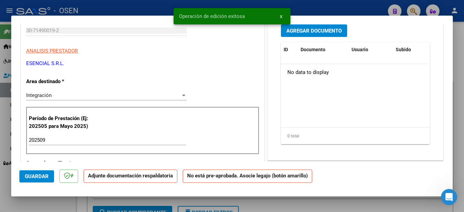
scroll to position [68, 0]
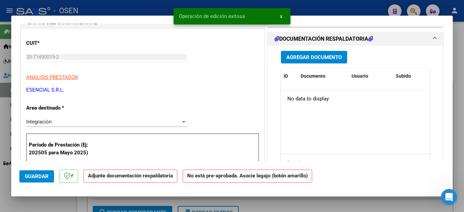
click at [302, 57] on span "Agregar Documento" at bounding box center [313, 57] width 55 height 6
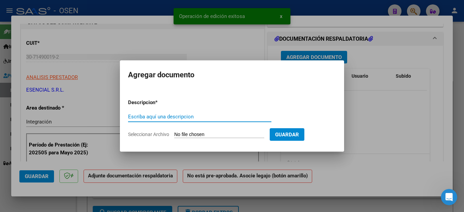
click at [166, 116] on input "Escriba aquí una descripcion" at bounding box center [199, 117] width 143 height 6
click at [195, 135] on input "Seleccionar Archivo" at bounding box center [219, 135] width 90 height 6
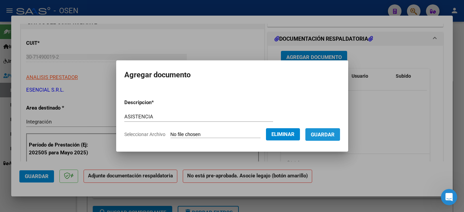
click at [329, 137] on span "Guardar" at bounding box center [323, 135] width 24 height 6
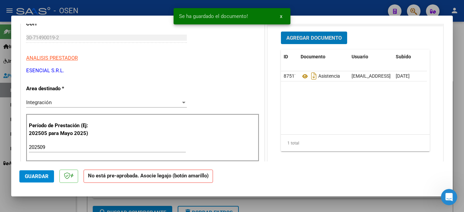
scroll to position [0, 0]
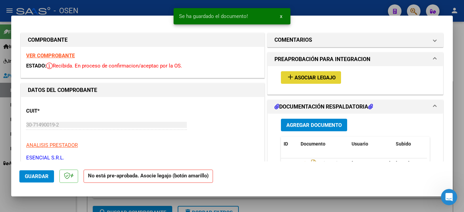
click at [297, 80] on span "Asociar Legajo" at bounding box center [314, 78] width 41 height 6
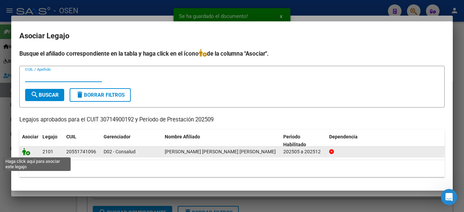
click at [28, 153] on icon at bounding box center [26, 151] width 8 height 7
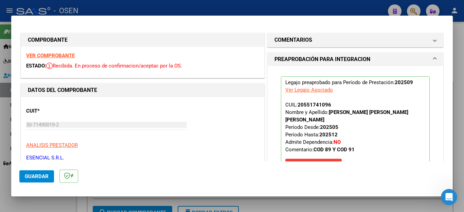
click at [43, 203] on div at bounding box center [232, 106] width 464 height 212
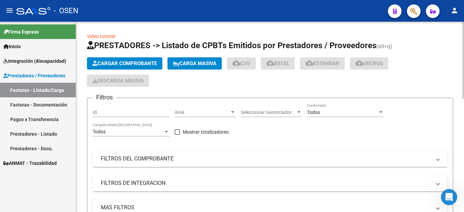
click at [122, 60] on span "Cargar Comprobante" at bounding box center [124, 63] width 65 height 6
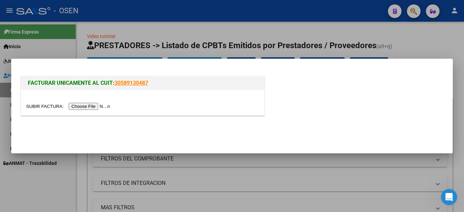
click at [87, 106] on input "file" at bounding box center [69, 106] width 86 height 7
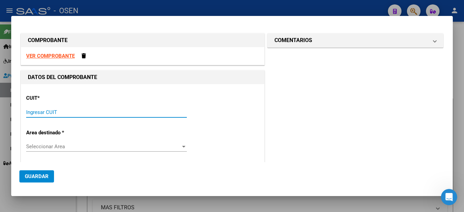
click at [123, 112] on input "Ingresar CUIT" at bounding box center [106, 112] width 161 height 6
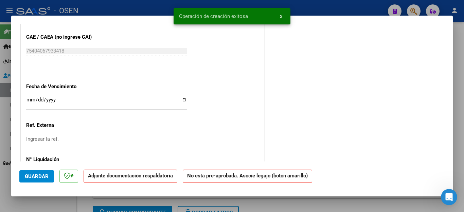
scroll to position [419, 0]
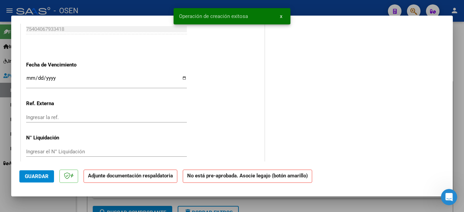
click at [31, 77] on div "Ingresar la fecha" at bounding box center [106, 81] width 161 height 15
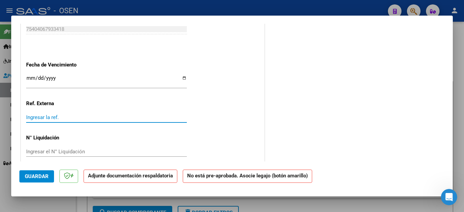
click at [36, 176] on span "Guardar" at bounding box center [37, 177] width 24 height 6
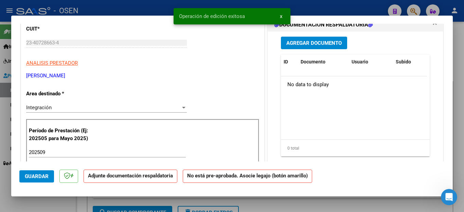
scroll to position [79, 0]
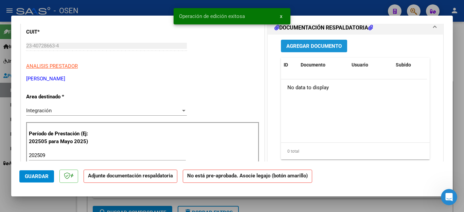
click at [291, 48] on span "Agregar Documento" at bounding box center [313, 46] width 55 height 6
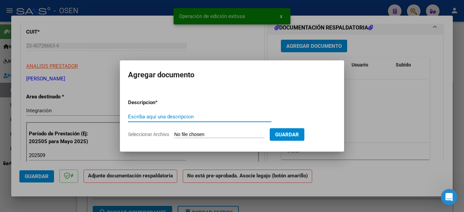
click at [154, 118] on input "Escriba aquí una descripcion" at bounding box center [199, 117] width 143 height 6
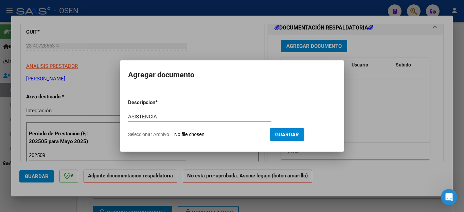
click at [198, 137] on input "Seleccionar Archivo" at bounding box center [219, 135] width 90 height 6
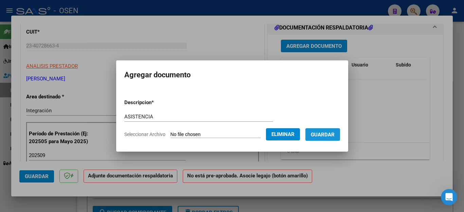
click at [332, 133] on span "Guardar" at bounding box center [323, 135] width 24 height 6
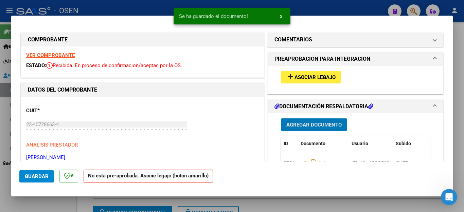
scroll to position [0, 0]
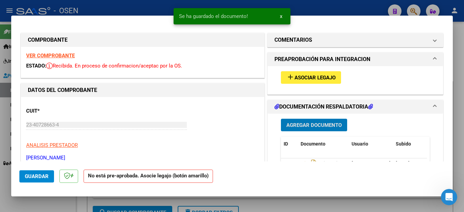
click at [289, 77] on mat-icon "add" at bounding box center [290, 77] width 8 height 8
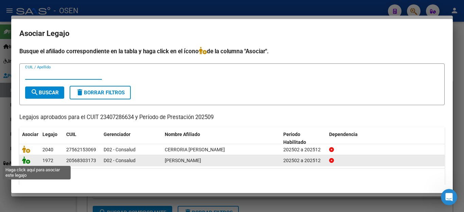
click at [28, 161] on icon at bounding box center [26, 160] width 8 height 7
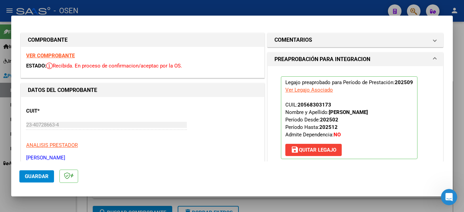
click at [39, 203] on div at bounding box center [232, 106] width 464 height 212
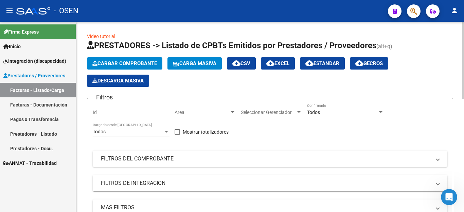
click at [108, 63] on span "Cargar Comprobante" at bounding box center [124, 63] width 65 height 6
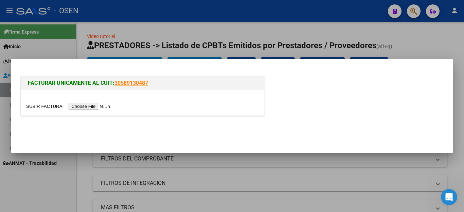
click at [90, 106] on input "file" at bounding box center [69, 106] width 86 height 7
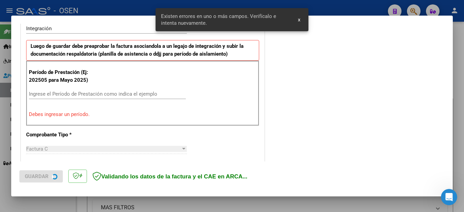
scroll to position [184, 0]
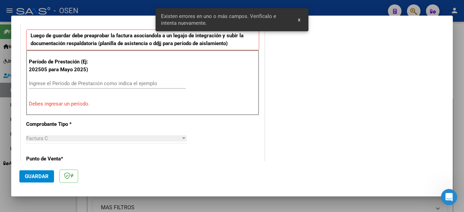
click at [79, 85] on input "Ingrese el Período de Prestación como indica el ejemplo" at bounding box center [107, 83] width 157 height 6
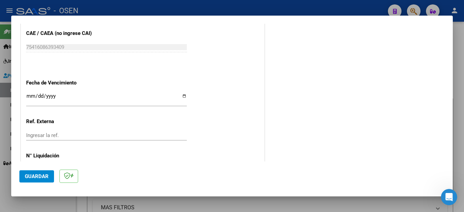
scroll to position [436, 0]
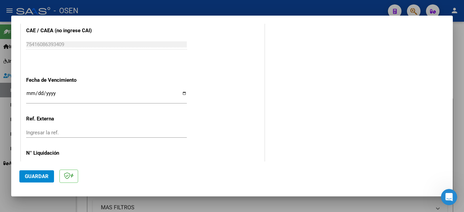
click at [36, 174] on span "Guardar" at bounding box center [37, 177] width 24 height 6
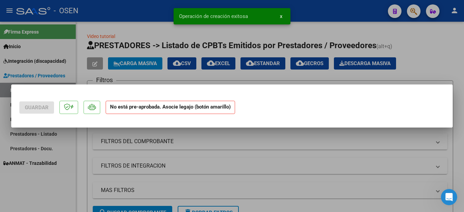
scroll to position [0, 0]
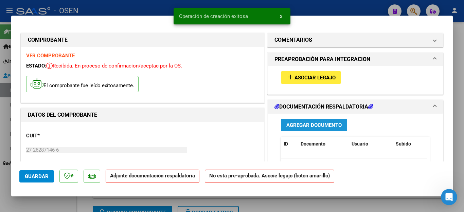
click at [296, 125] on span "Agregar Documento" at bounding box center [313, 125] width 55 height 6
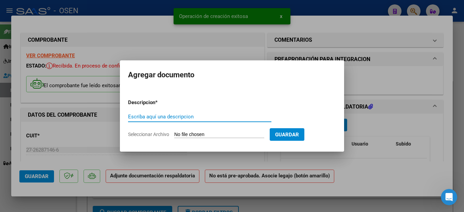
click at [193, 116] on input "Escriba aquí una descripcion" at bounding box center [199, 117] width 143 height 6
click at [194, 133] on input "Seleccionar Archivo" at bounding box center [219, 135] width 90 height 6
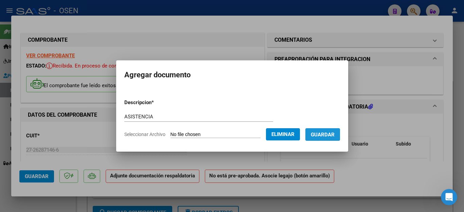
click at [324, 132] on span "Guardar" at bounding box center [323, 135] width 24 height 6
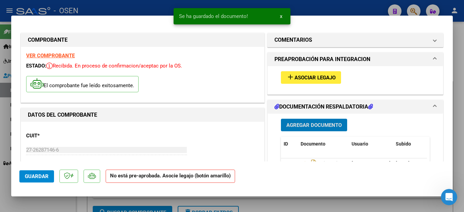
click at [295, 79] on span "Asociar Legajo" at bounding box center [314, 78] width 41 height 6
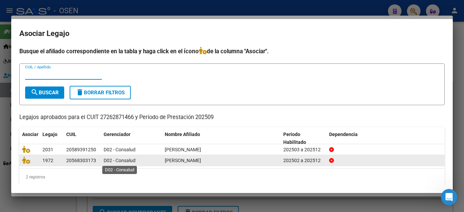
click at [115, 161] on span "D02 - Consalud" at bounding box center [120, 160] width 32 height 5
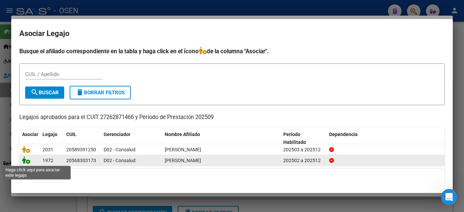
click at [25, 161] on icon at bounding box center [26, 160] width 8 height 7
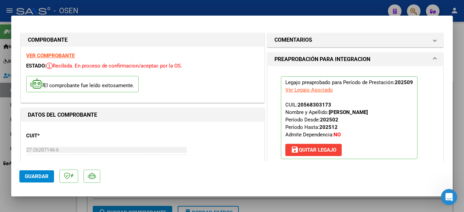
click at [61, 203] on div at bounding box center [232, 106] width 464 height 212
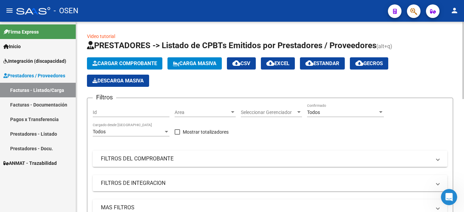
click at [130, 65] on span "Cargar Comprobante" at bounding box center [124, 63] width 65 height 6
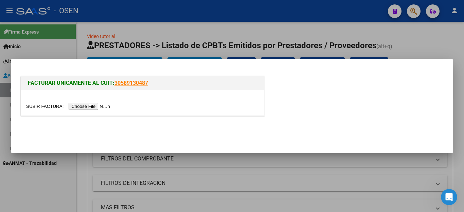
click at [85, 106] on input "file" at bounding box center [69, 106] width 86 height 7
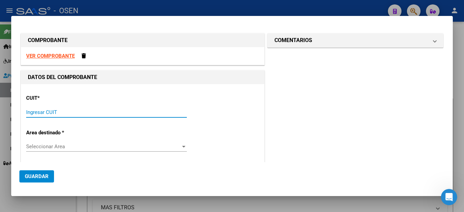
click at [60, 114] on input "Ingresar CUIT" at bounding box center [106, 112] width 161 height 6
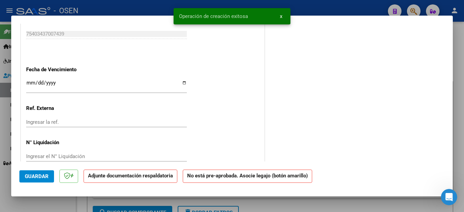
scroll to position [419, 0]
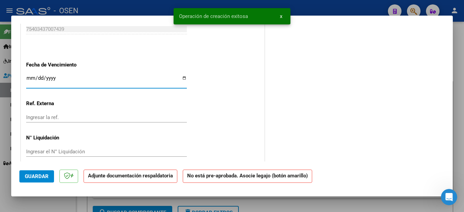
click at [29, 77] on input "Ingresar la fecha" at bounding box center [106, 80] width 161 height 11
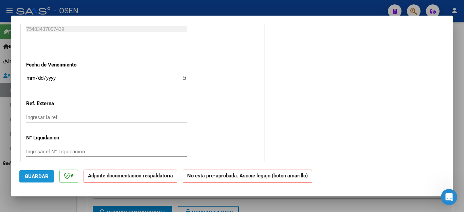
click at [41, 178] on span "Guardar" at bounding box center [37, 177] width 24 height 6
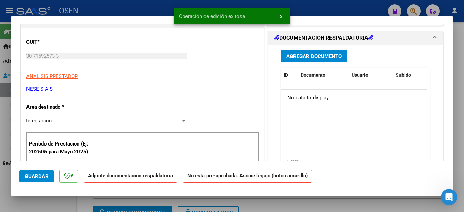
scroll to position [45, 0]
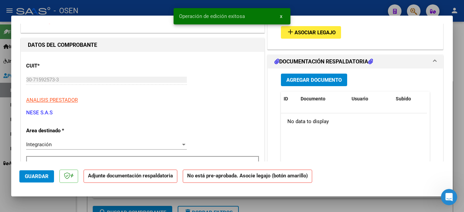
click at [295, 82] on span "Agregar Documento" at bounding box center [313, 80] width 55 height 6
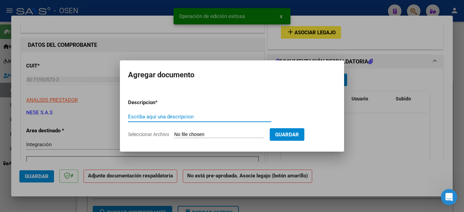
click at [182, 115] on input "Escriba aquí una descripcion" at bounding box center [199, 117] width 143 height 6
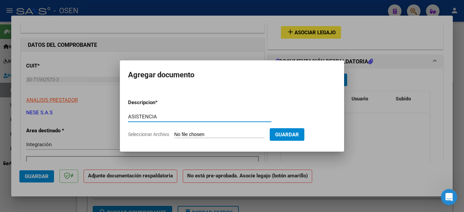
click at [194, 137] on input "Seleccionar Archivo" at bounding box center [219, 135] width 90 height 6
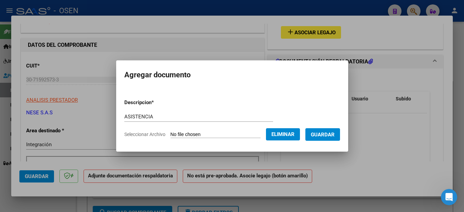
click at [326, 133] on span "Guardar" at bounding box center [323, 135] width 24 height 6
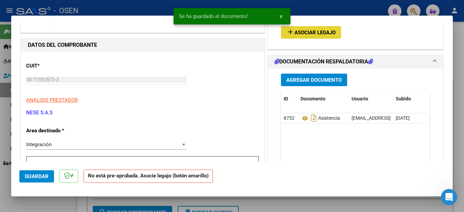
click at [301, 34] on span "Asociar Legajo" at bounding box center [314, 33] width 41 height 6
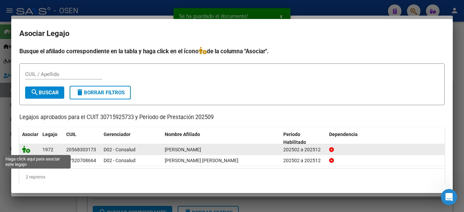
click at [26, 149] on icon at bounding box center [26, 149] width 8 height 7
